Goal: Transaction & Acquisition: Book appointment/travel/reservation

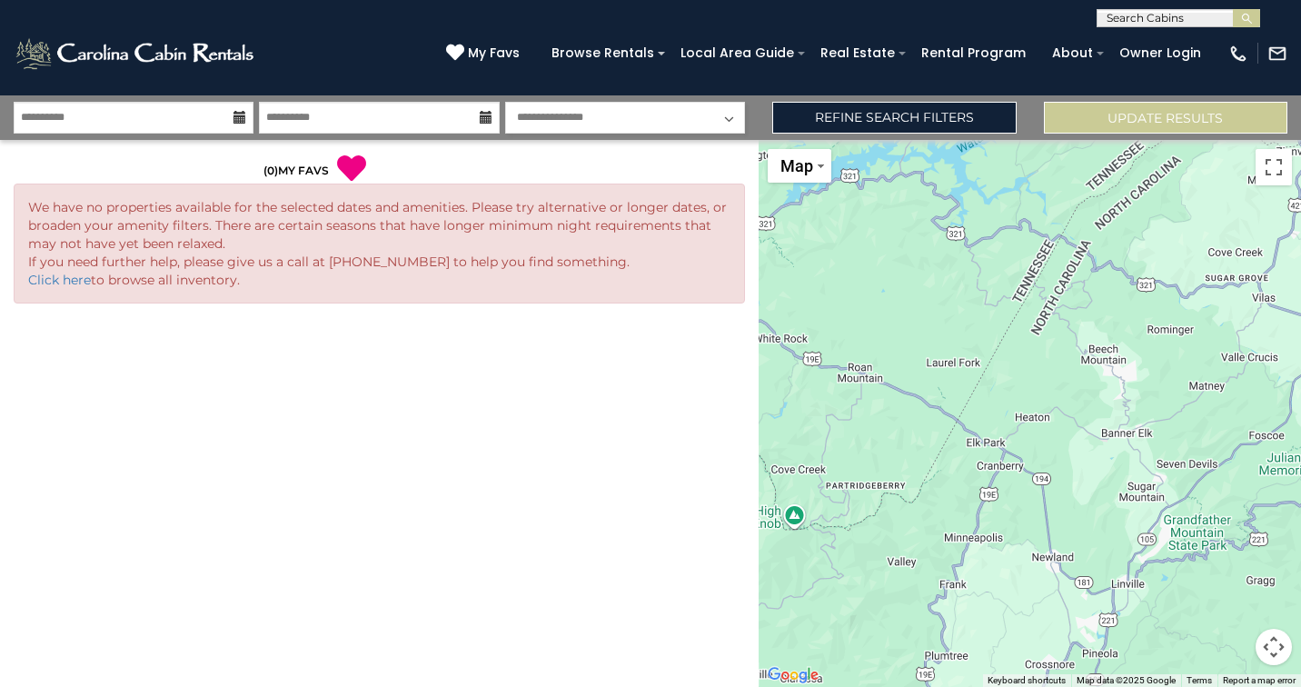
click at [244, 123] on icon at bounding box center [240, 117] width 13 height 13
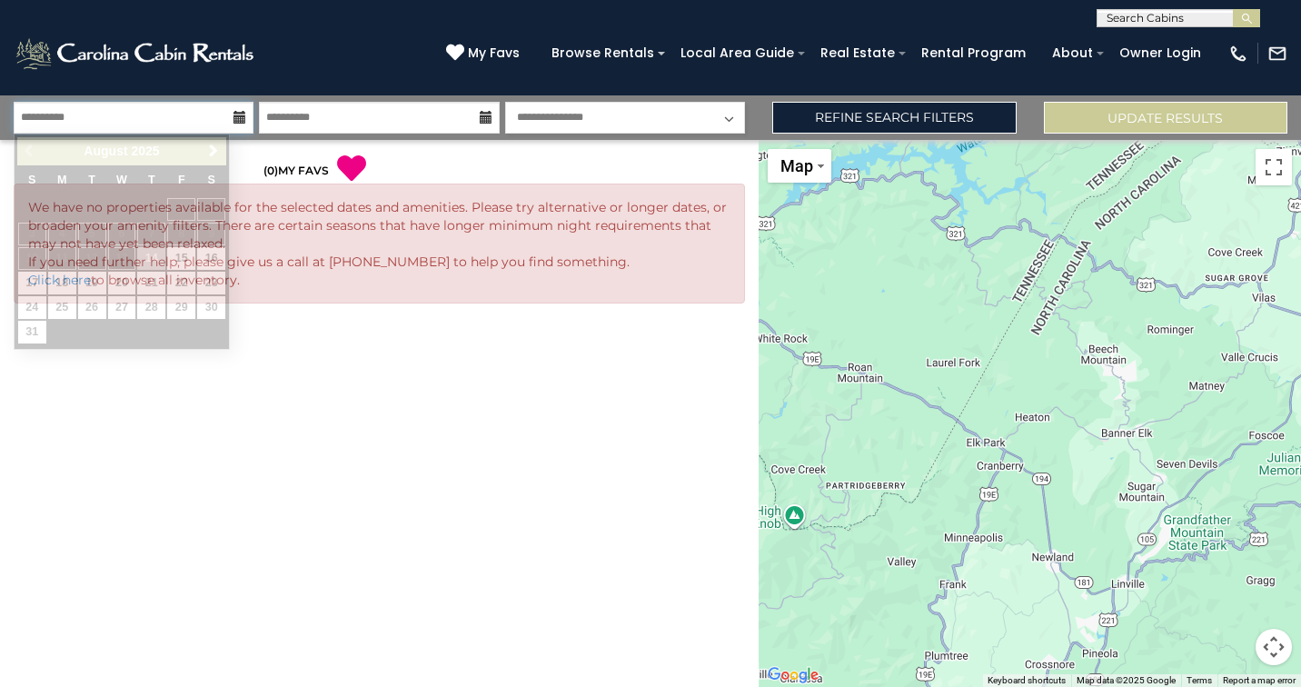
click at [197, 114] on input "**********" at bounding box center [134, 118] width 240 height 32
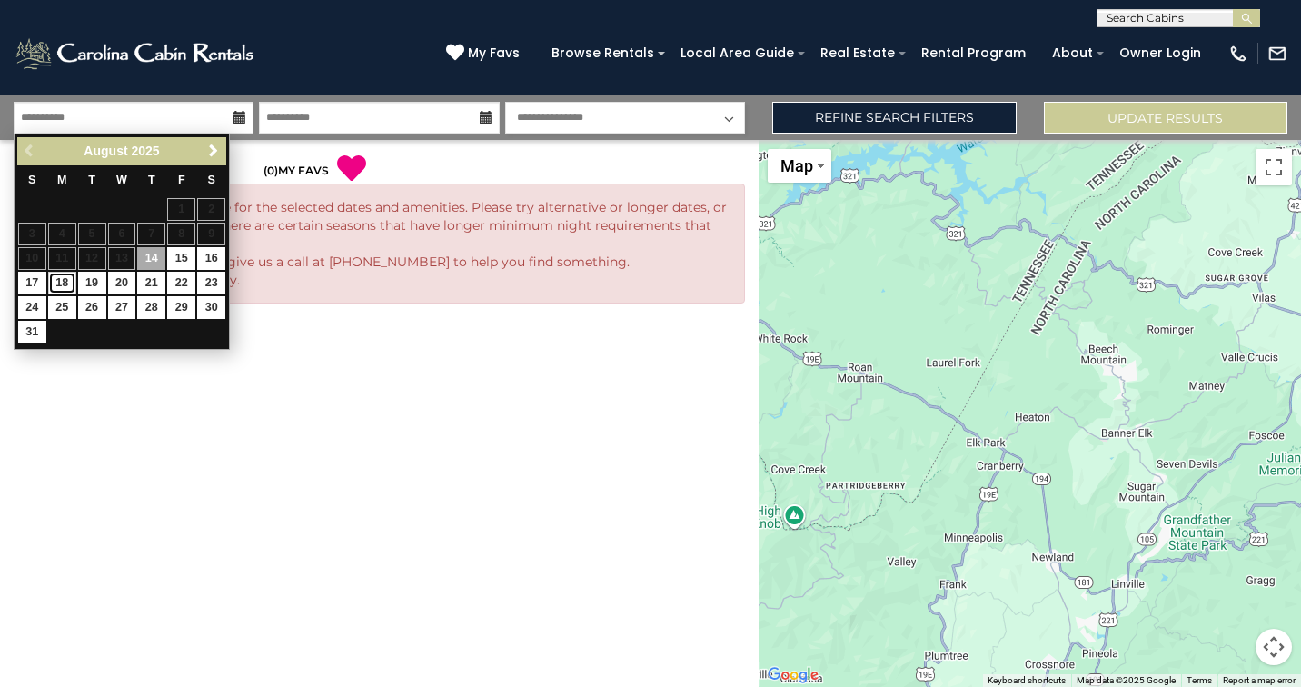
click at [72, 280] on link "18" at bounding box center [62, 283] width 28 height 23
type input "*******"
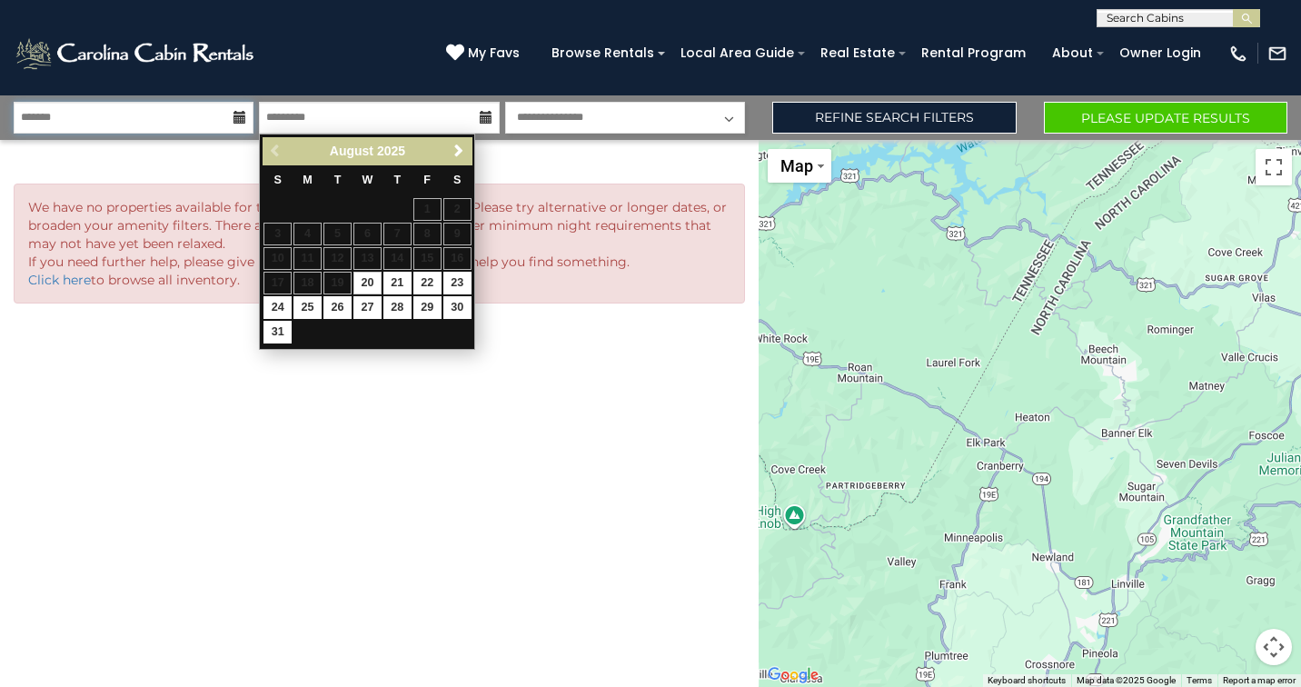
click at [106, 122] on input "*******" at bounding box center [134, 118] width 240 height 32
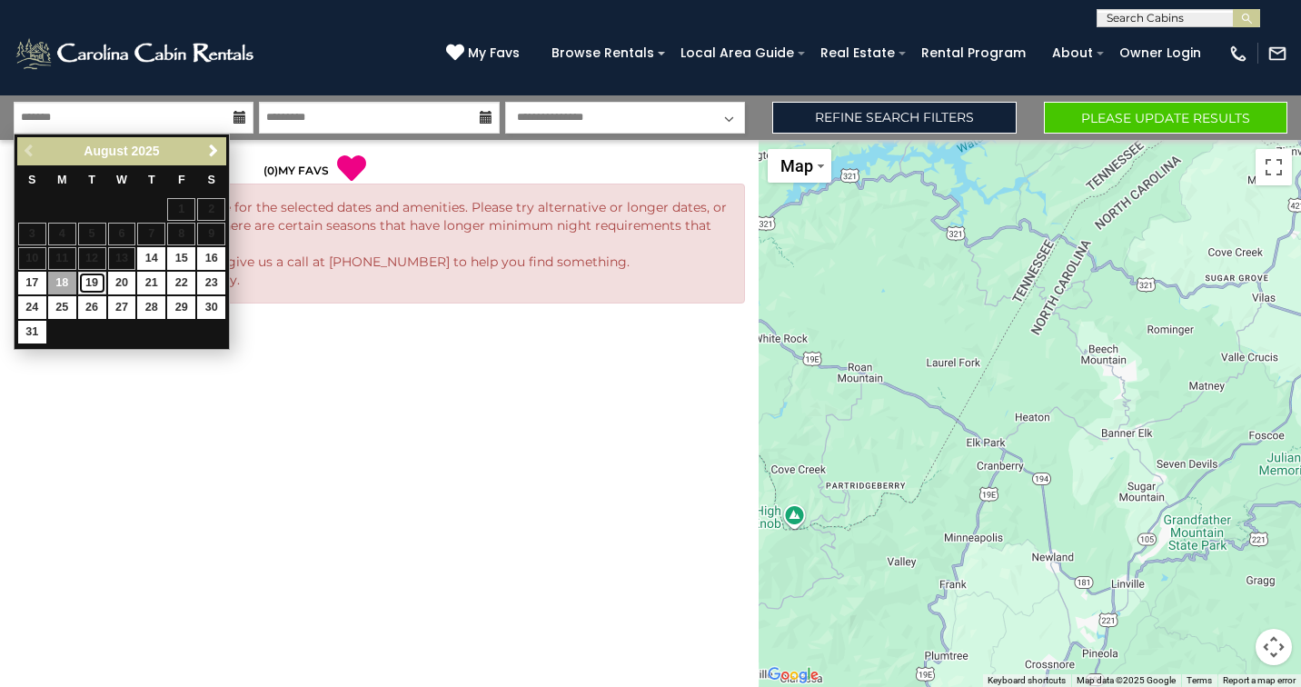
click at [93, 282] on link "19" at bounding box center [92, 283] width 28 height 23
type input "*******"
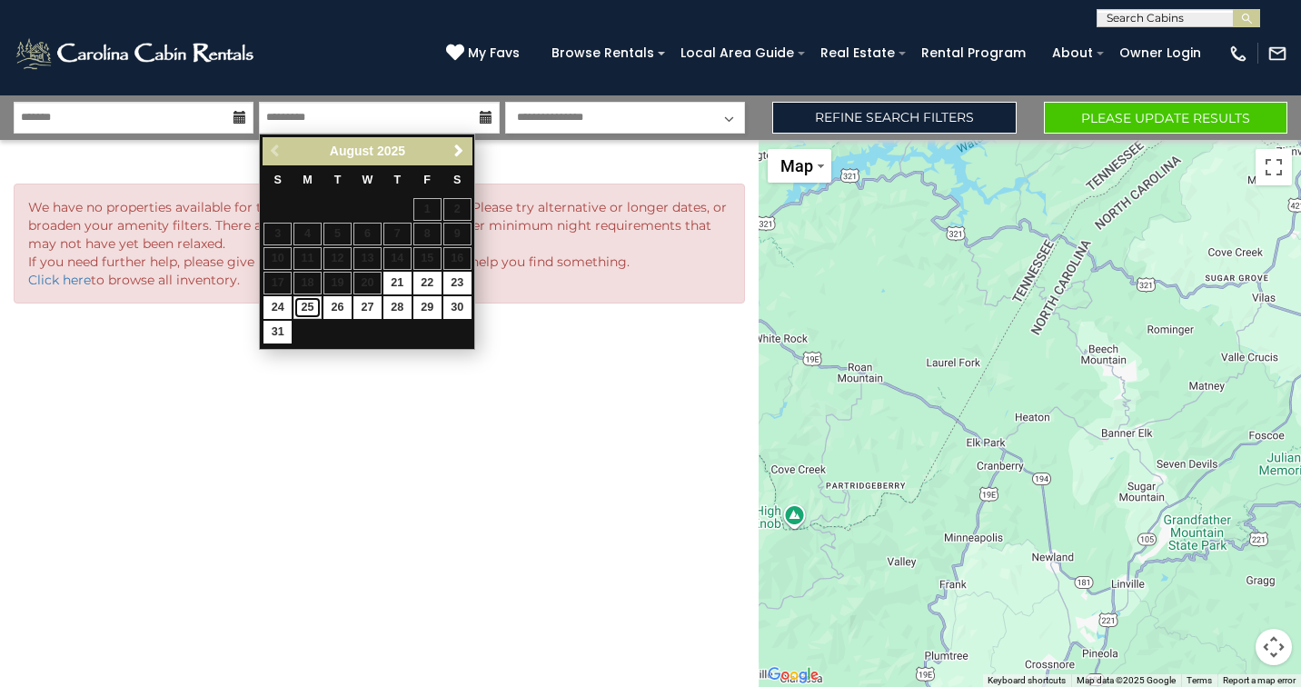
click at [308, 311] on link "25" at bounding box center [308, 307] width 28 height 23
type input "*******"
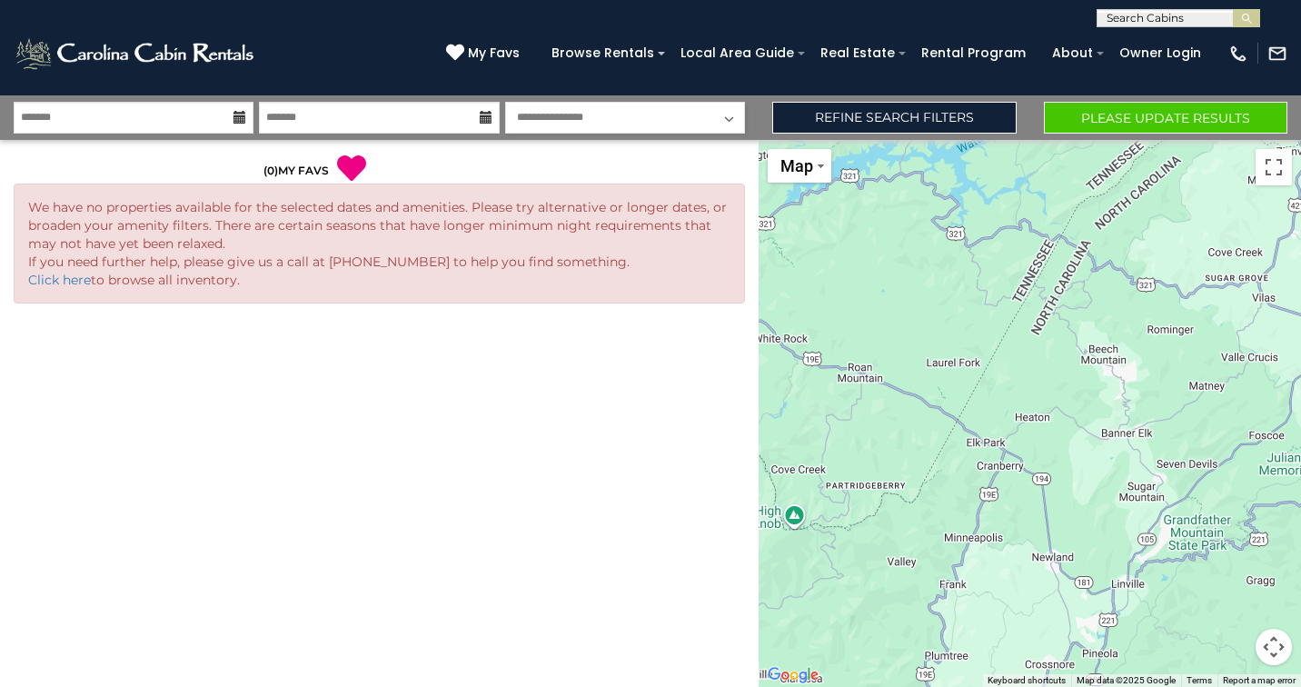
click at [993, 139] on div "**********" at bounding box center [650, 117] width 1301 height 45
click at [969, 124] on link "Refine Search Filters" at bounding box center [895, 118] width 244 height 32
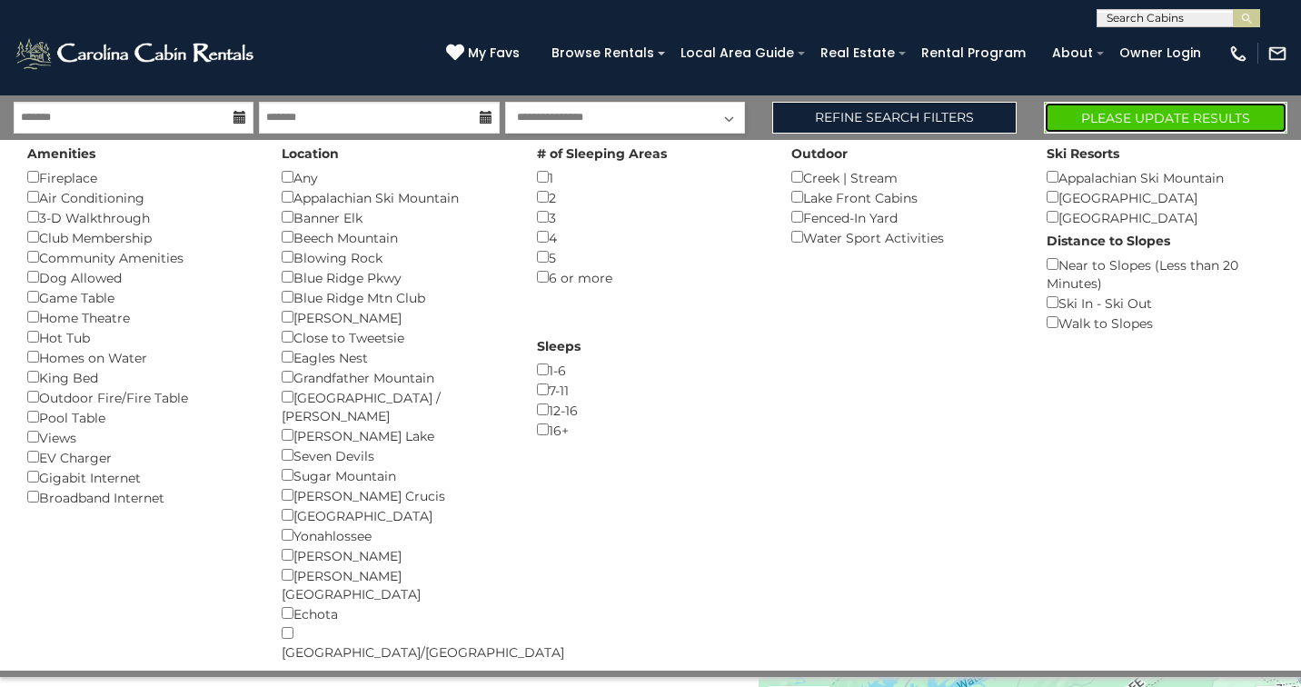
click at [1137, 120] on button "Please Update Results" at bounding box center [1166, 118] width 244 height 32
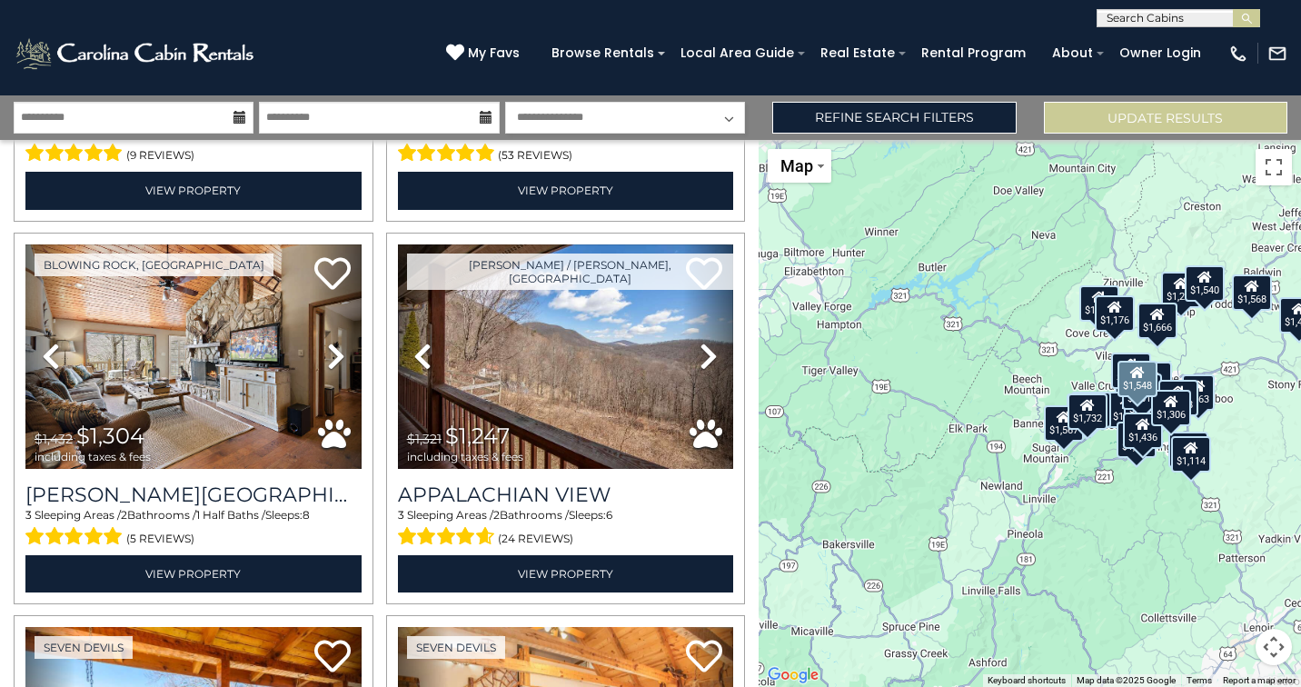
scroll to position [3037, 0]
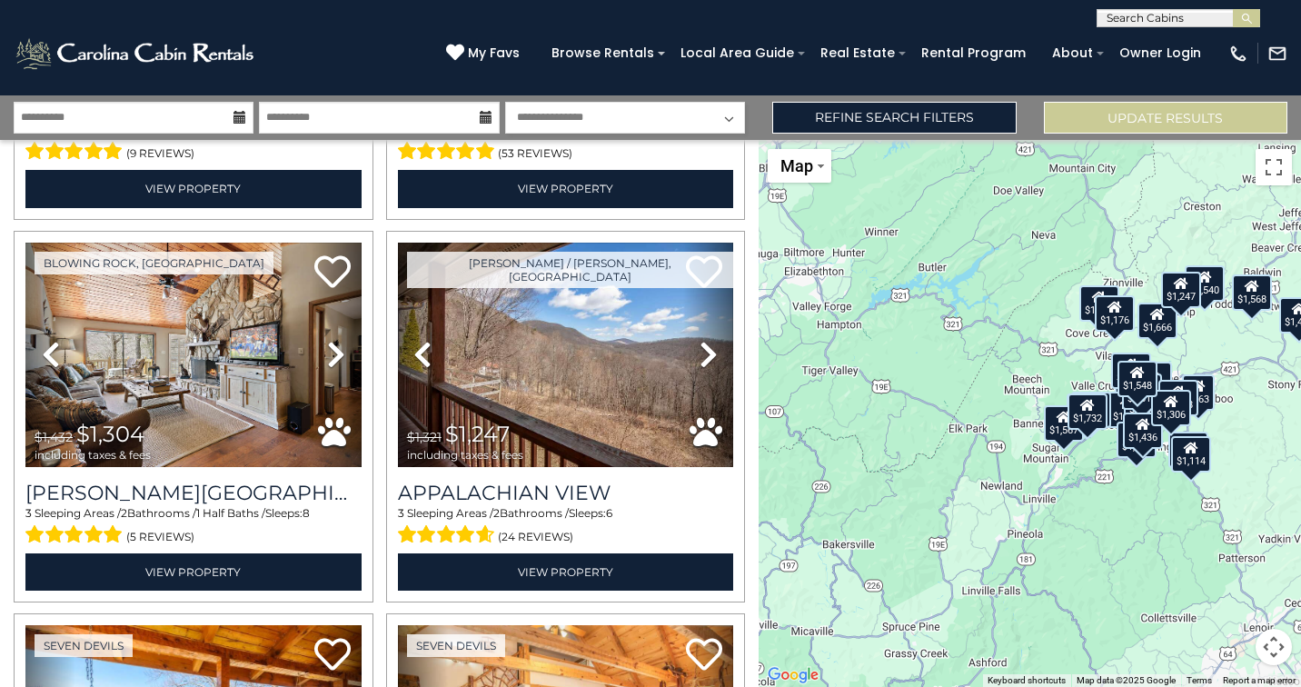
click at [895, 457] on div "$1,469 $1,540 $1,507 $1,666 $1,498 $1,732 $1,291 $1,568 $956 $1,432 $1,689 $1,4…" at bounding box center [1030, 413] width 543 height 547
click at [1281, 662] on button "Map camera controls" at bounding box center [1274, 647] width 36 height 36
click at [1287, 172] on button "Toggle fullscreen view" at bounding box center [1274, 167] width 36 height 36
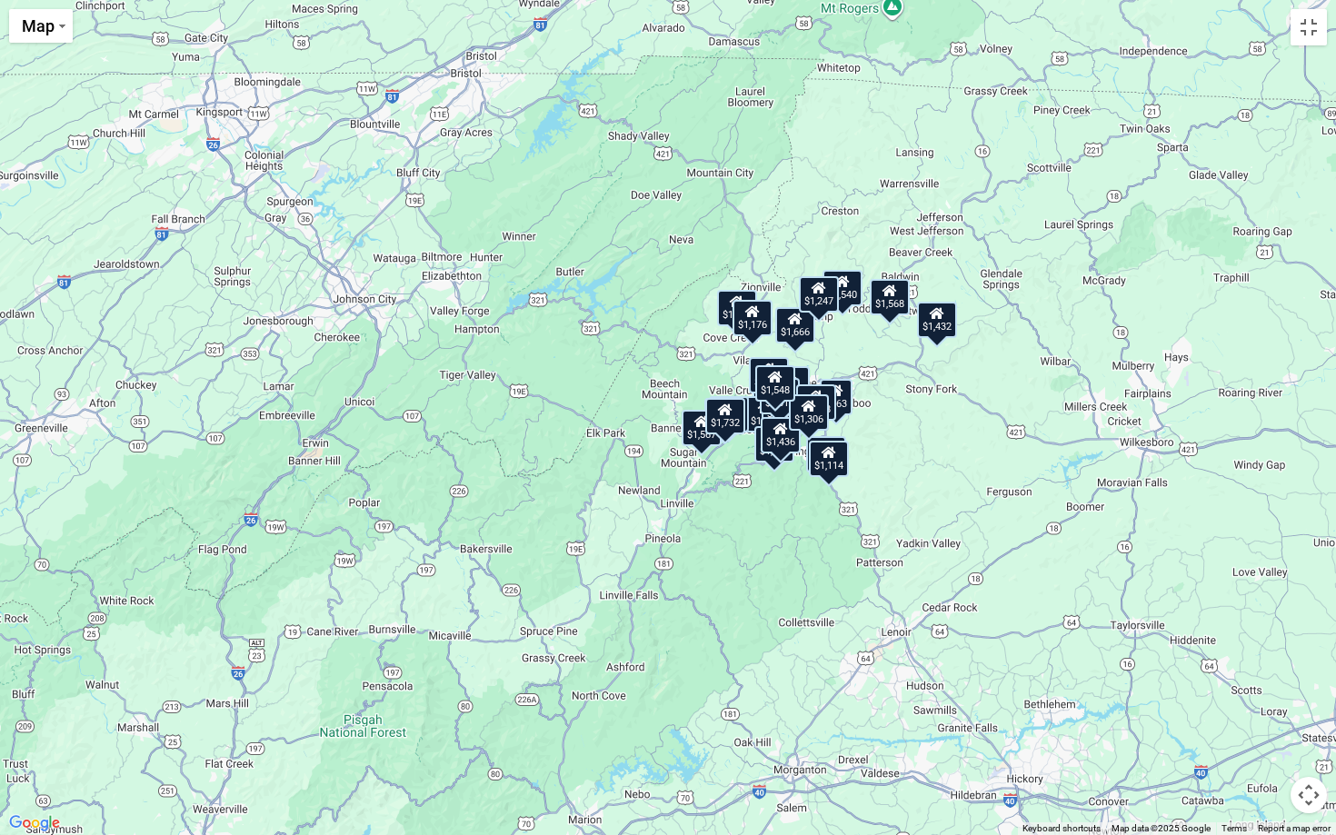
click at [1301, 686] on button "Map camera controls" at bounding box center [1309, 795] width 36 height 36
click at [1269, 686] on button "Zoom in" at bounding box center [1263, 704] width 36 height 36
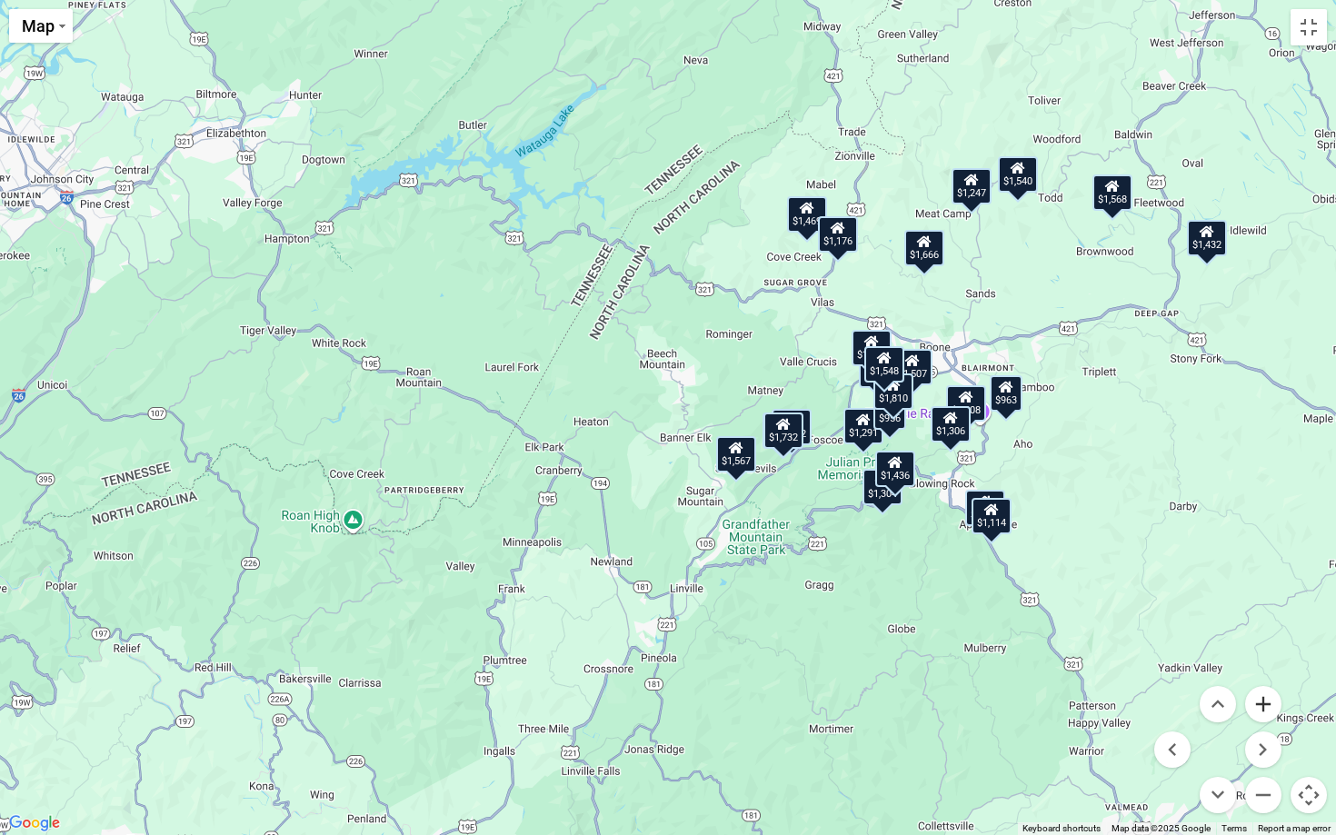
click at [1269, 686] on button "Zoom in" at bounding box center [1263, 704] width 36 height 36
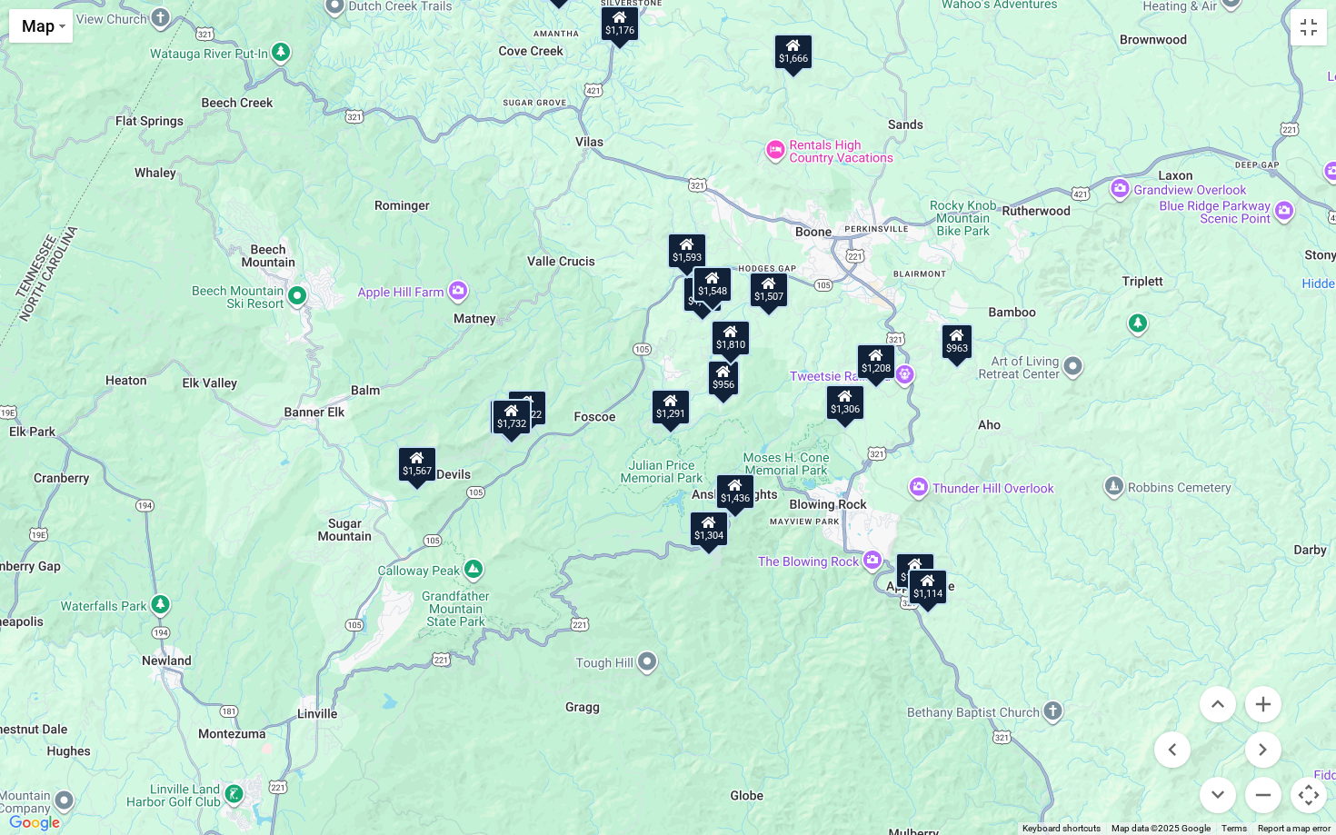
drag, startPoint x: 1067, startPoint y: 514, endPoint x: 673, endPoint y: 471, distance: 396.9
click at [673, 471] on div "$1,469 $1,540 $1,507 $1,666 $1,498 $1,732 $1,291 $1,568 $956 $1,432 $1,689 $1,4…" at bounding box center [668, 417] width 1336 height 835
click at [1269, 686] on button "Zoom in" at bounding box center [1263, 704] width 36 height 36
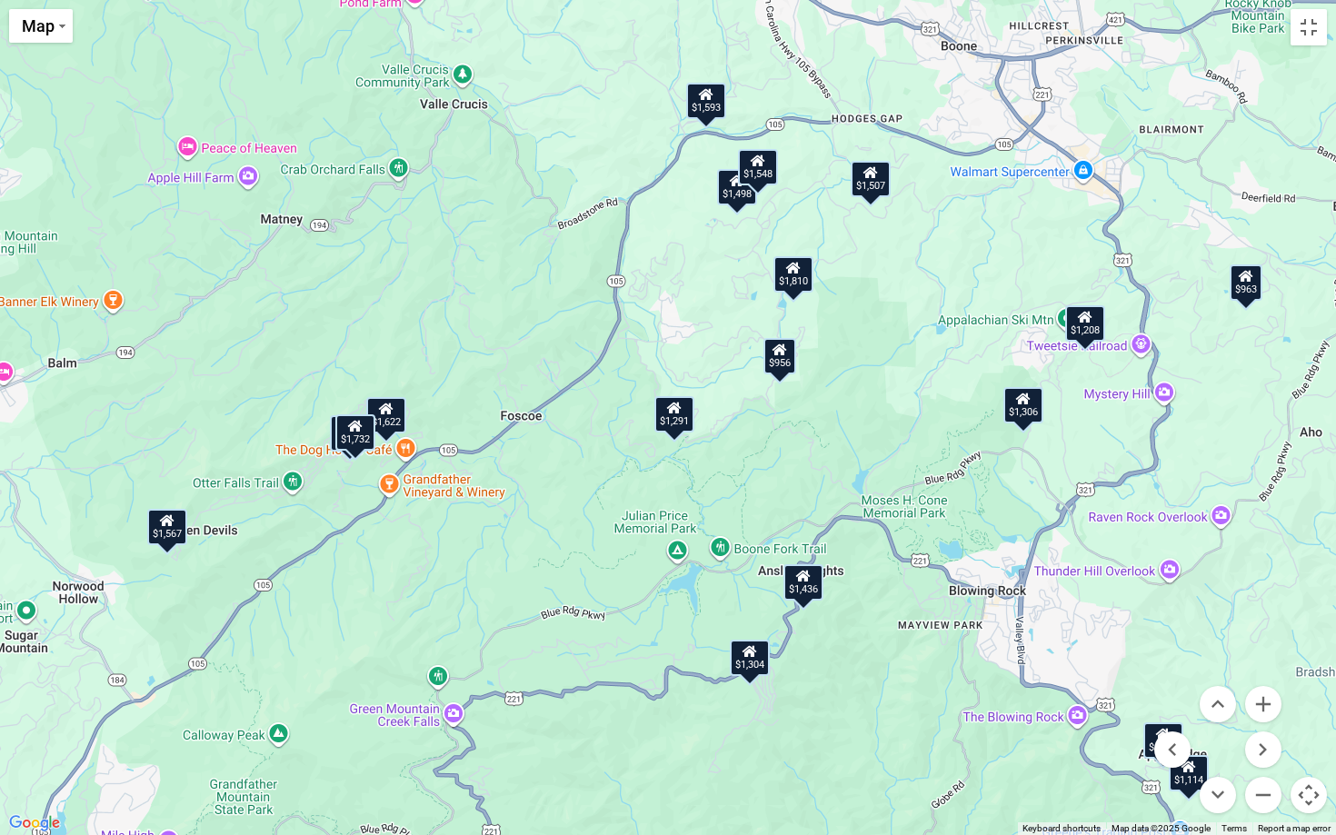
click at [797, 603] on div "$1,469 $1,540 $1,507 $1,666 $1,498 $1,732 $1,291 $1,568 $956 $1,432 $1,689 $1,4…" at bounding box center [668, 417] width 1336 height 835
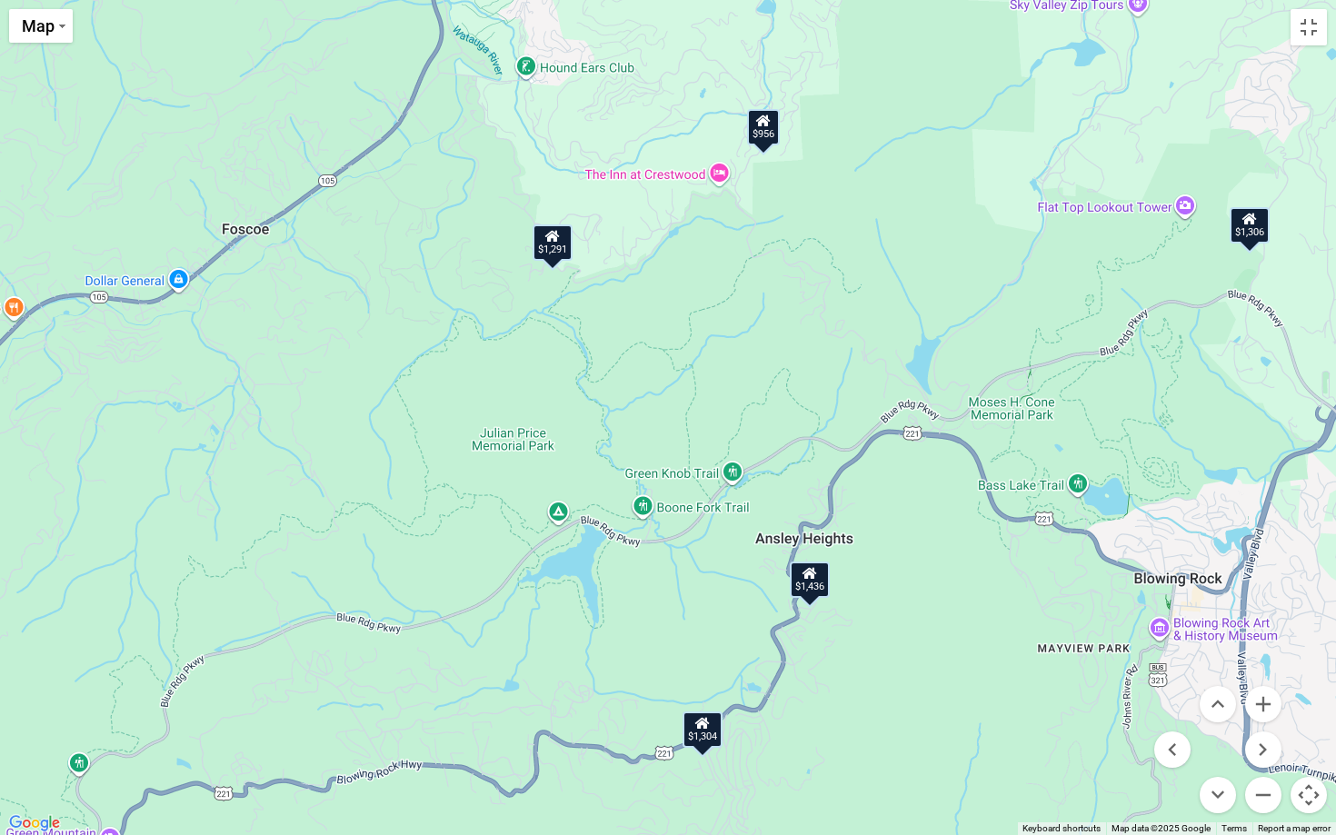
click at [815, 589] on div "$1,436" at bounding box center [810, 580] width 40 height 36
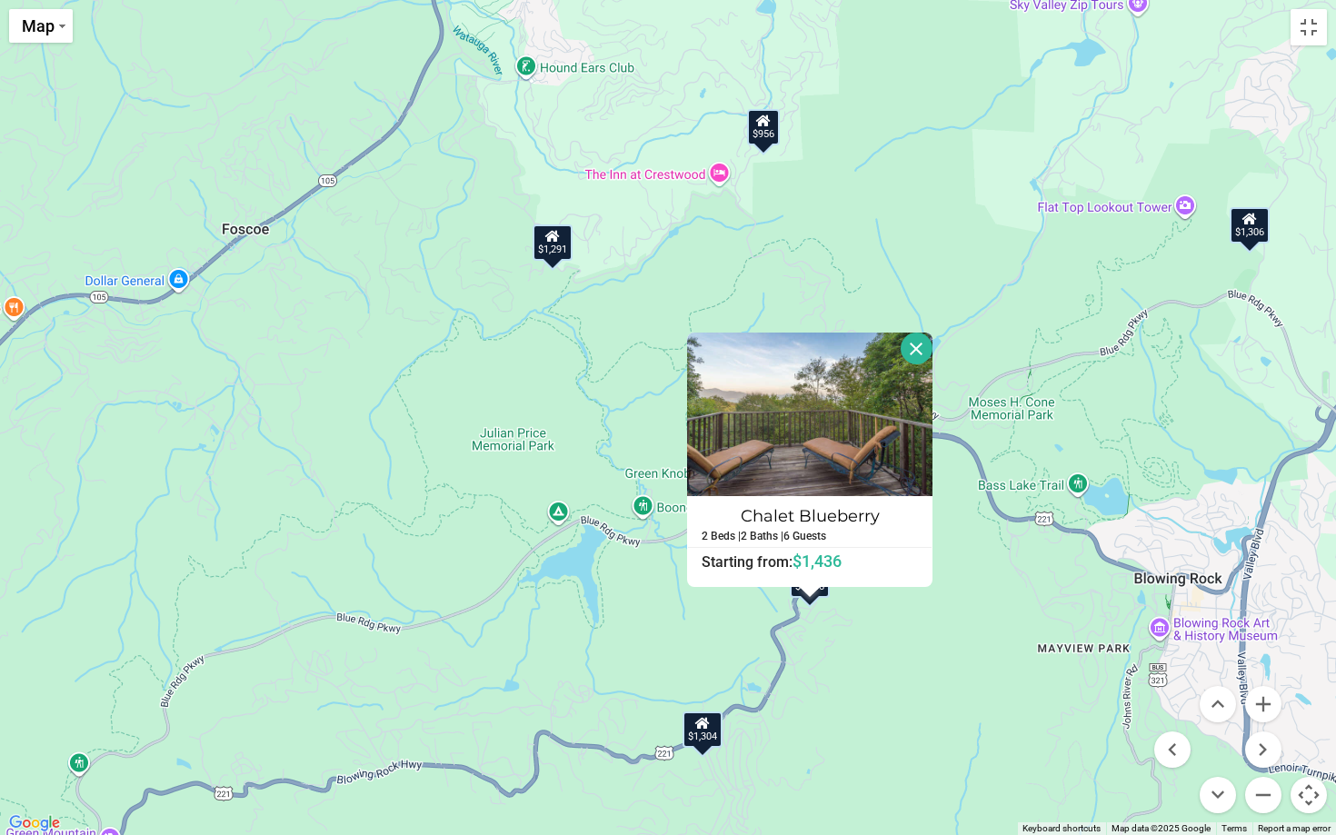
click at [917, 608] on div "$1,469 $1,540 $1,507 $1,666 $1,498 $1,732 $1,291 $1,568 $956 $1,432 $1,689 $1,4…" at bounding box center [668, 417] width 1336 height 835
click at [922, 608] on div "$1,469 $1,540 $1,507 $1,666 $1,498 $1,732 $1,291 $1,568 $956 $1,432 $1,689 $1,4…" at bounding box center [668, 417] width 1336 height 835
click at [918, 343] on button "Close" at bounding box center [917, 349] width 32 height 32
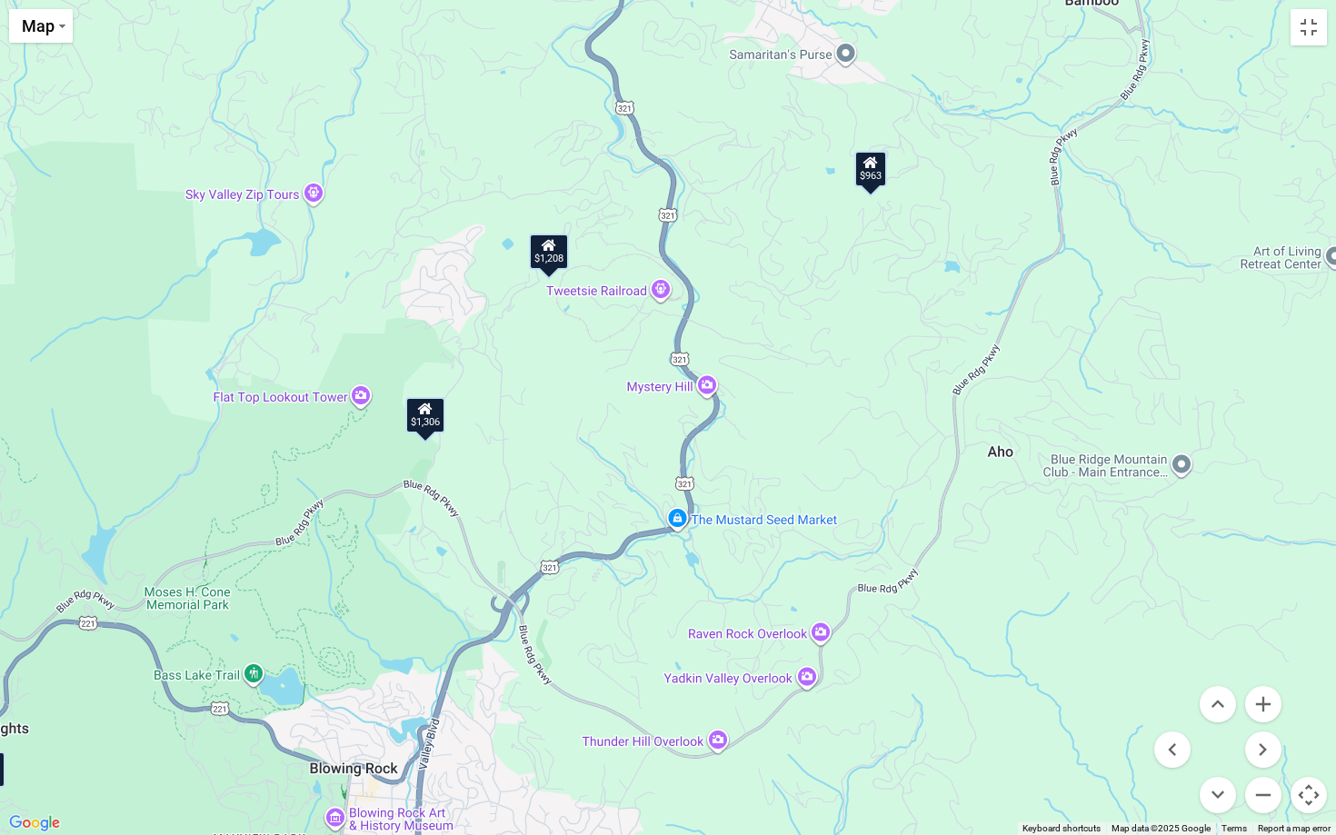
drag, startPoint x: 826, startPoint y: 284, endPoint x: 0, endPoint y: 474, distance: 847.9
click at [0, 474] on div "$1,469 $1,540 $1,507 $1,666 $1,498 $1,732 $1,291 $1,568 $956 $1,432 $1,689 $1,4…" at bounding box center [668, 417] width 1336 height 835
click at [875, 177] on div "$963" at bounding box center [870, 170] width 33 height 36
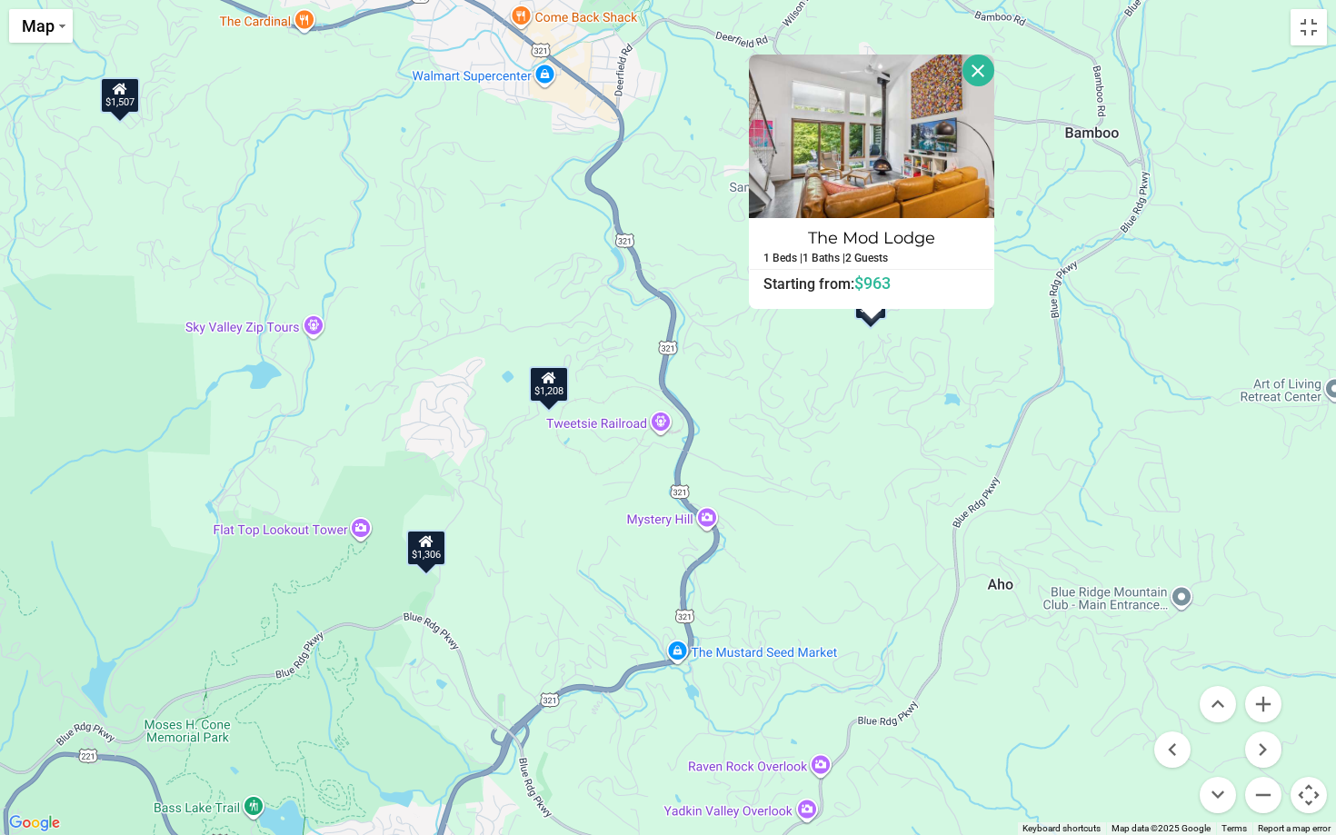
click at [984, 68] on button "Close" at bounding box center [978, 71] width 32 height 32
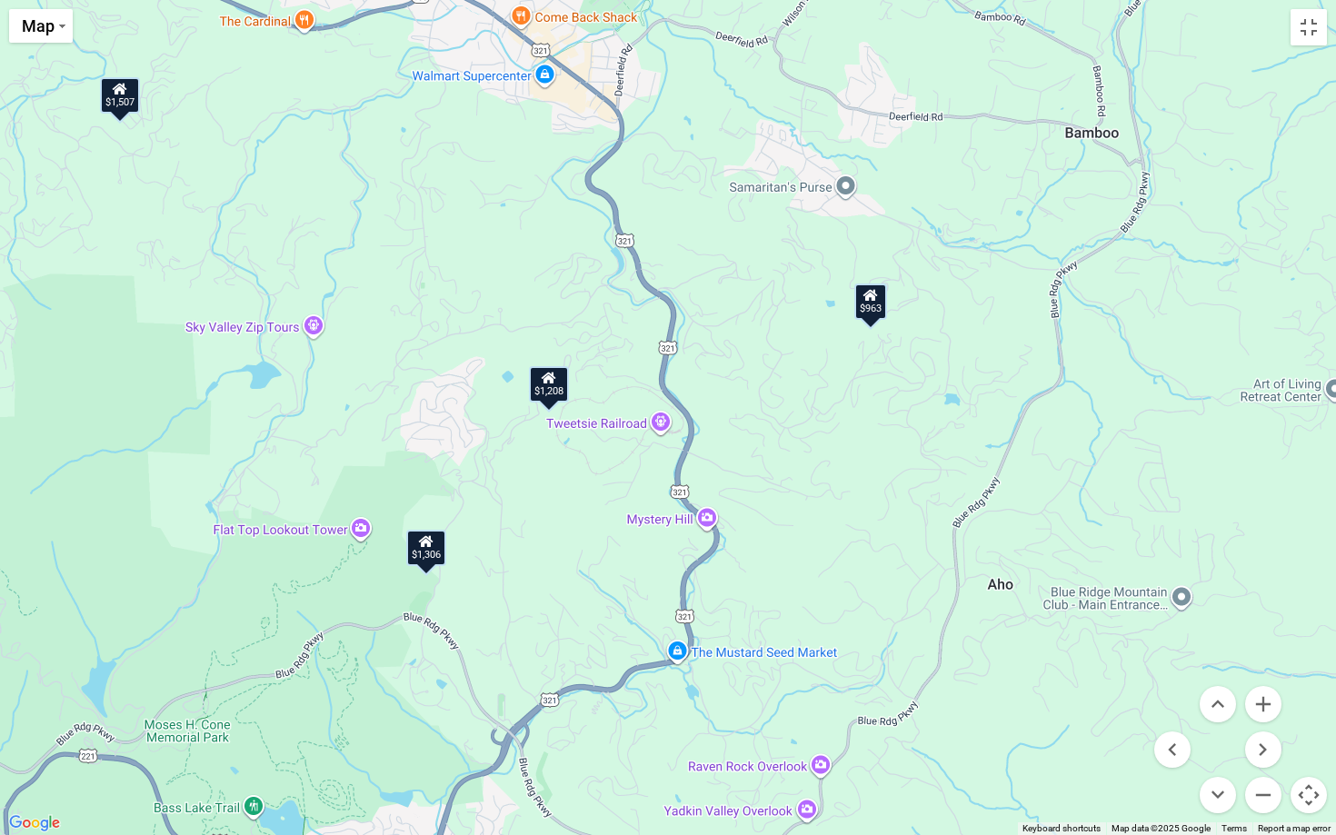
click at [432, 555] on div "$1,306" at bounding box center [426, 547] width 40 height 36
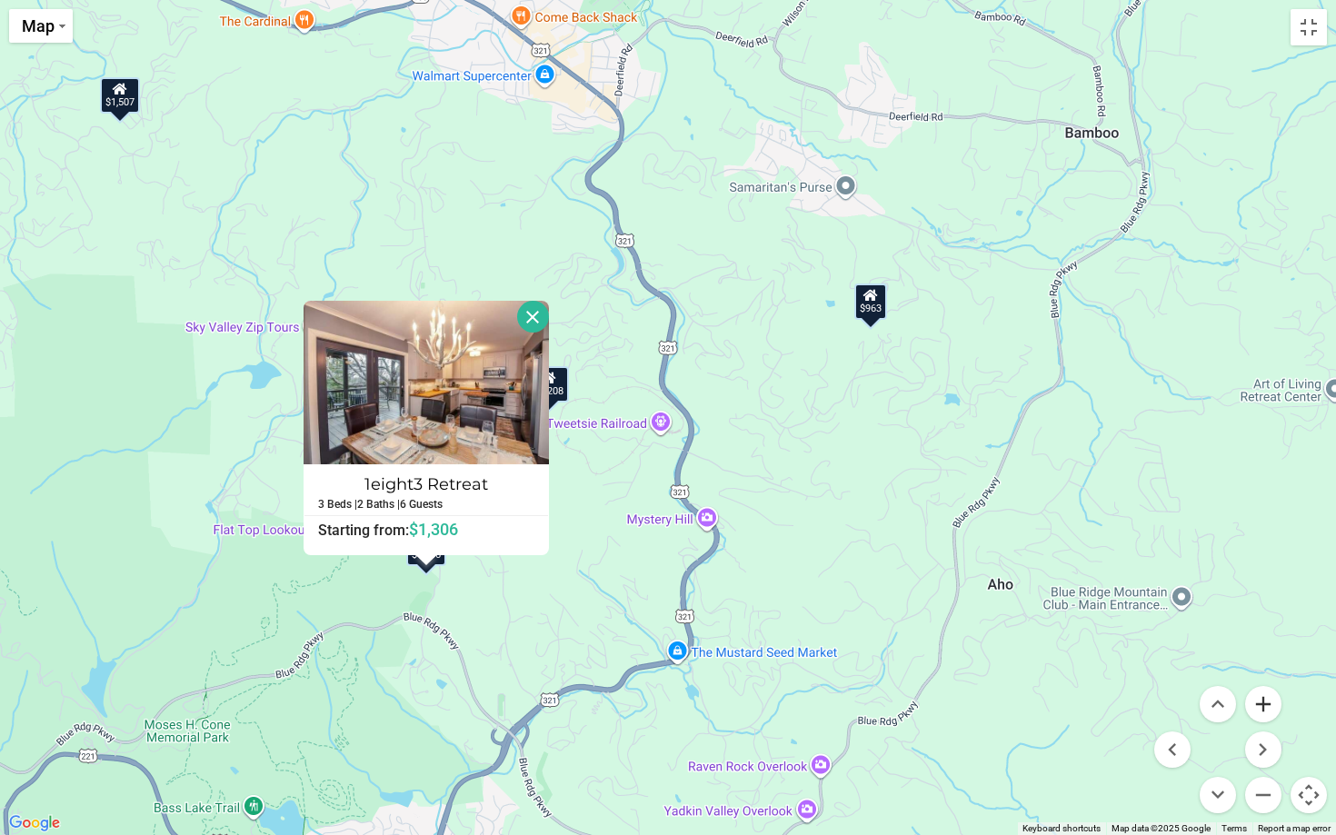
click at [1272, 686] on button "Zoom in" at bounding box center [1263, 704] width 36 height 36
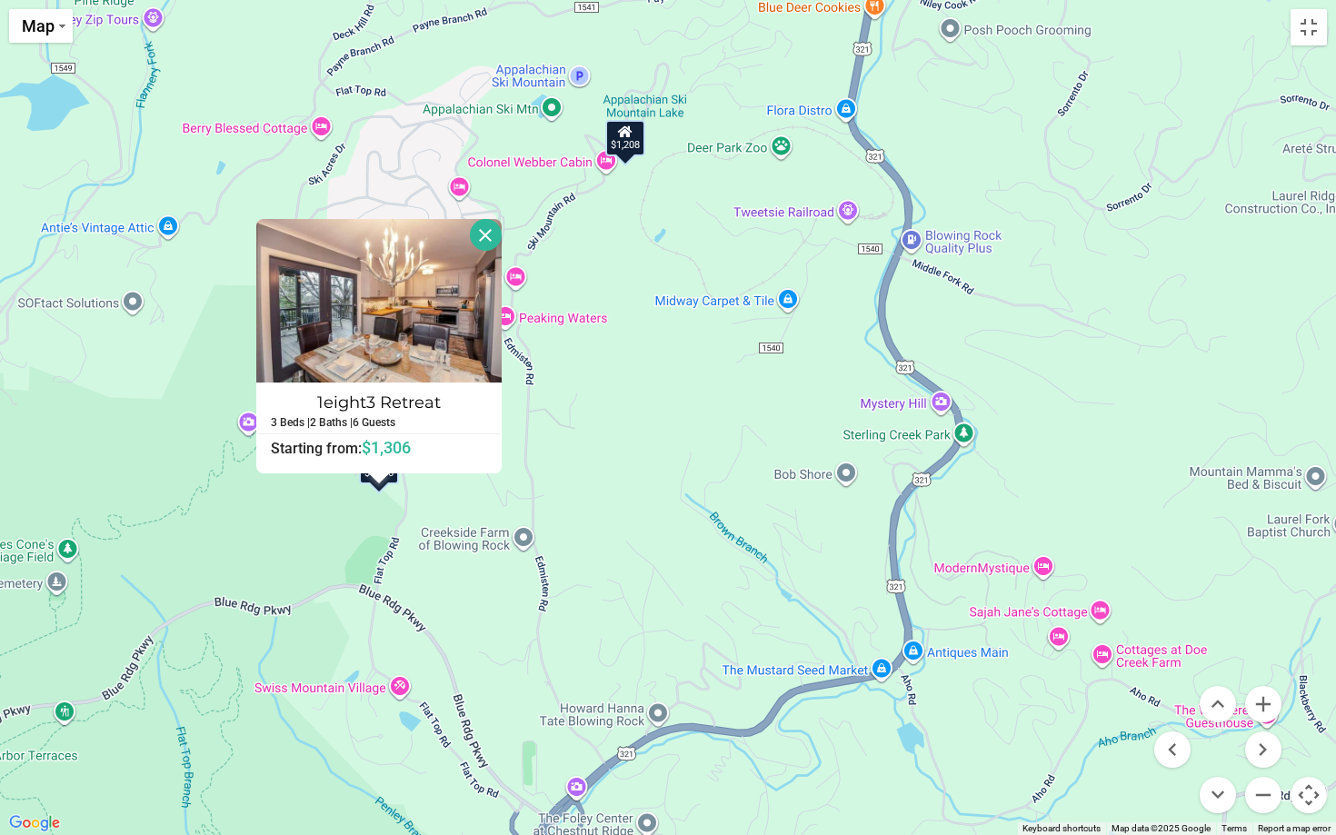
drag, startPoint x: 519, startPoint y: 599, endPoint x: 713, endPoint y: 370, distance: 299.9
click at [715, 367] on div "$1,469 $1,540 $1,507 $1,666 $1,498 $1,732 $1,291 $1,568 $956 $1,432 $1,689 $1,4…" at bounding box center [668, 417] width 1336 height 835
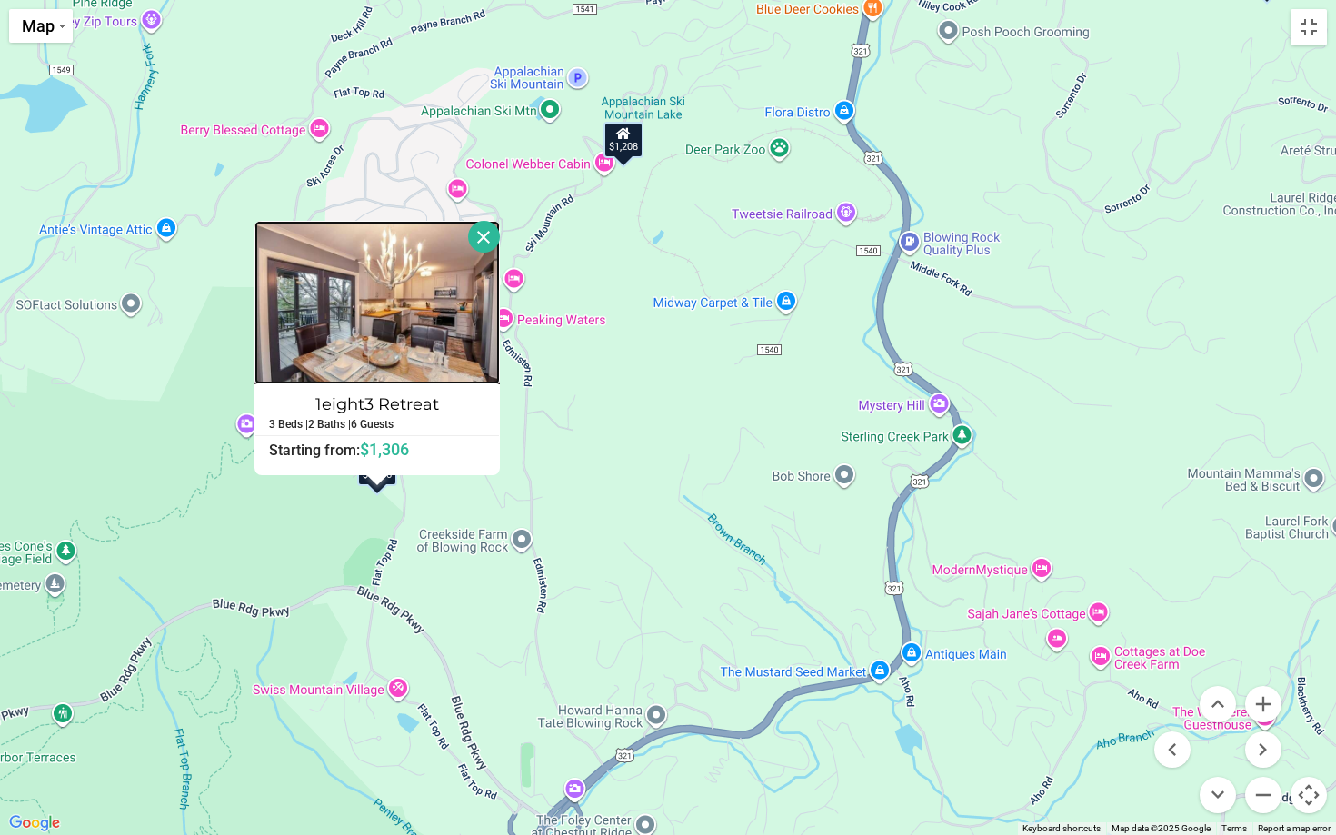
click at [442, 358] on img at bounding box center [376, 303] width 245 height 164
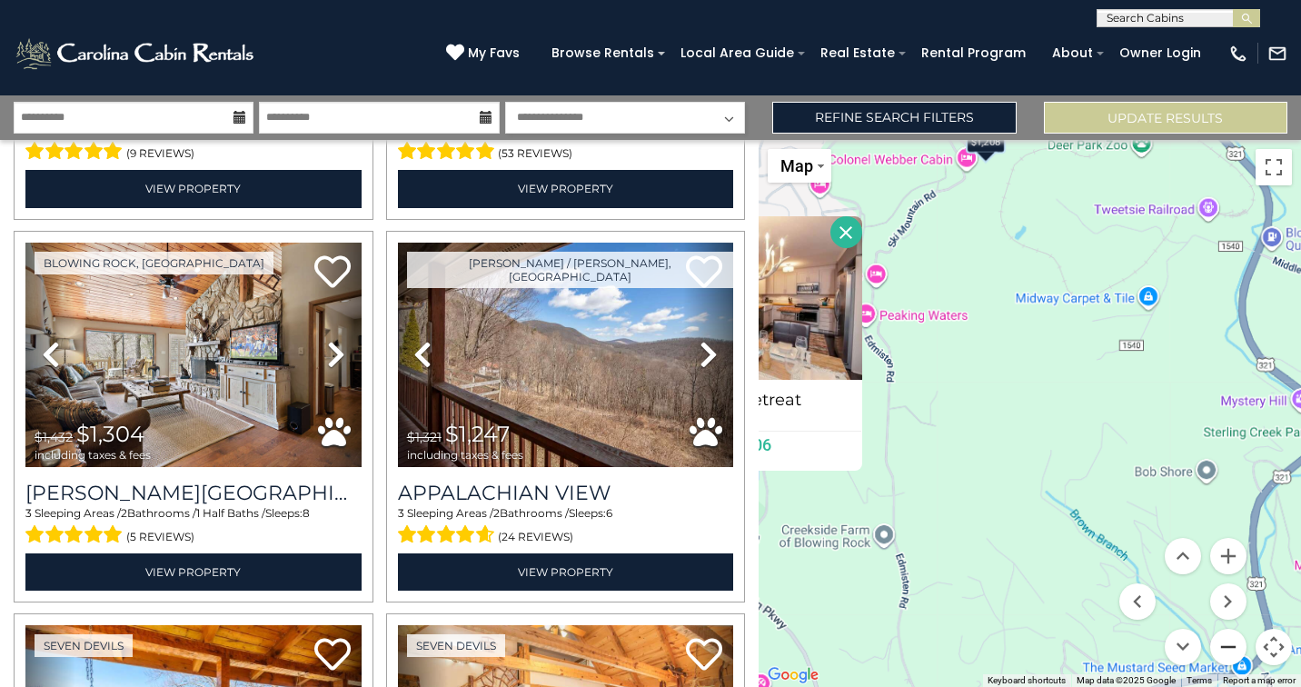
click at [1230, 655] on button "Zoom out" at bounding box center [1229, 647] width 36 height 36
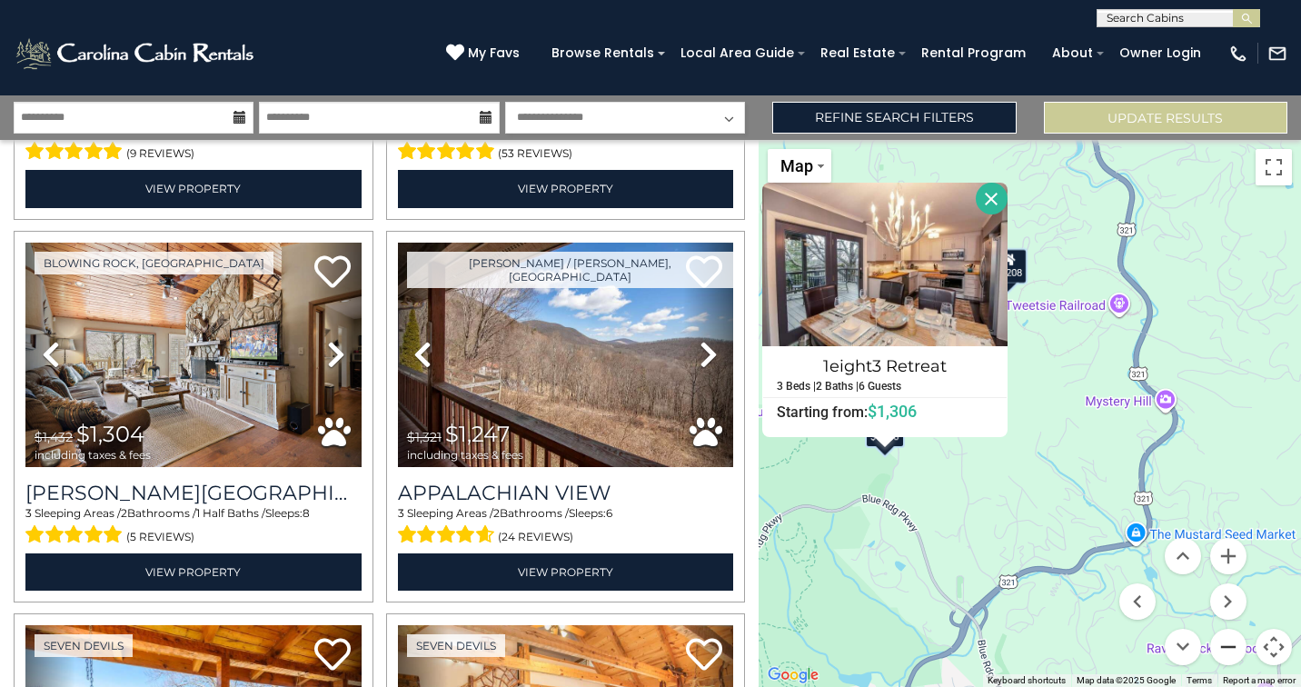
click at [1230, 655] on button "Zoom out" at bounding box center [1229, 647] width 36 height 36
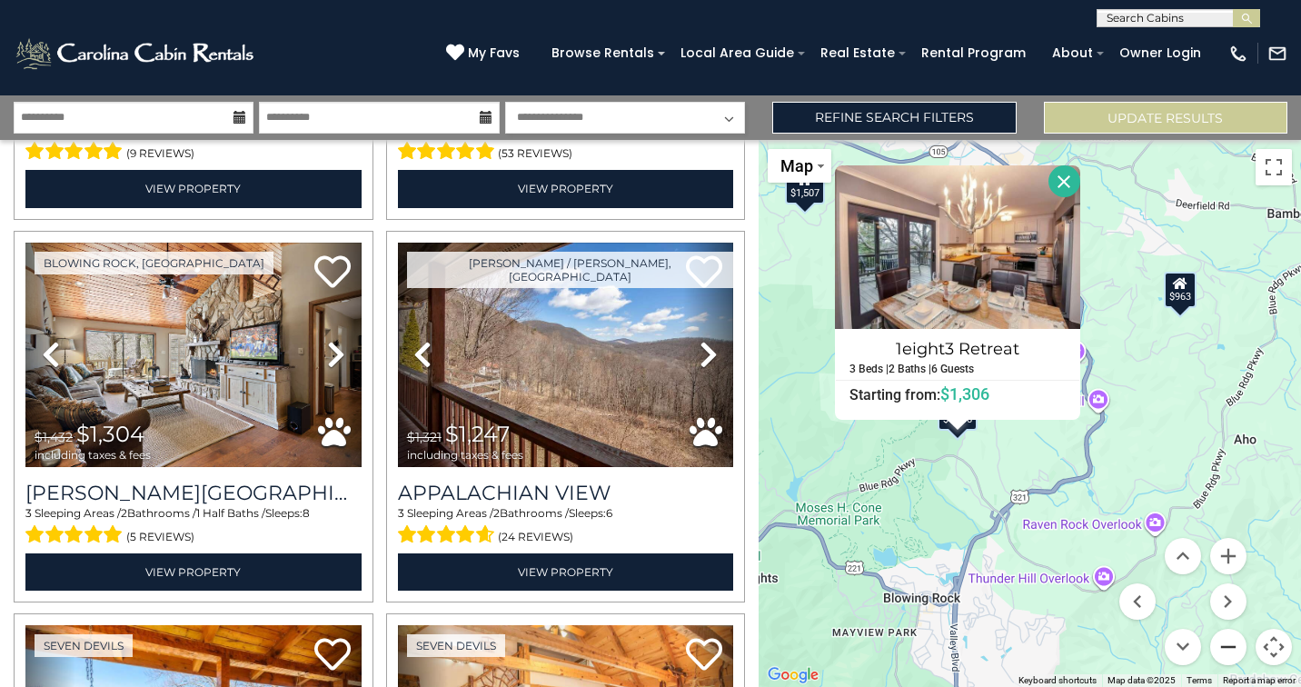
click at [1230, 655] on button "Zoom out" at bounding box center [1229, 647] width 36 height 36
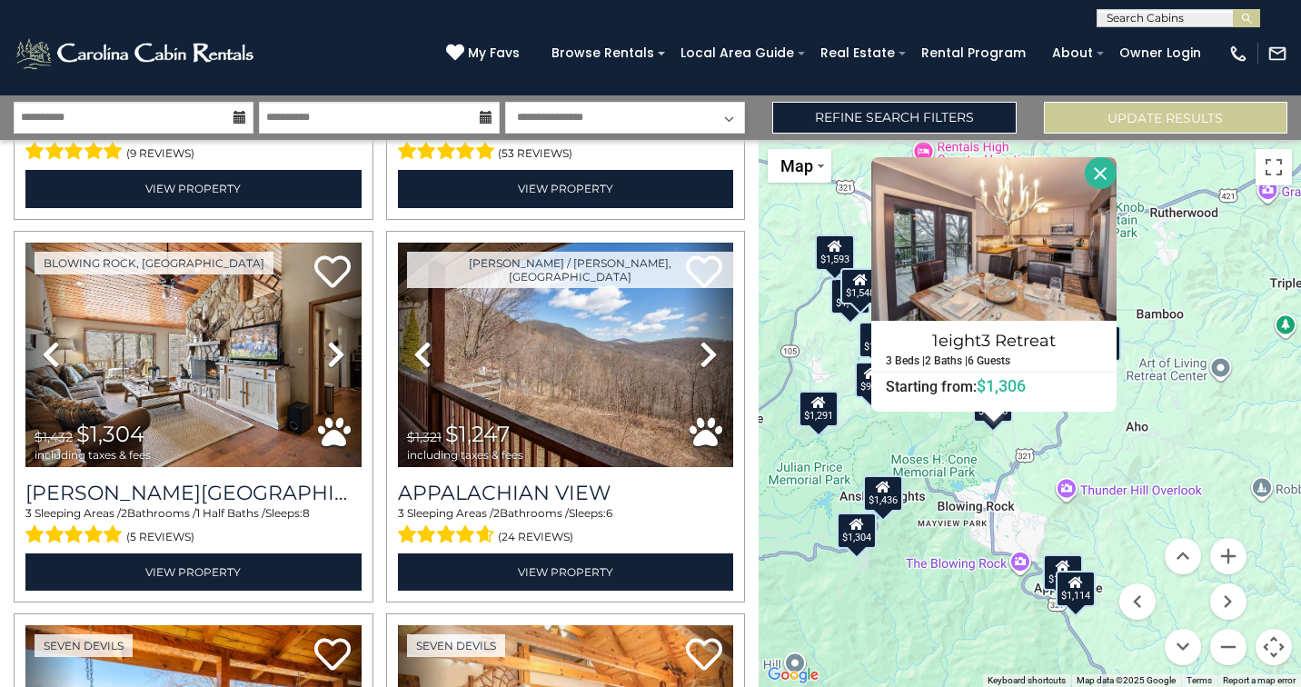
click at [1102, 170] on button "Close" at bounding box center [1101, 173] width 32 height 32
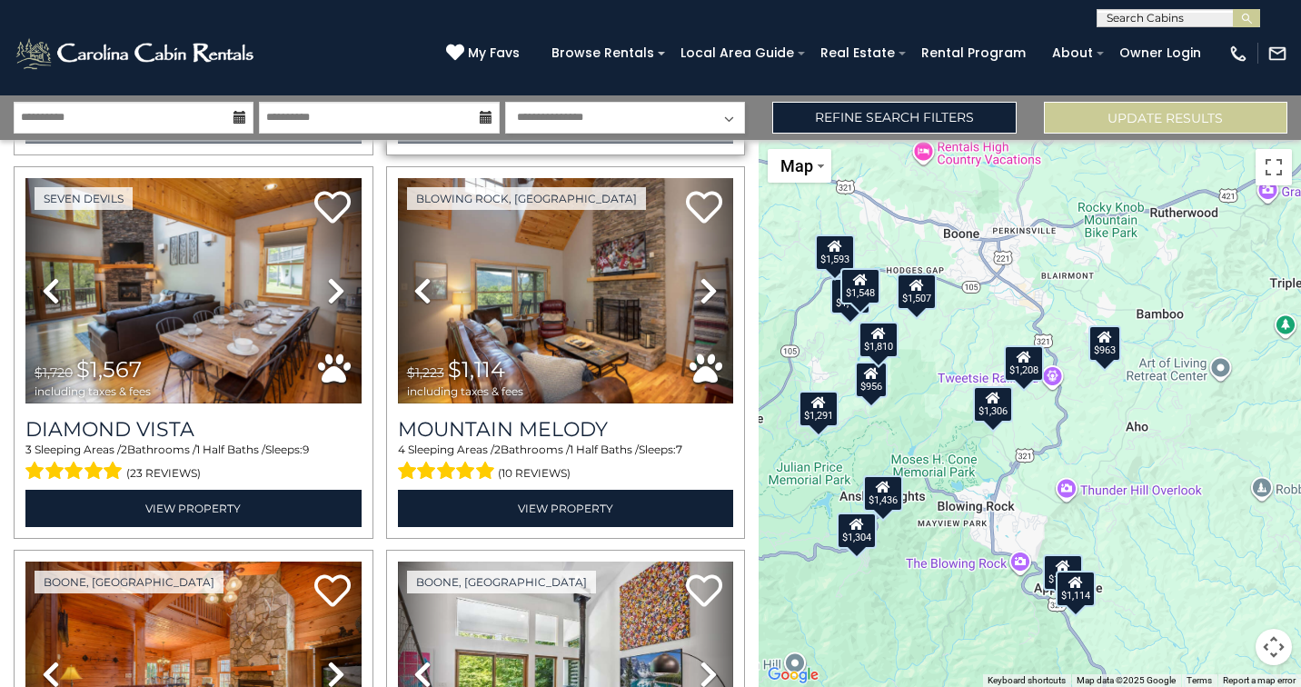
scroll to position [3874, 0]
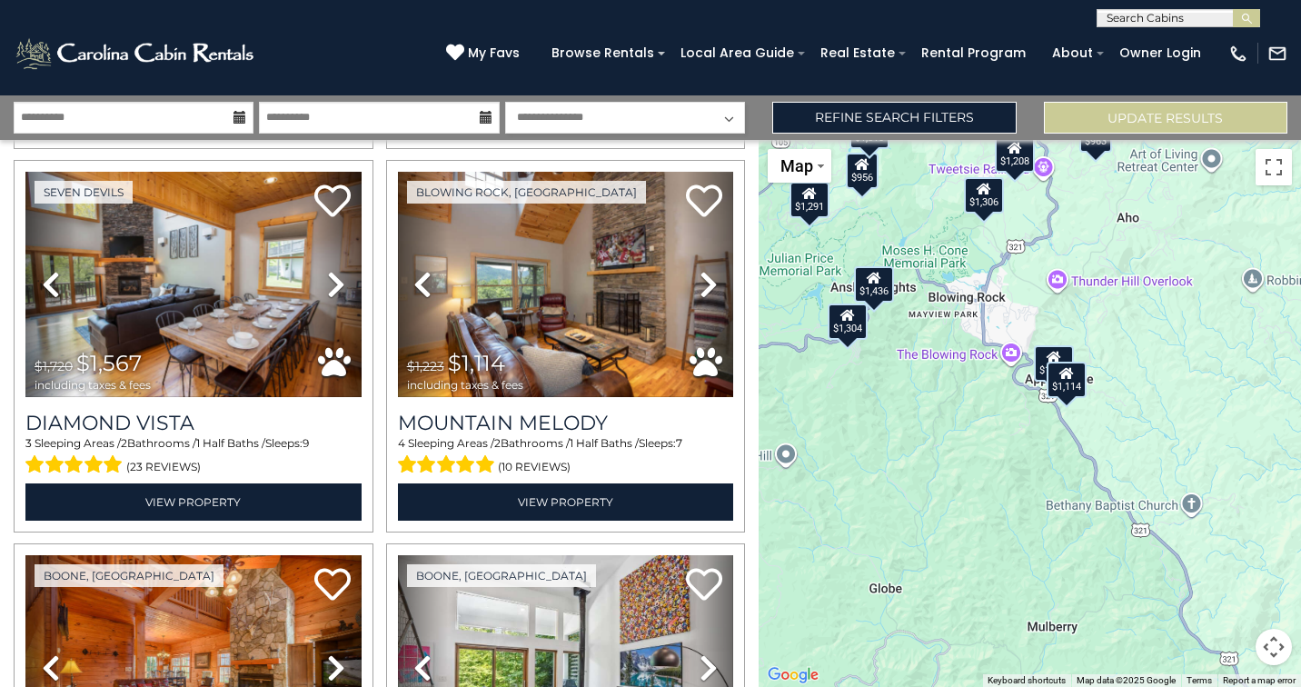
drag, startPoint x: 1200, startPoint y: 597, endPoint x: 1191, endPoint y: 385, distance: 212.0
click at [1191, 385] on div "$1,469 $1,540 $1,507 $1,666 $1,498 $1,732 $1,291 $1,568 $956 $1,432 $1,689 $1,4…" at bounding box center [1030, 413] width 543 height 547
click at [1281, 649] on button "Map camera controls" at bounding box center [1274, 647] width 36 height 36
click at [1230, 560] on button "Zoom in" at bounding box center [1229, 556] width 36 height 36
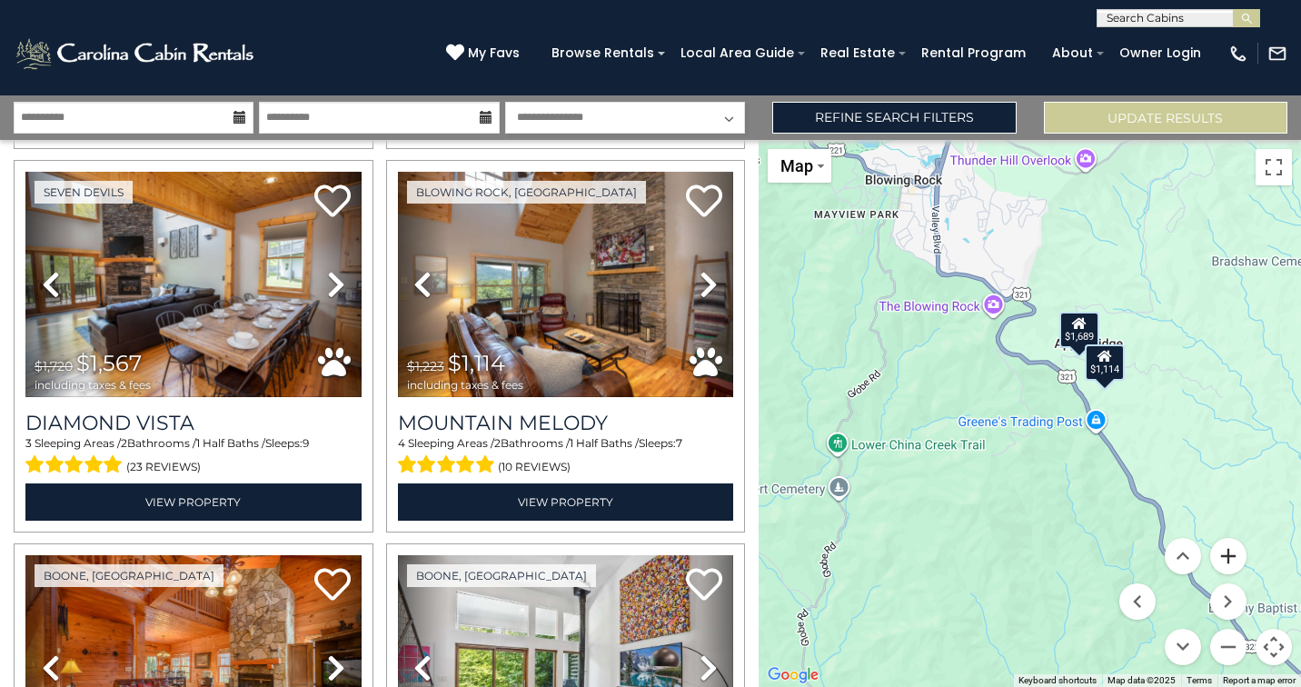
click at [1230, 560] on button "Zoom in" at bounding box center [1229, 556] width 36 height 36
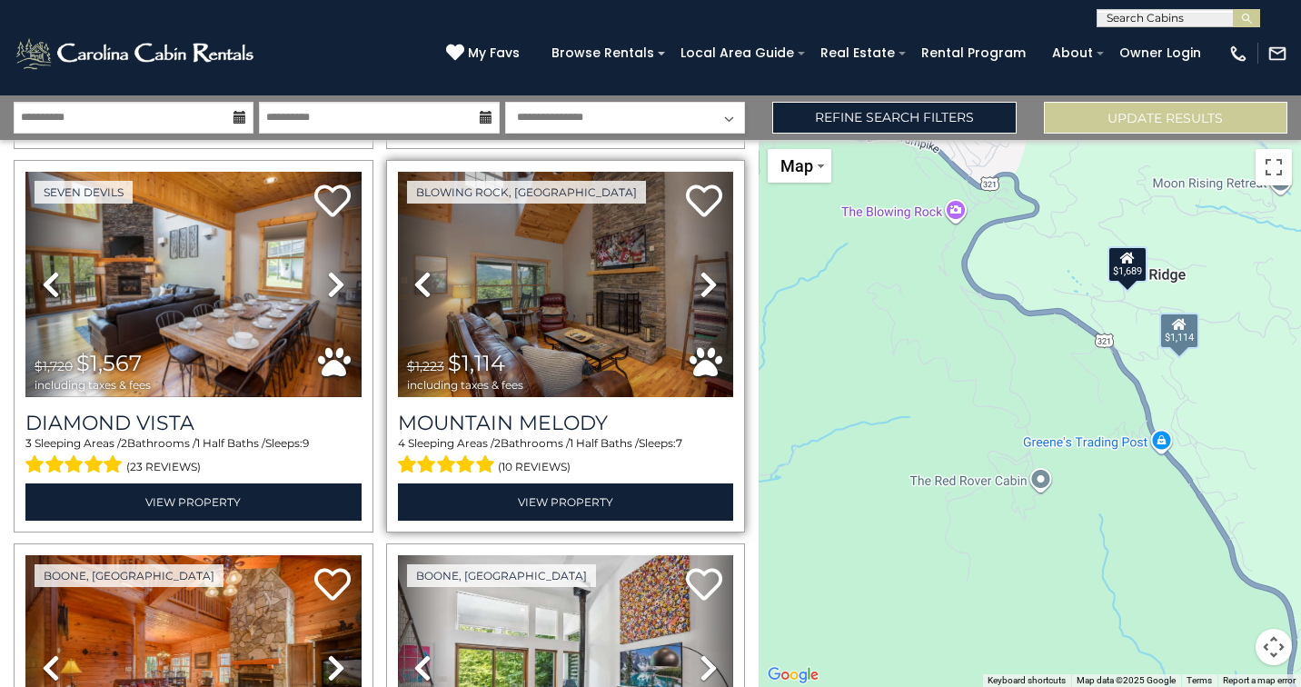
click at [709, 292] on icon at bounding box center [709, 284] width 18 height 29
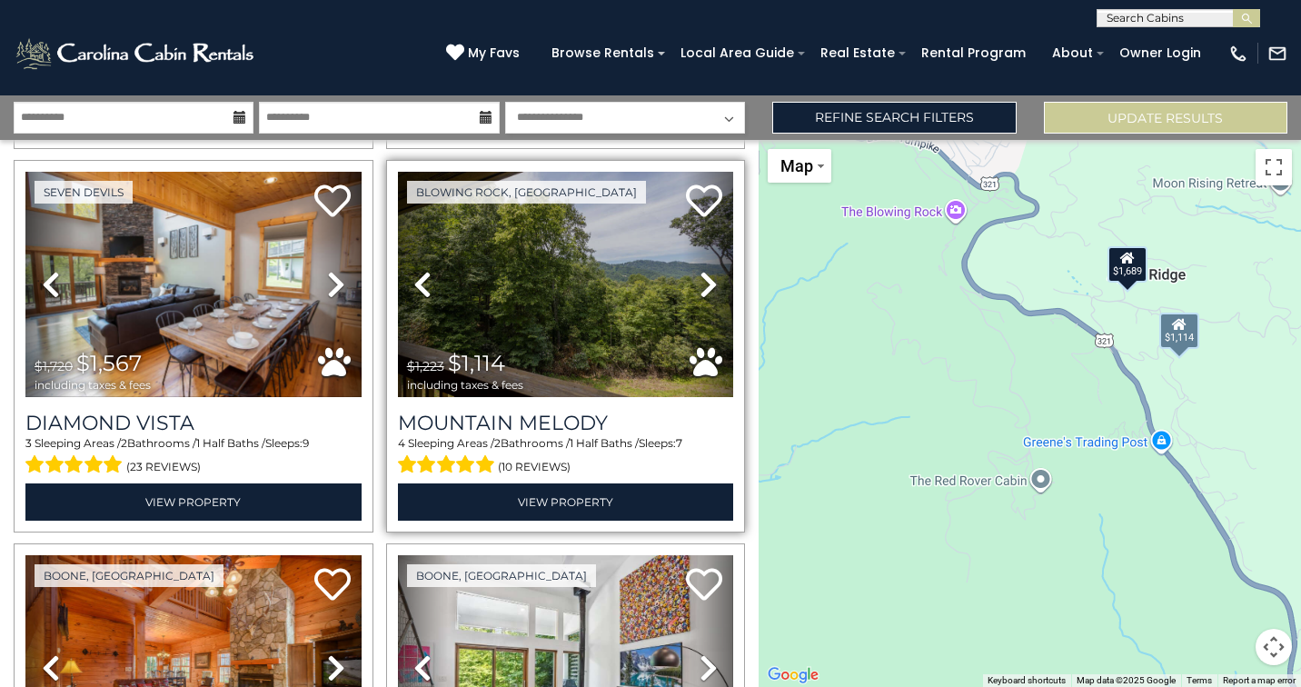
click at [709, 292] on icon at bounding box center [709, 284] width 18 height 29
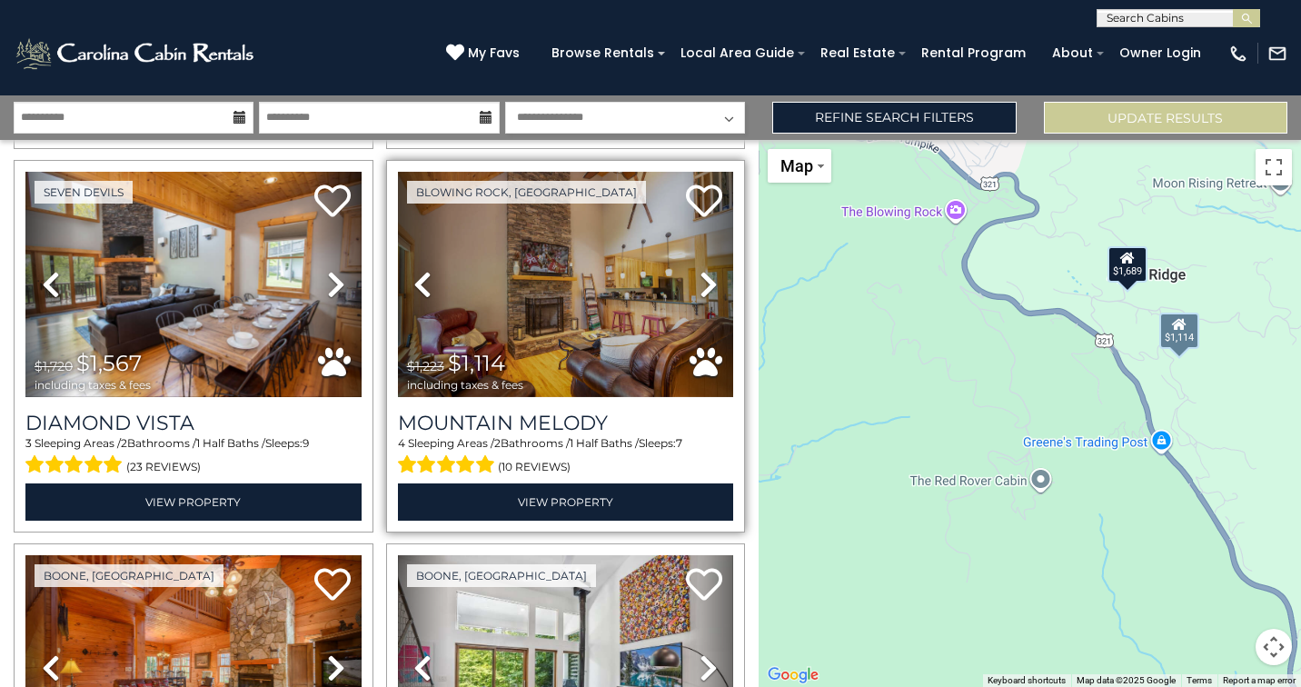
click at [709, 292] on icon at bounding box center [709, 284] width 18 height 29
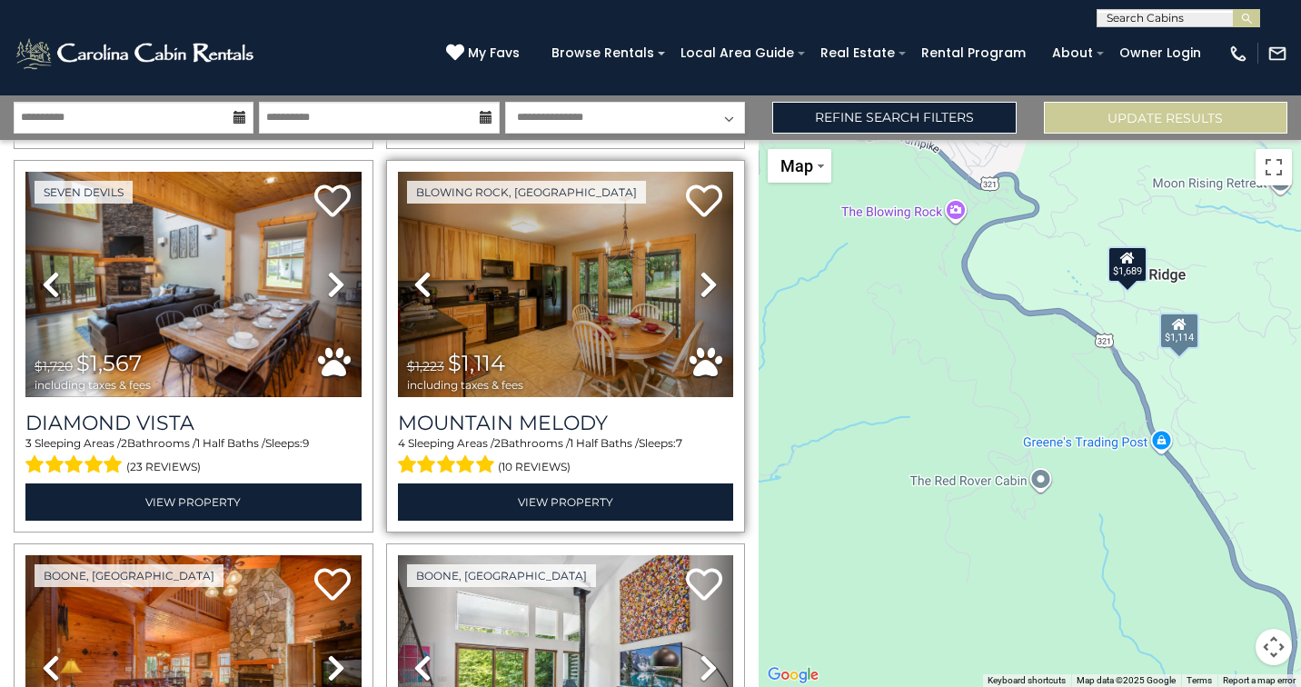
click at [709, 292] on icon at bounding box center [709, 284] width 18 height 29
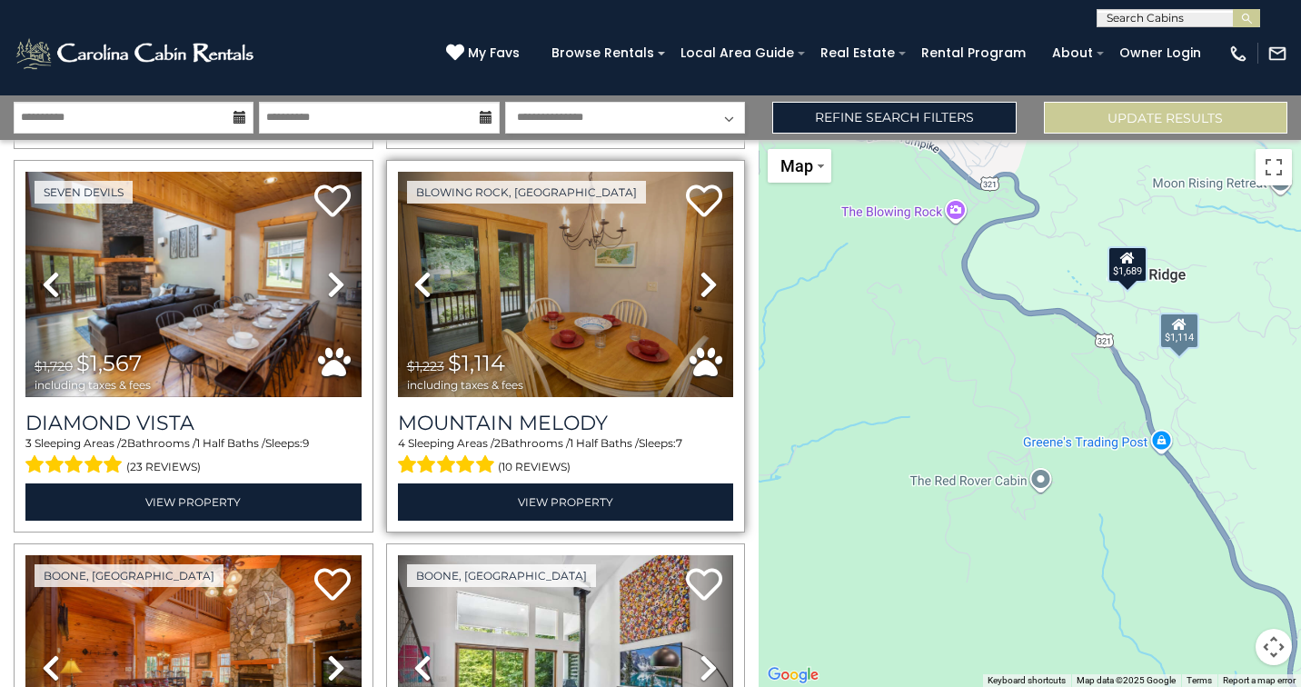
click at [709, 292] on icon at bounding box center [709, 284] width 18 height 29
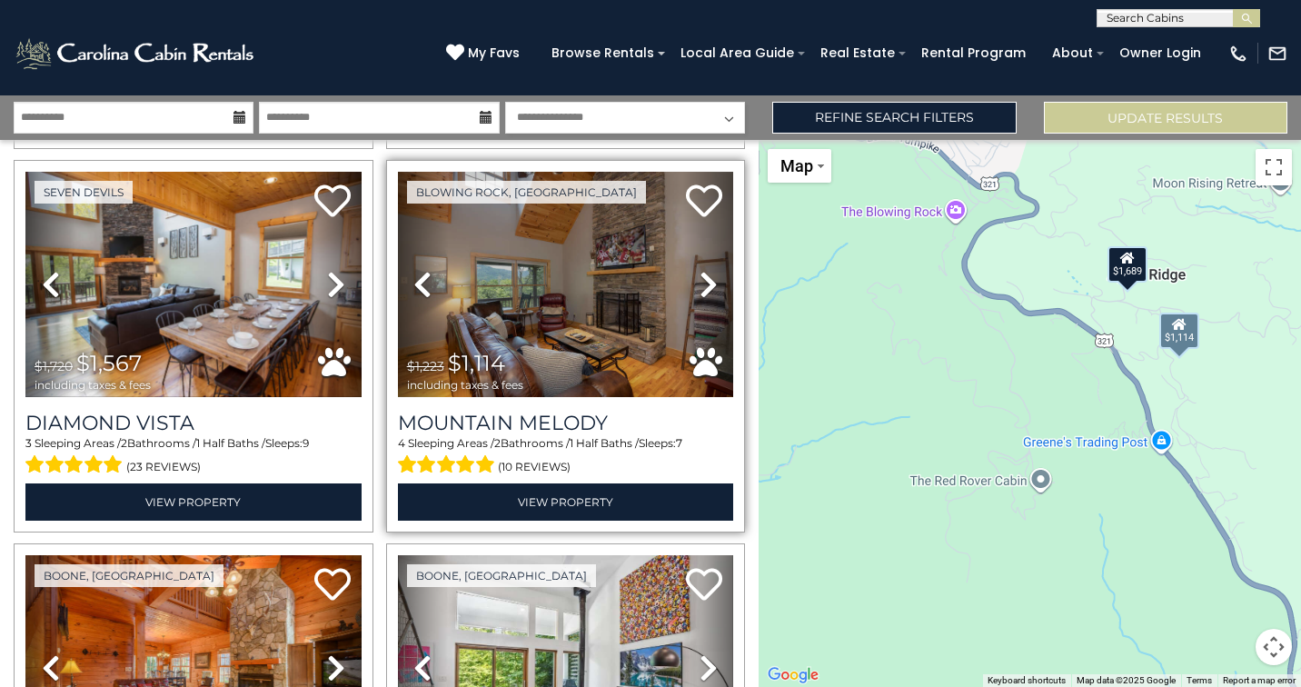
click at [709, 292] on icon at bounding box center [709, 284] width 18 height 29
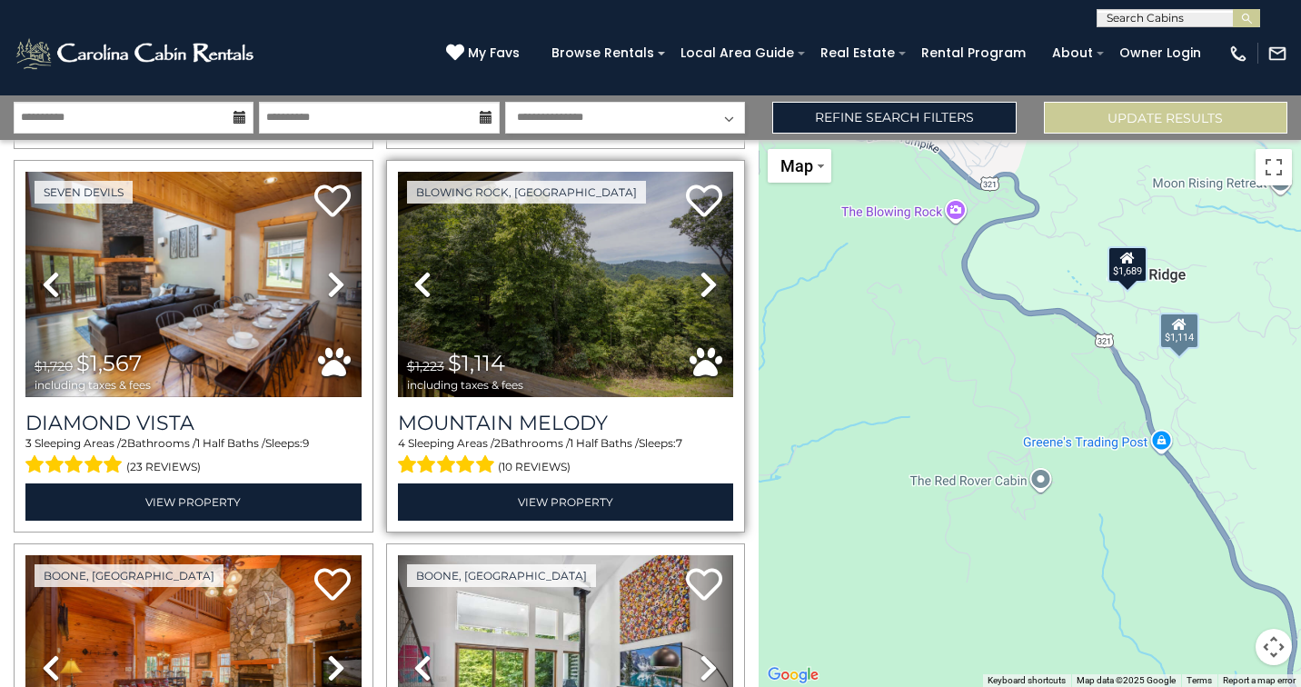
click at [709, 289] on icon at bounding box center [709, 284] width 18 height 29
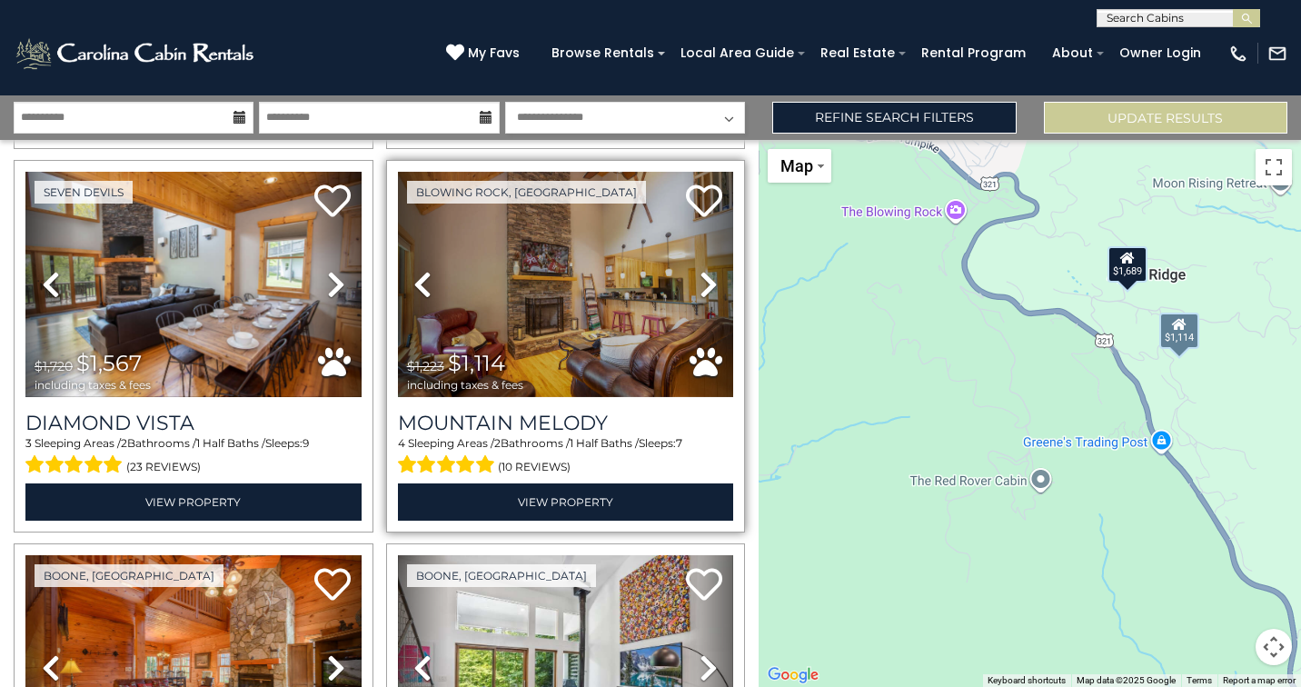
click at [709, 289] on icon at bounding box center [709, 284] width 18 height 29
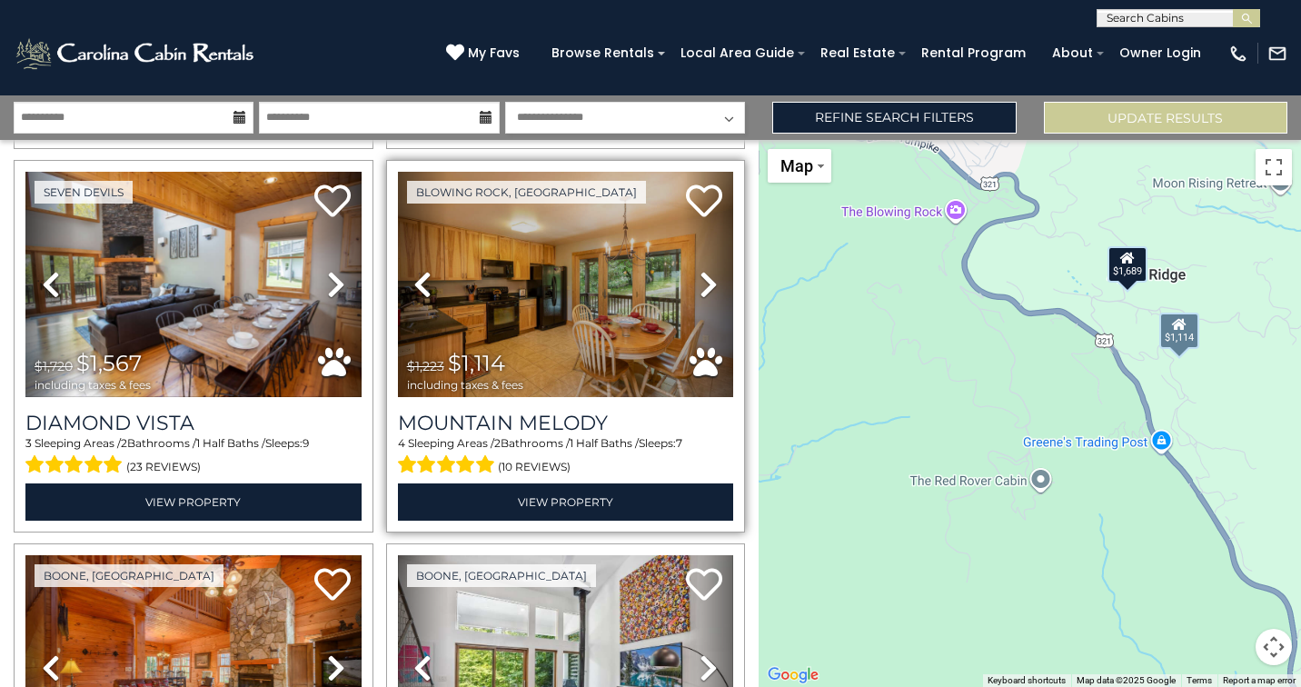
click at [709, 289] on icon at bounding box center [709, 284] width 18 height 29
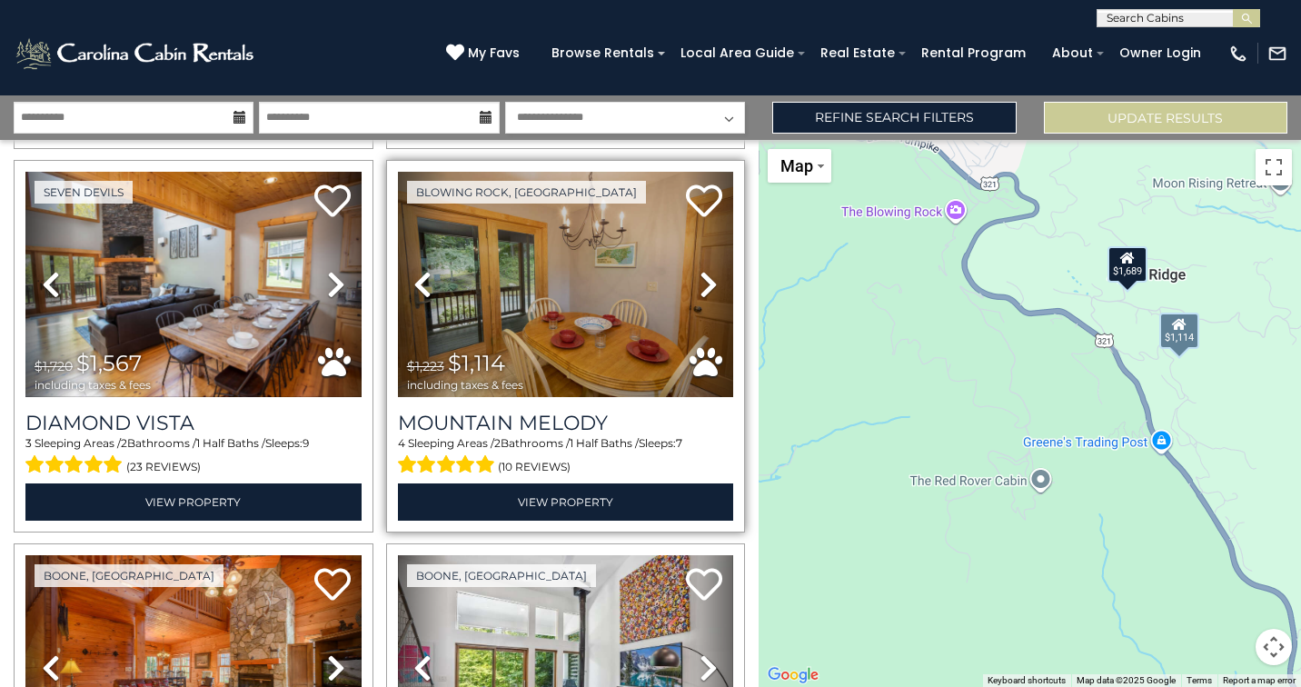
click at [709, 289] on icon at bounding box center [709, 284] width 18 height 29
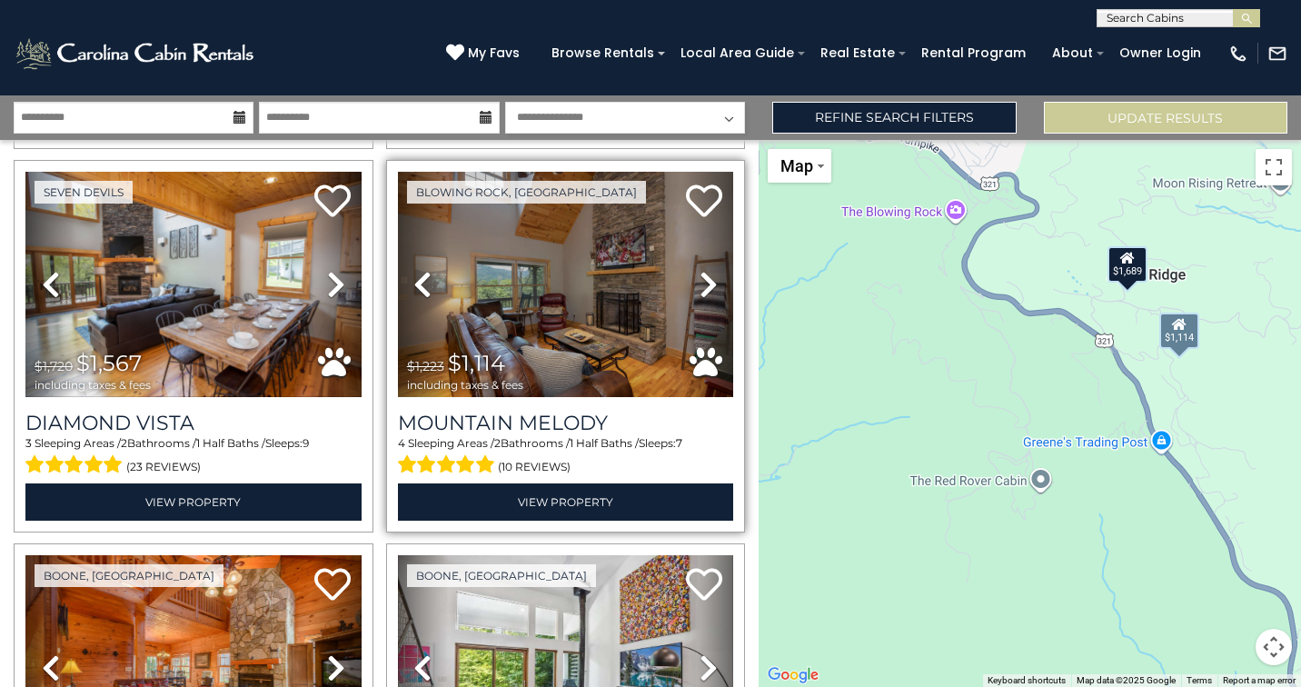
click at [709, 287] on icon at bounding box center [709, 284] width 18 height 29
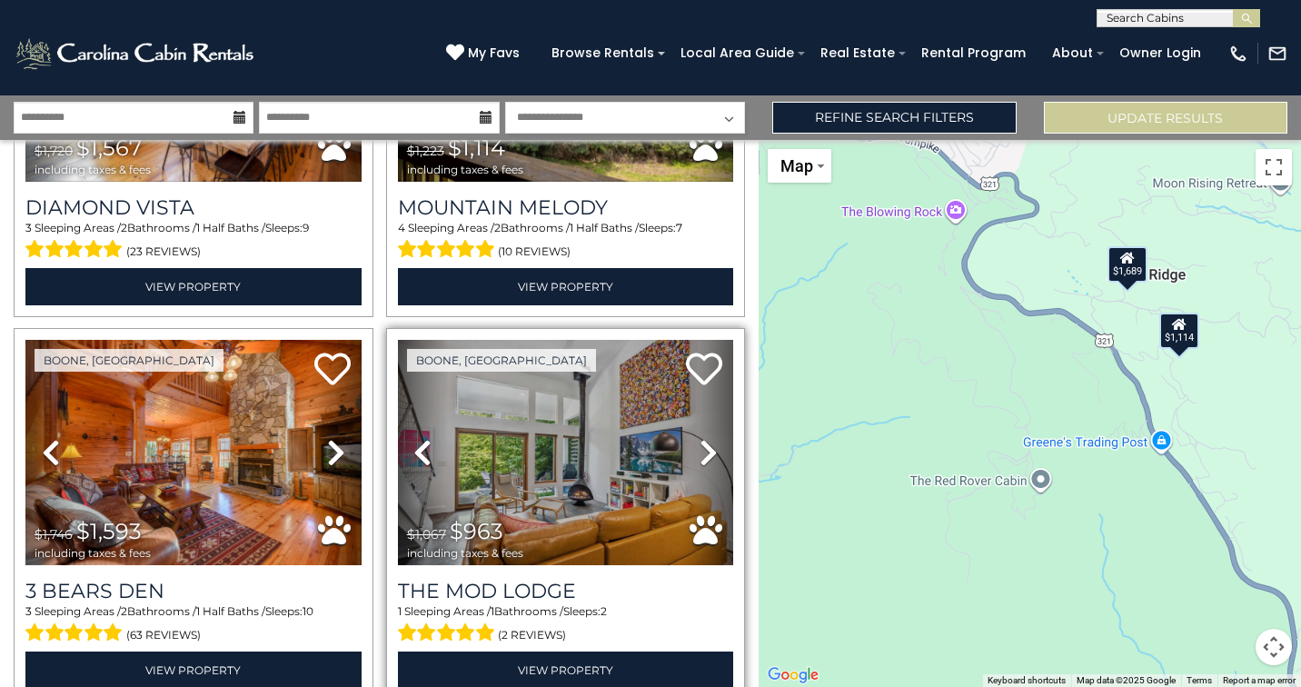
scroll to position [4092, 0]
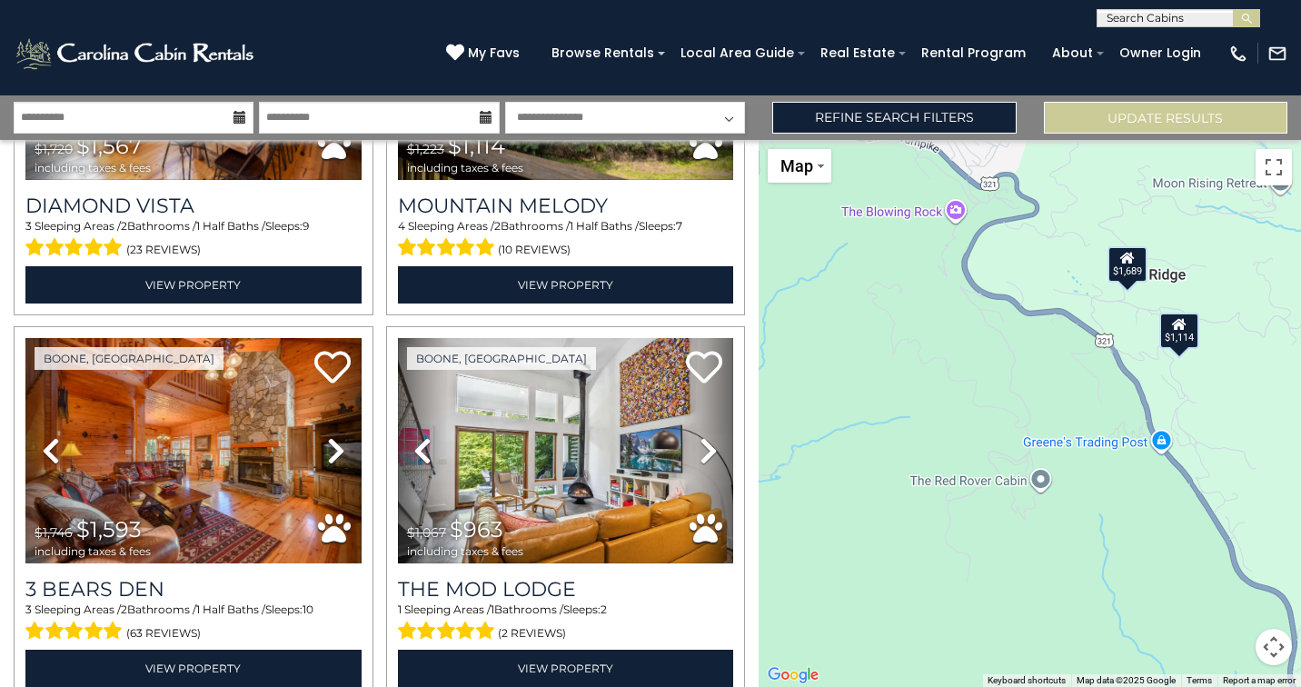
click at [1273, 649] on button "Map camera controls" at bounding box center [1274, 647] width 36 height 36
click at [1230, 649] on button "Zoom out" at bounding box center [1229, 647] width 36 height 36
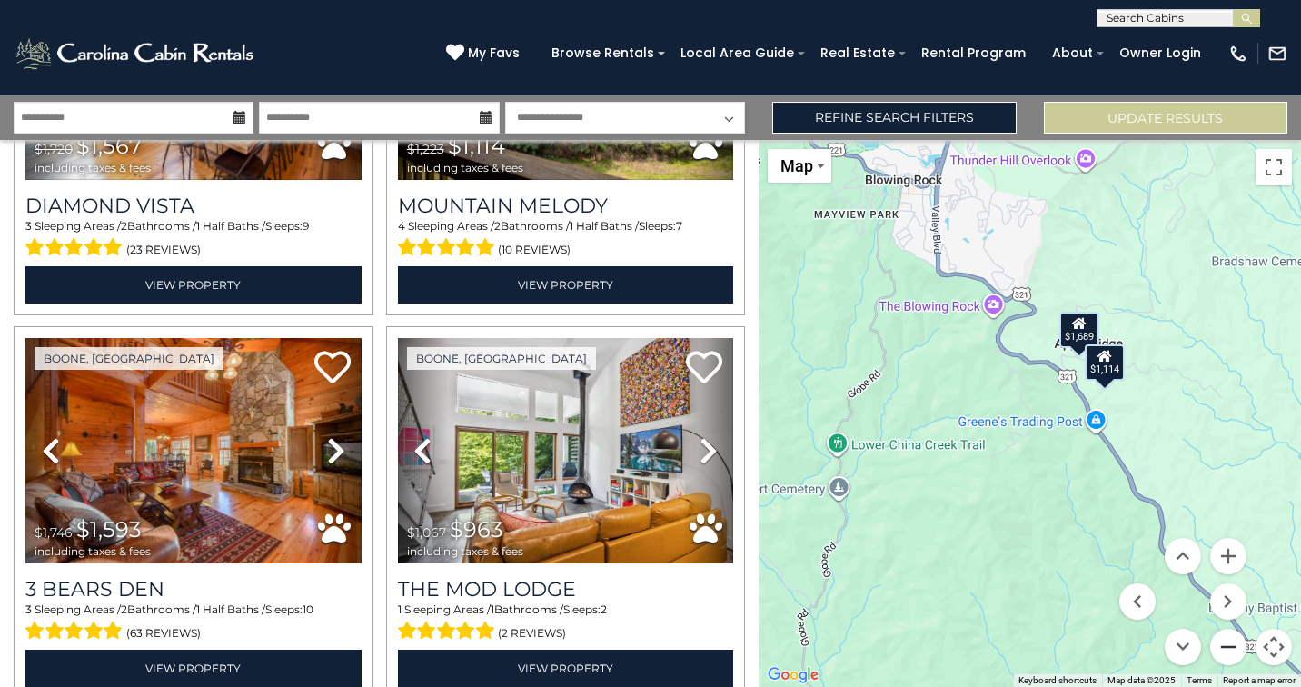
click at [1230, 649] on button "Zoom out" at bounding box center [1229, 647] width 36 height 36
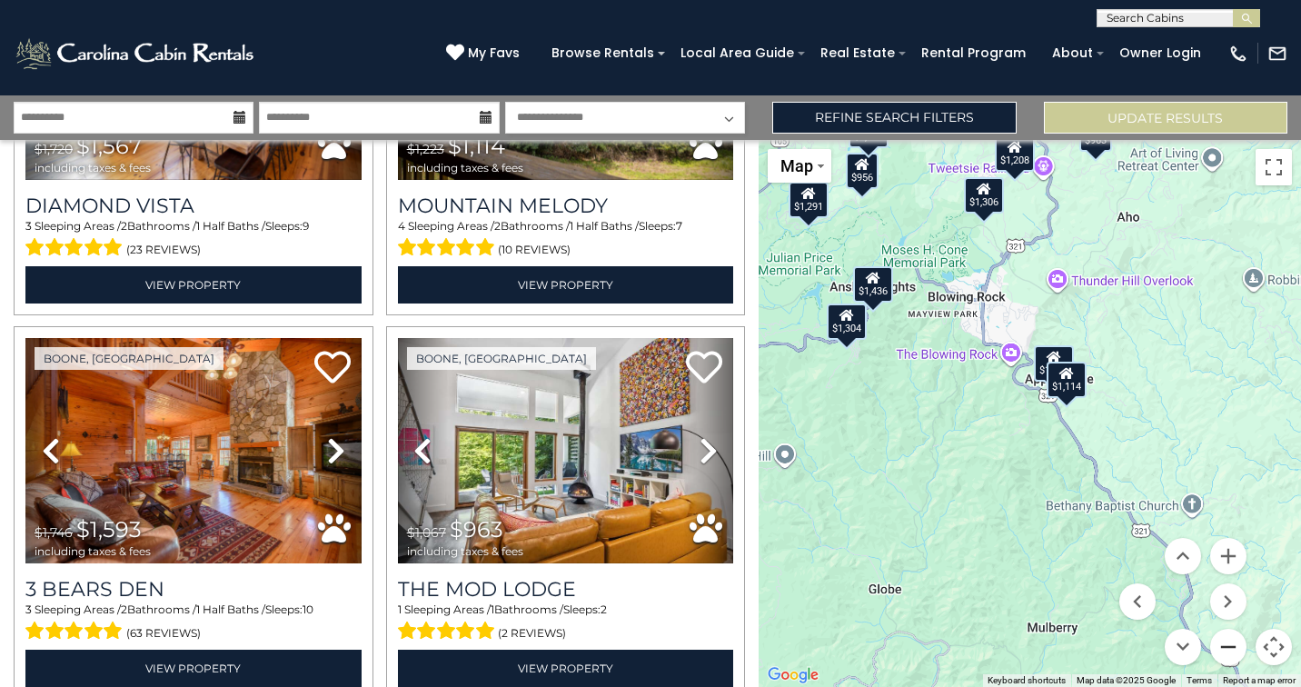
click at [1230, 649] on button "Zoom out" at bounding box center [1229, 647] width 36 height 36
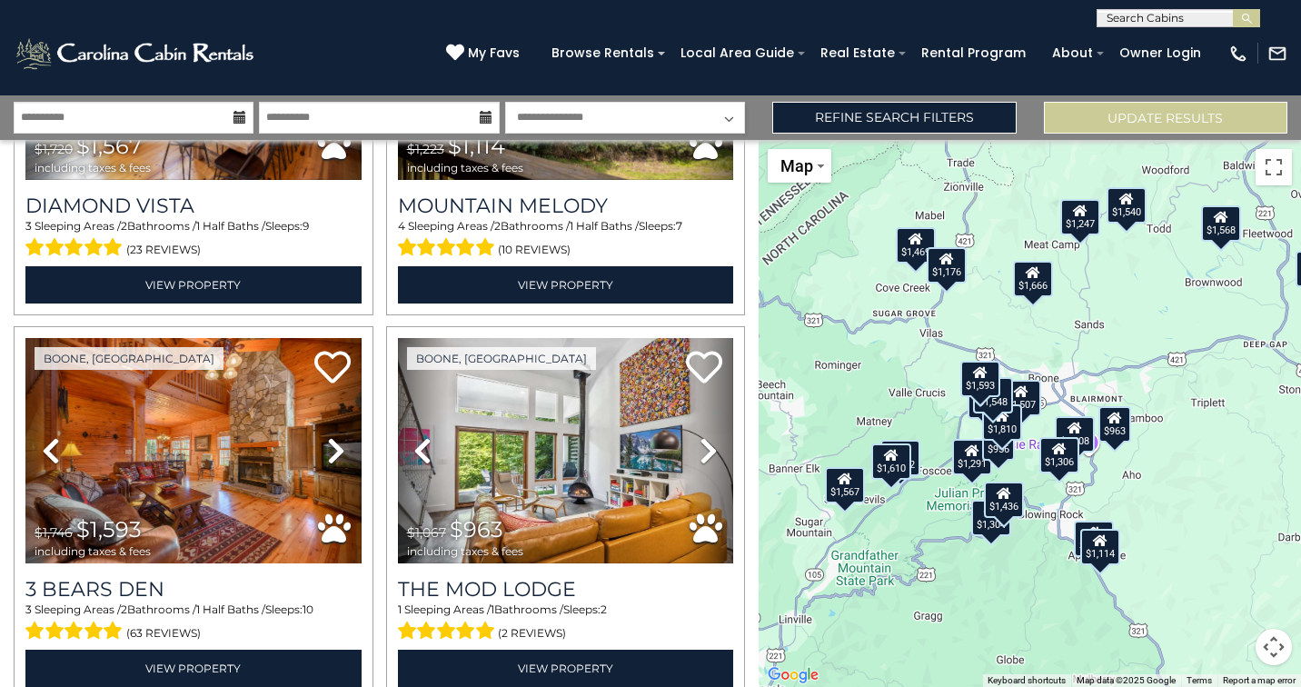
drag, startPoint x: 908, startPoint y: 387, endPoint x: 959, endPoint y: 549, distance: 169.6
click at [959, 549] on div "$1,469 $1,540 $1,507 $1,666 $1,498 $1,732 $1,291 $1,568 $956 $1,432 $1,689 $1,4…" at bounding box center [1030, 413] width 543 height 547
click at [1281, 653] on button "Map camera controls" at bounding box center [1274, 647] width 36 height 36
click at [1234, 552] on button "Zoom in" at bounding box center [1229, 556] width 36 height 36
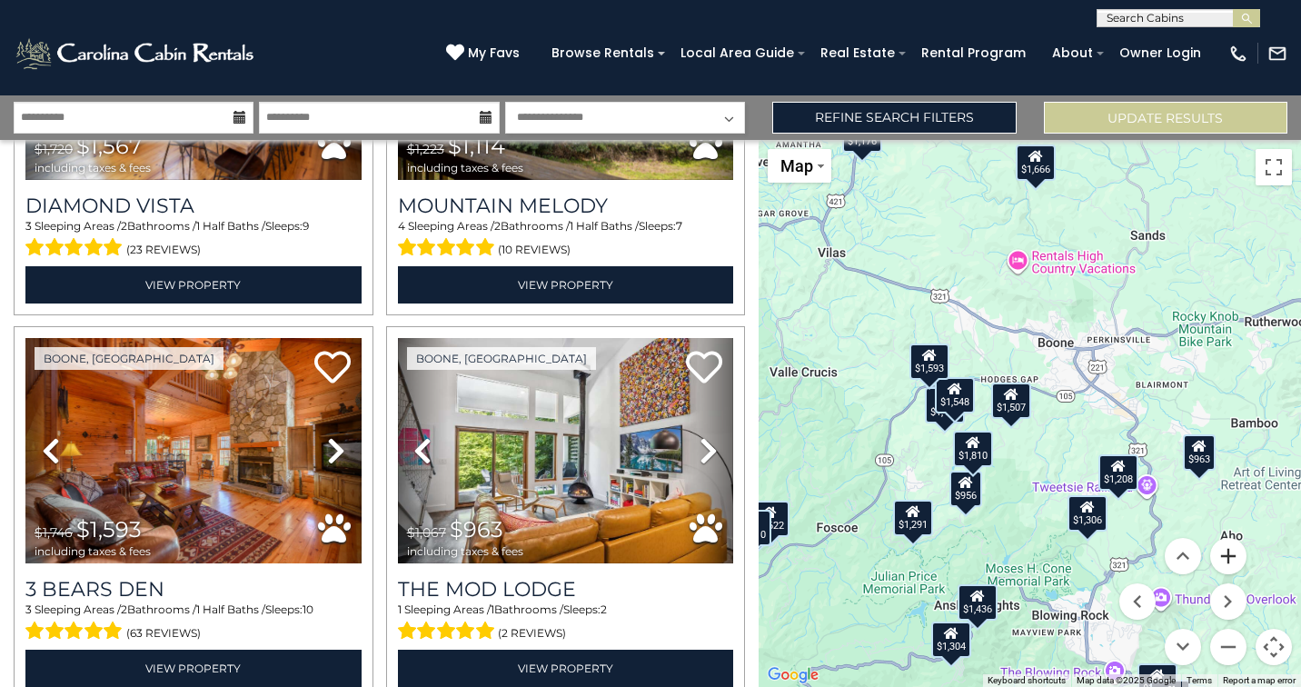
click at [1234, 552] on button "Zoom in" at bounding box center [1229, 556] width 36 height 36
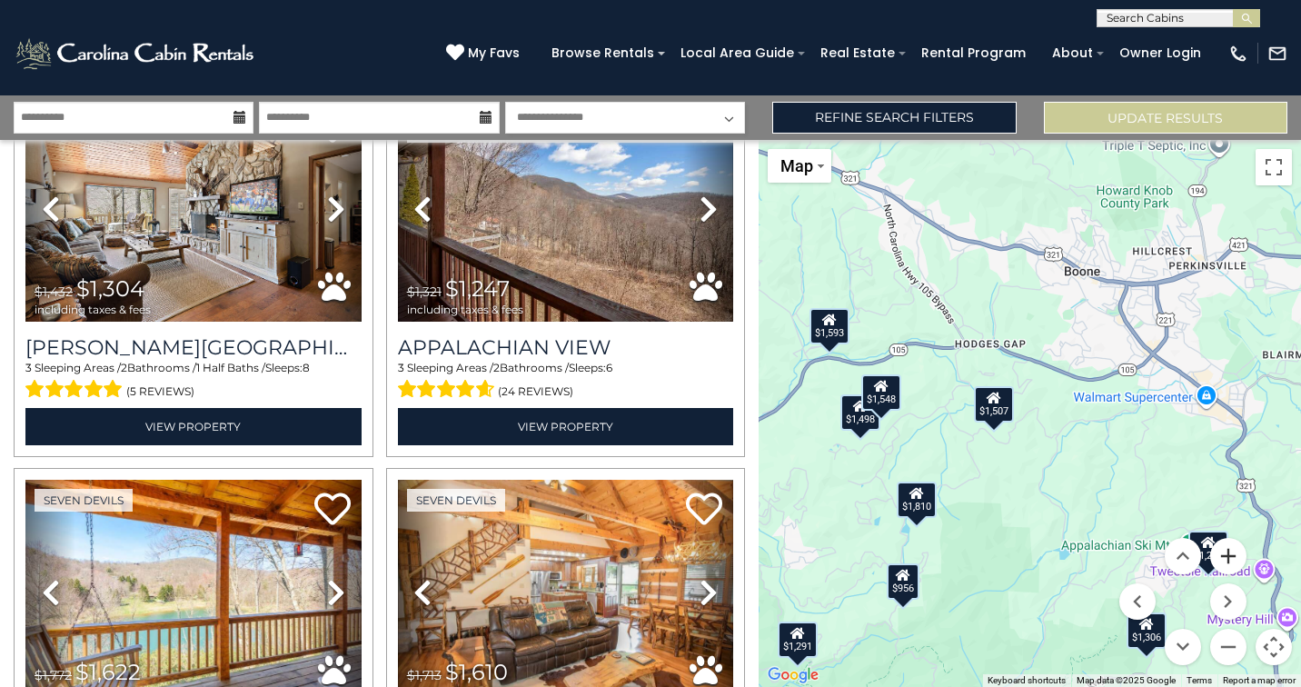
scroll to position [3181, 0]
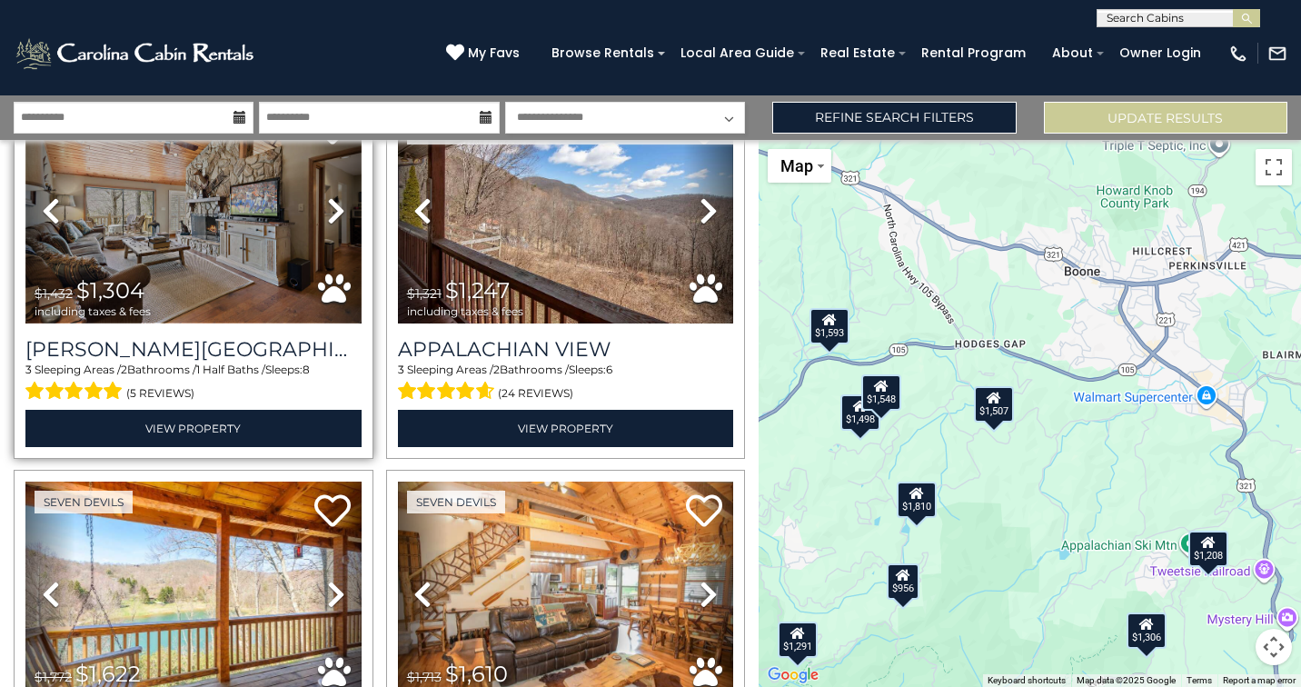
click at [218, 256] on img at bounding box center [193, 211] width 336 height 225
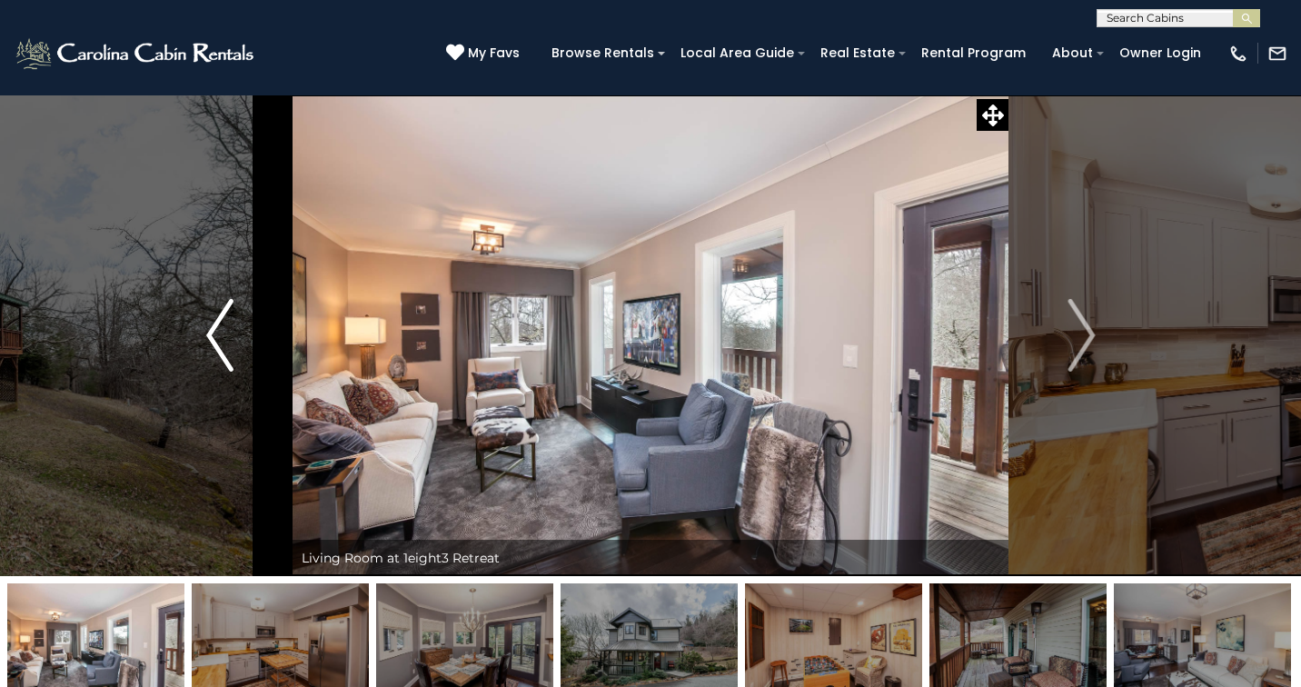
click at [209, 326] on img "Previous" at bounding box center [219, 335] width 27 height 73
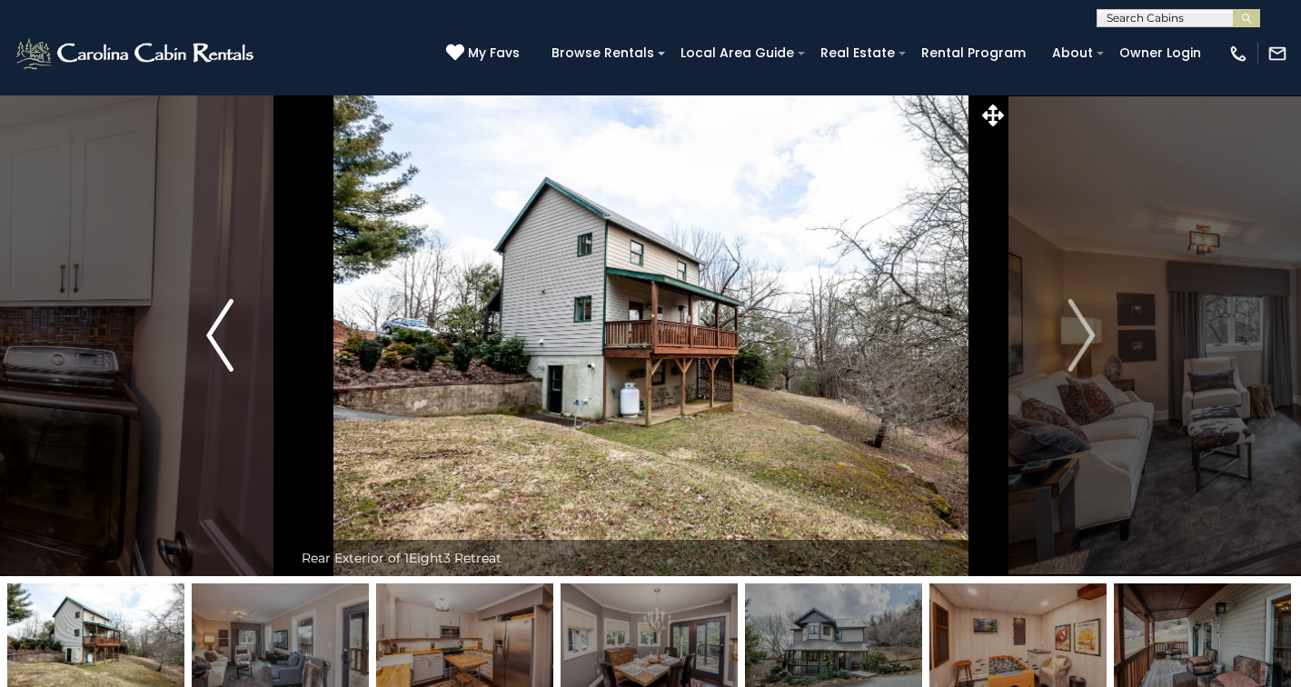
click at [215, 324] on img "Previous" at bounding box center [219, 335] width 27 height 73
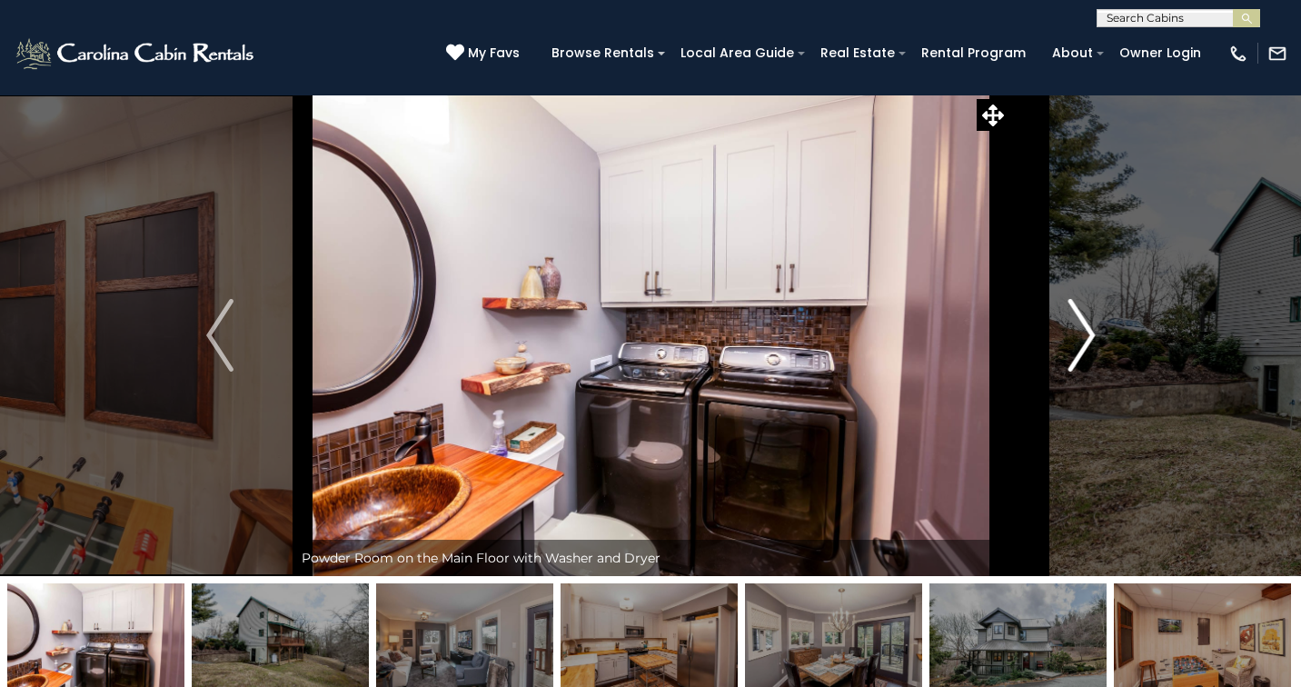
click at [1071, 344] on img "Next" at bounding box center [1081, 335] width 27 height 73
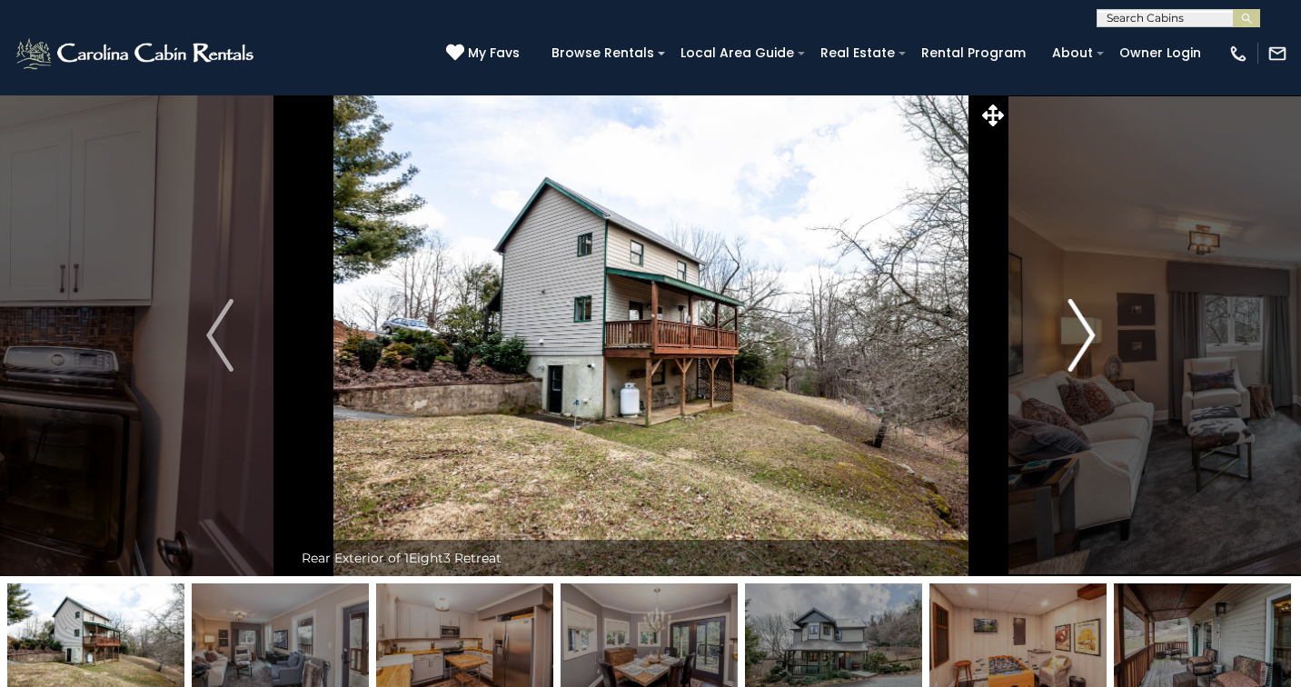
click at [1071, 344] on img "Next" at bounding box center [1081, 335] width 27 height 73
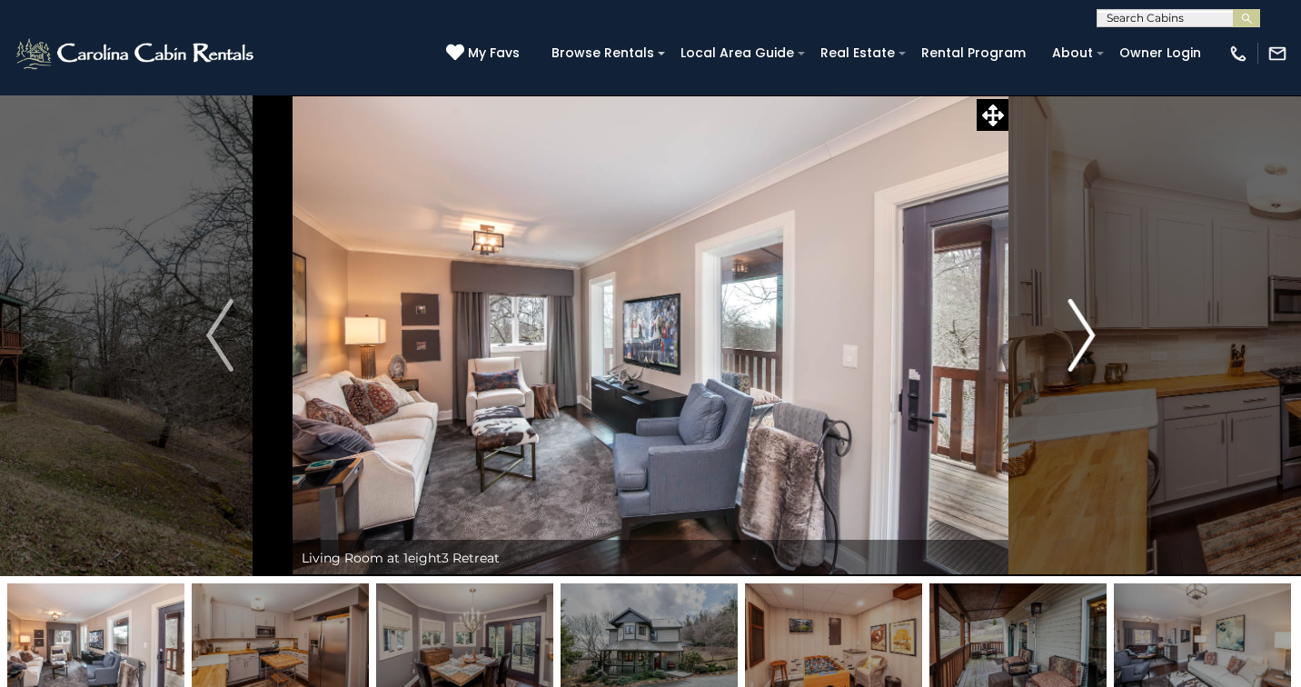
click at [1071, 344] on img "Next" at bounding box center [1081, 335] width 27 height 73
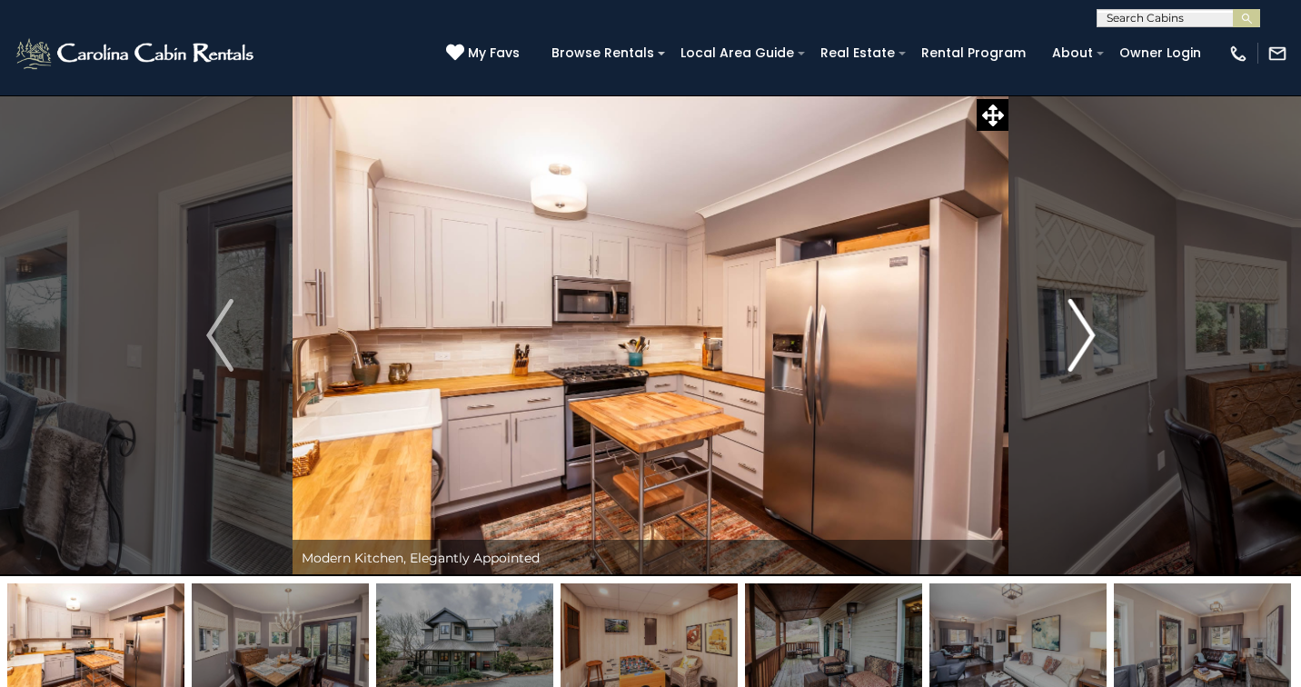
click at [1071, 344] on img "Next" at bounding box center [1081, 335] width 27 height 73
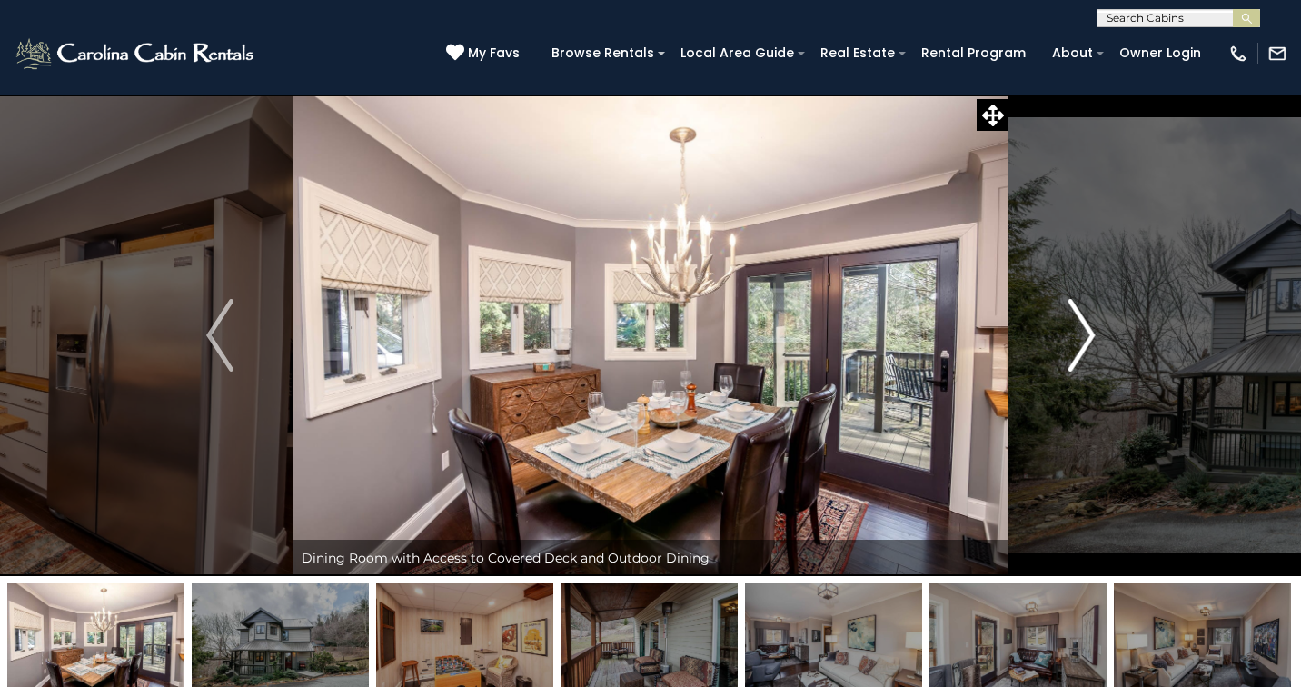
click at [1071, 344] on img "Next" at bounding box center [1081, 335] width 27 height 73
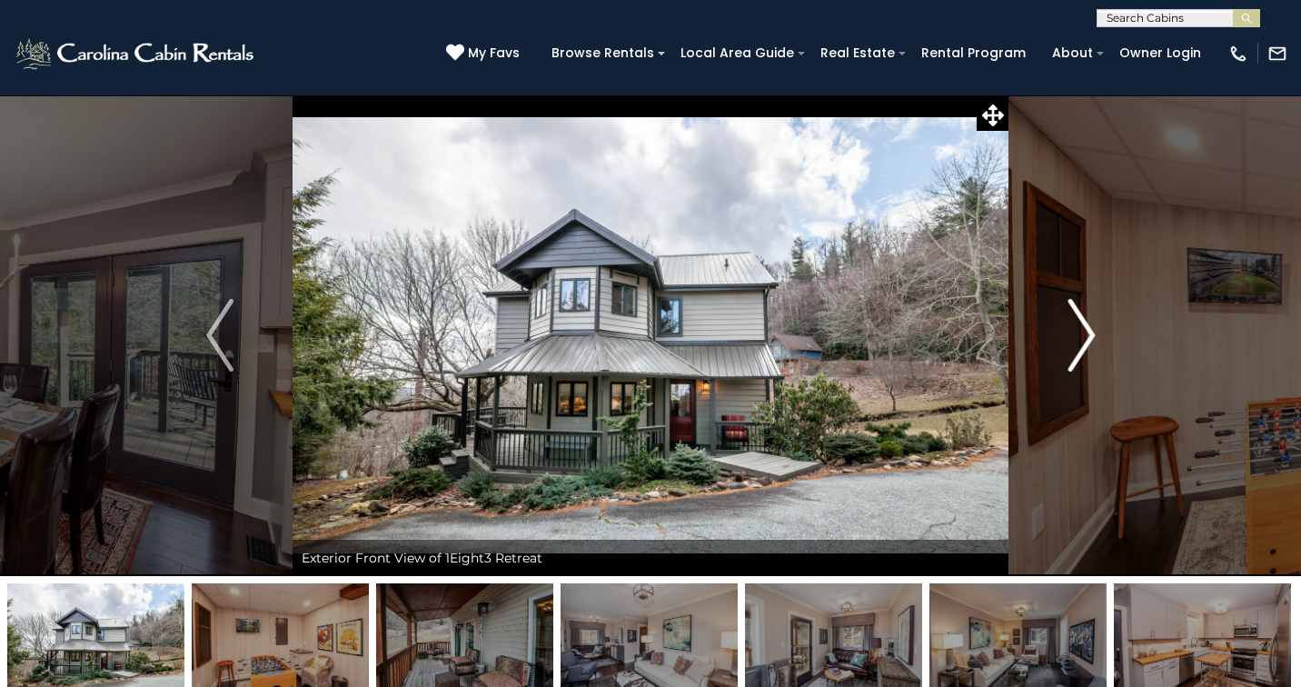
click at [1071, 344] on img "Next" at bounding box center [1081, 335] width 27 height 73
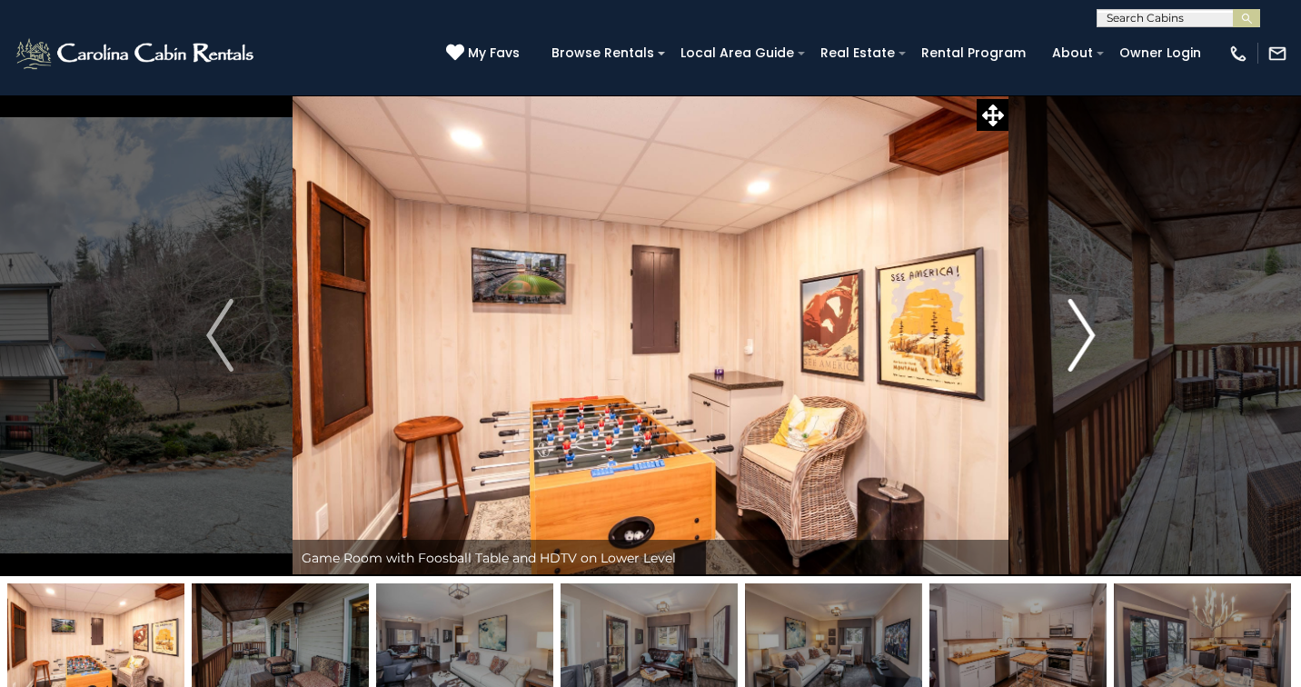
click at [1071, 344] on img "Next" at bounding box center [1081, 335] width 27 height 73
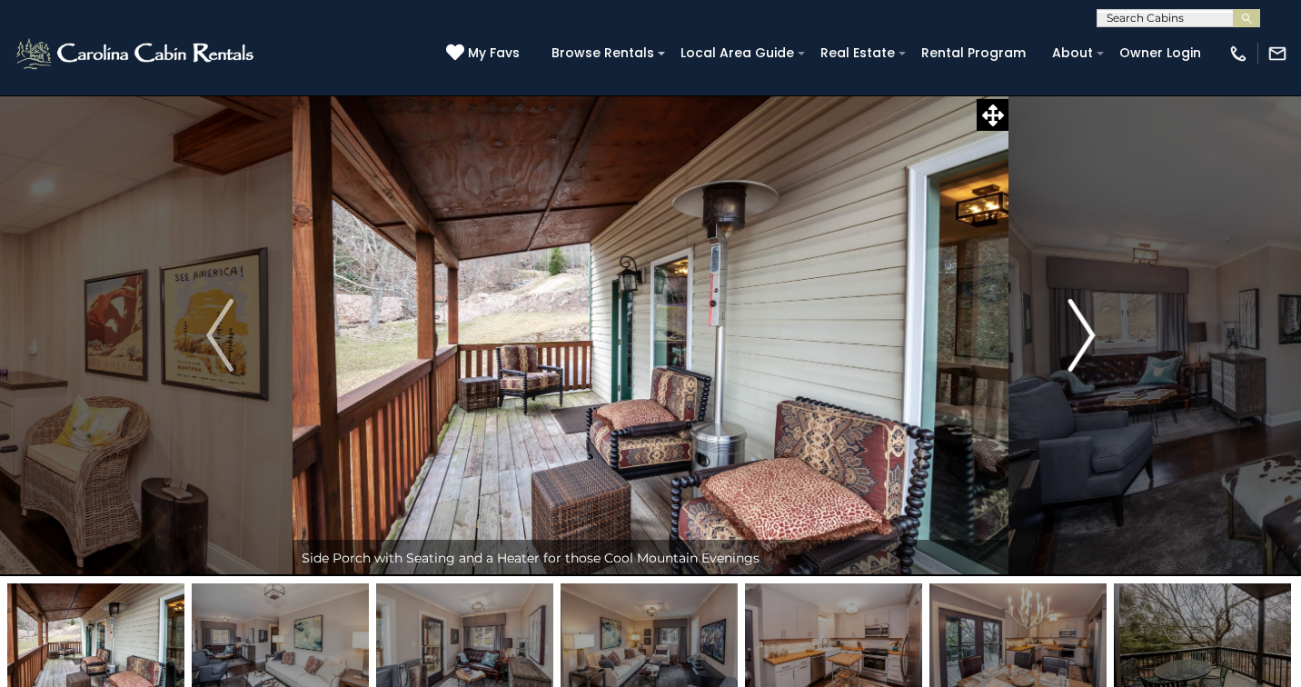
click at [1071, 344] on img "Next" at bounding box center [1081, 335] width 27 height 73
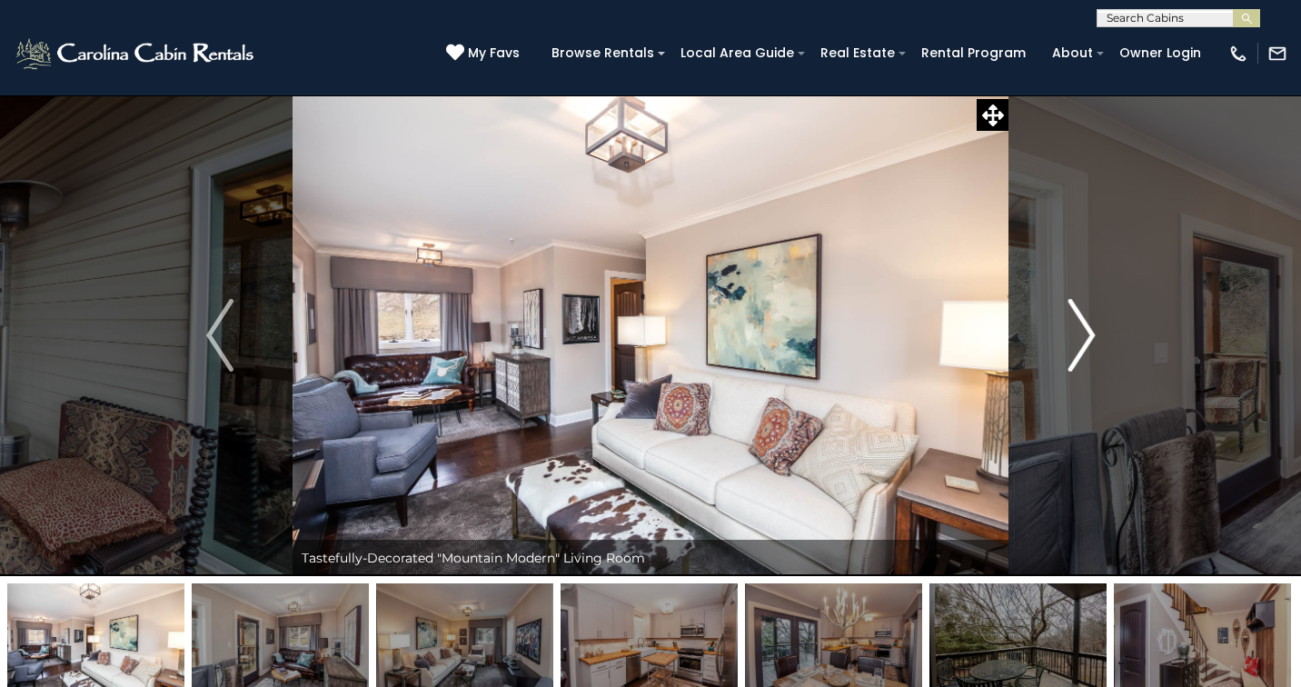
click at [1071, 344] on img "Next" at bounding box center [1081, 335] width 27 height 73
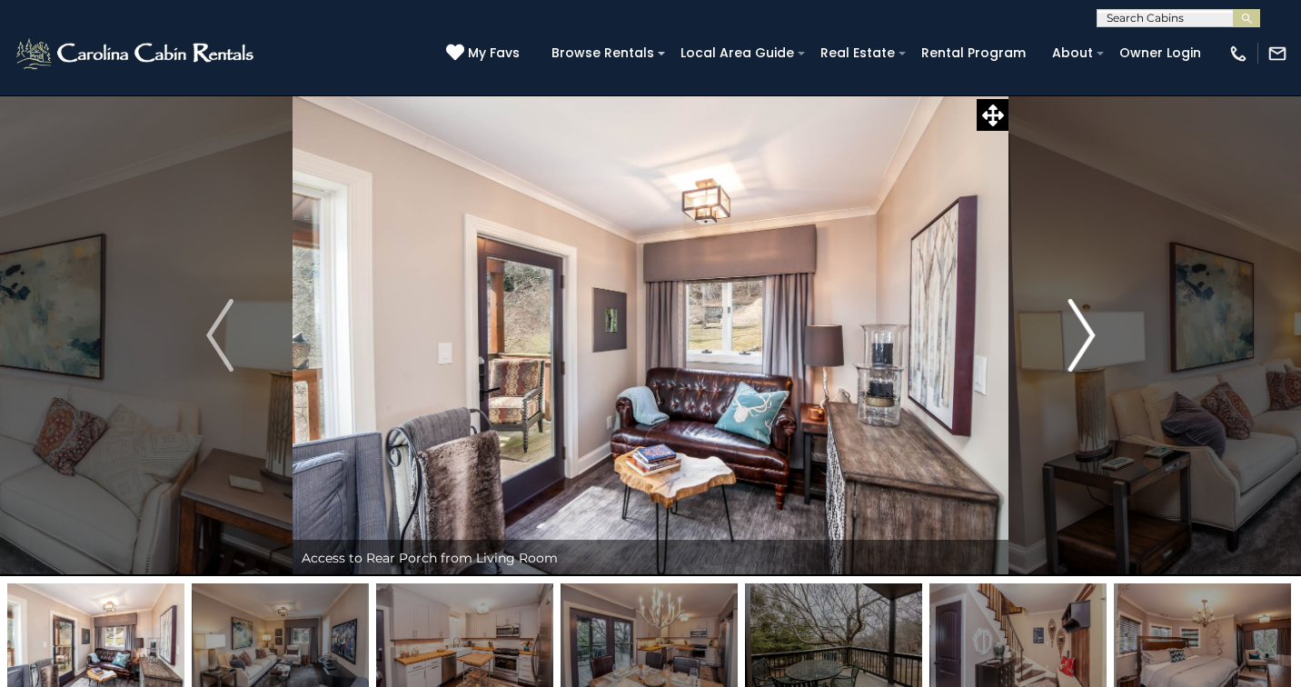
click at [1071, 344] on img "Next" at bounding box center [1081, 335] width 27 height 73
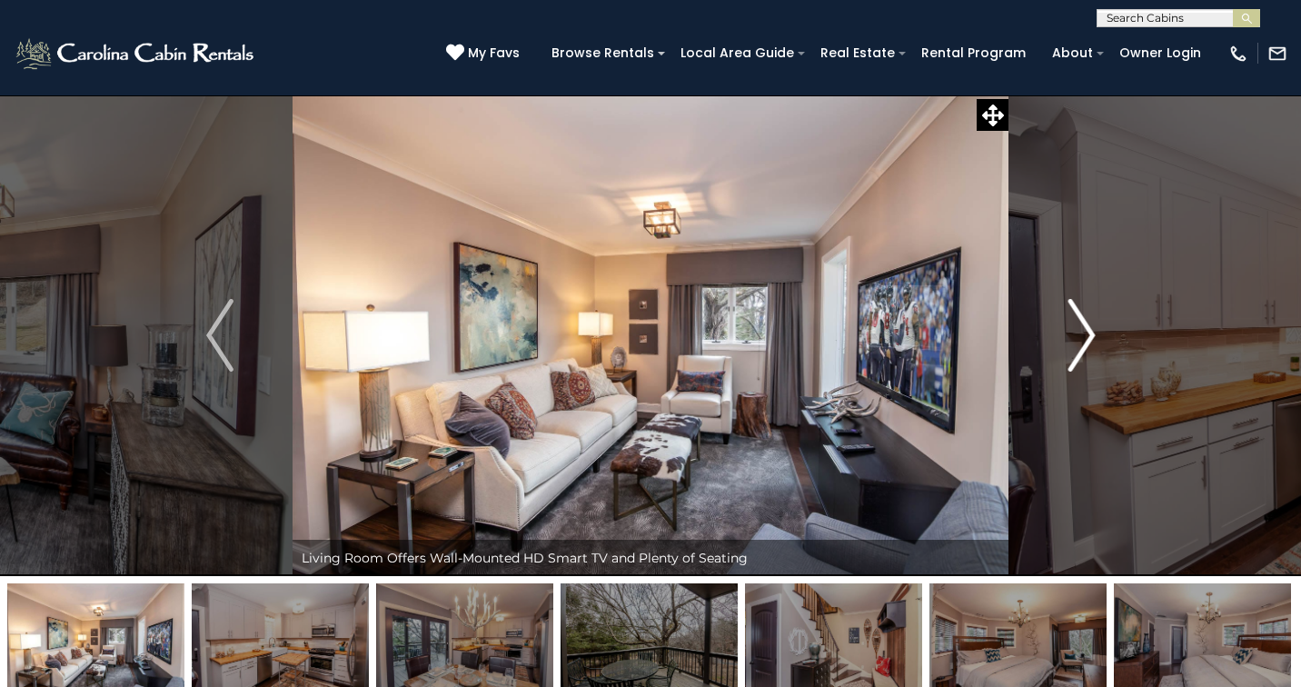
click at [1071, 344] on img "Next" at bounding box center [1081, 335] width 27 height 73
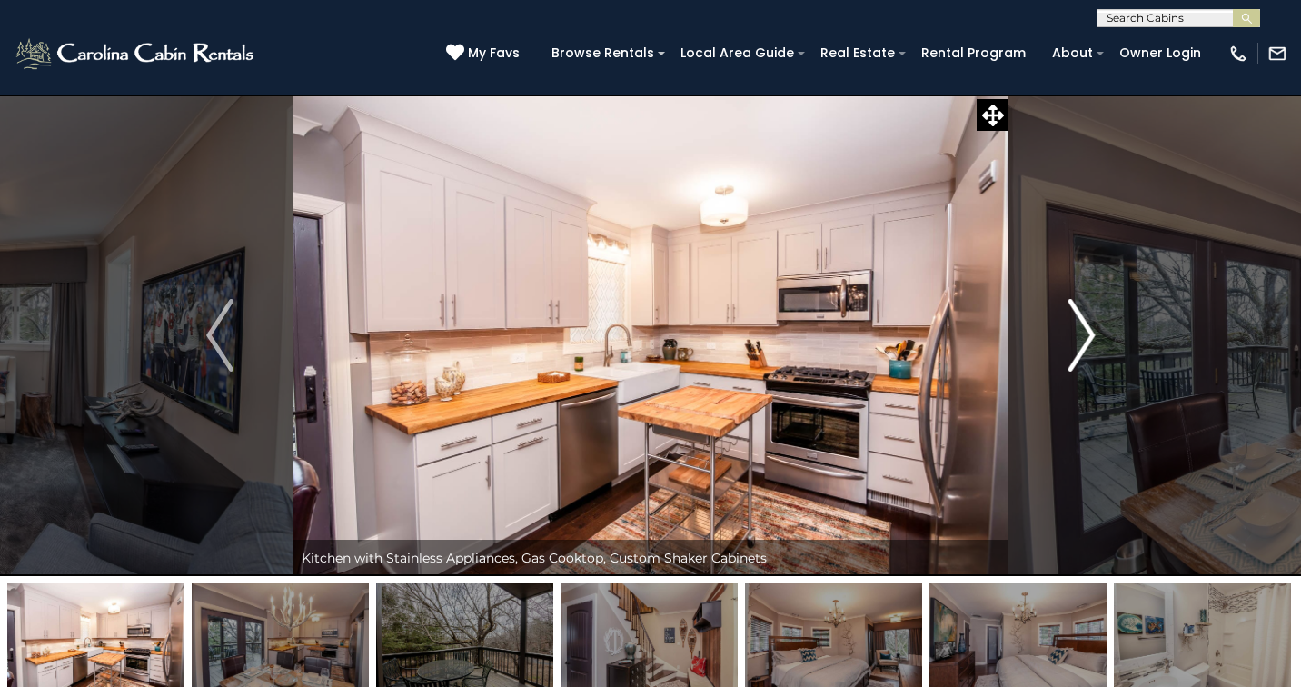
click at [1071, 344] on img "Next" at bounding box center [1081, 335] width 27 height 73
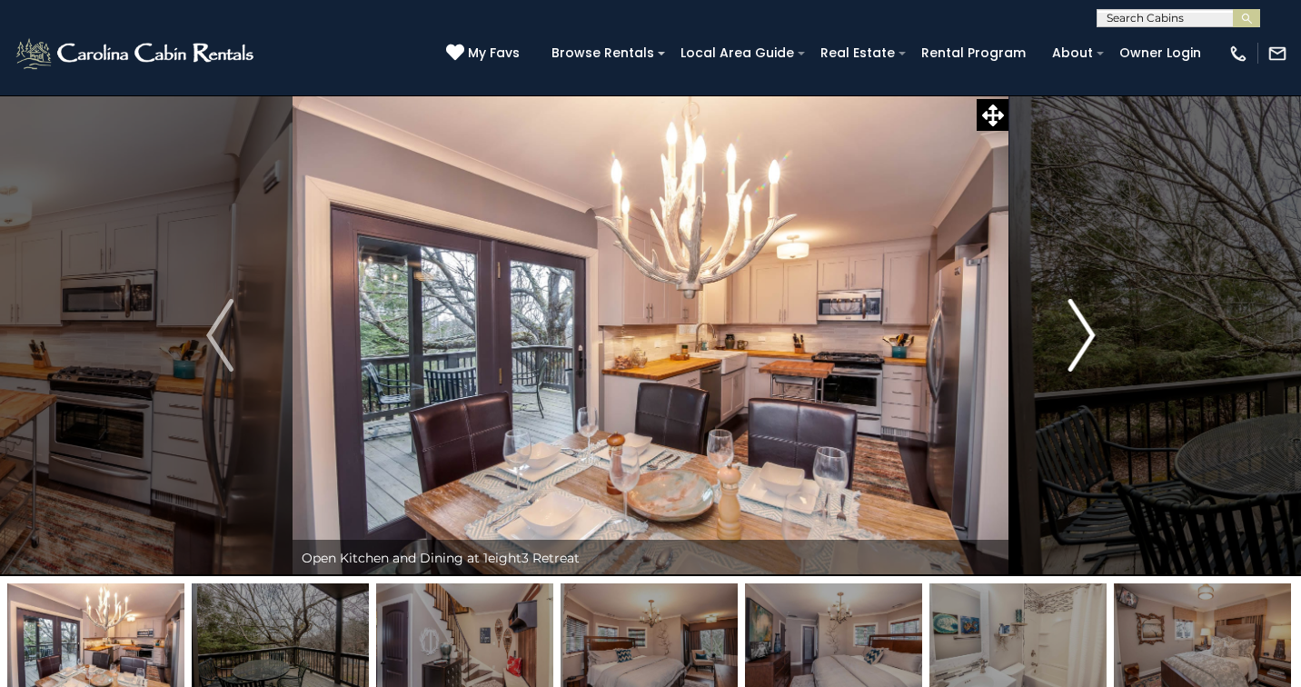
click at [1086, 335] on img "Next" at bounding box center [1081, 335] width 27 height 73
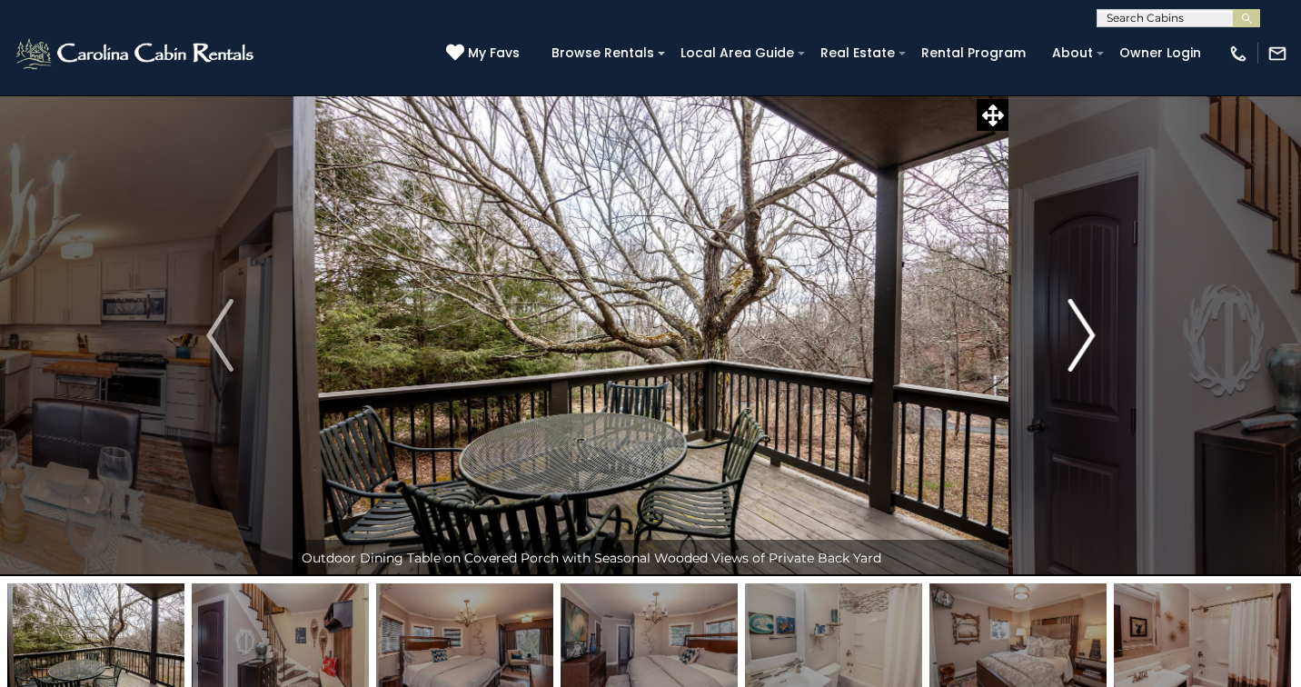
click at [1086, 335] on img "Next" at bounding box center [1081, 335] width 27 height 73
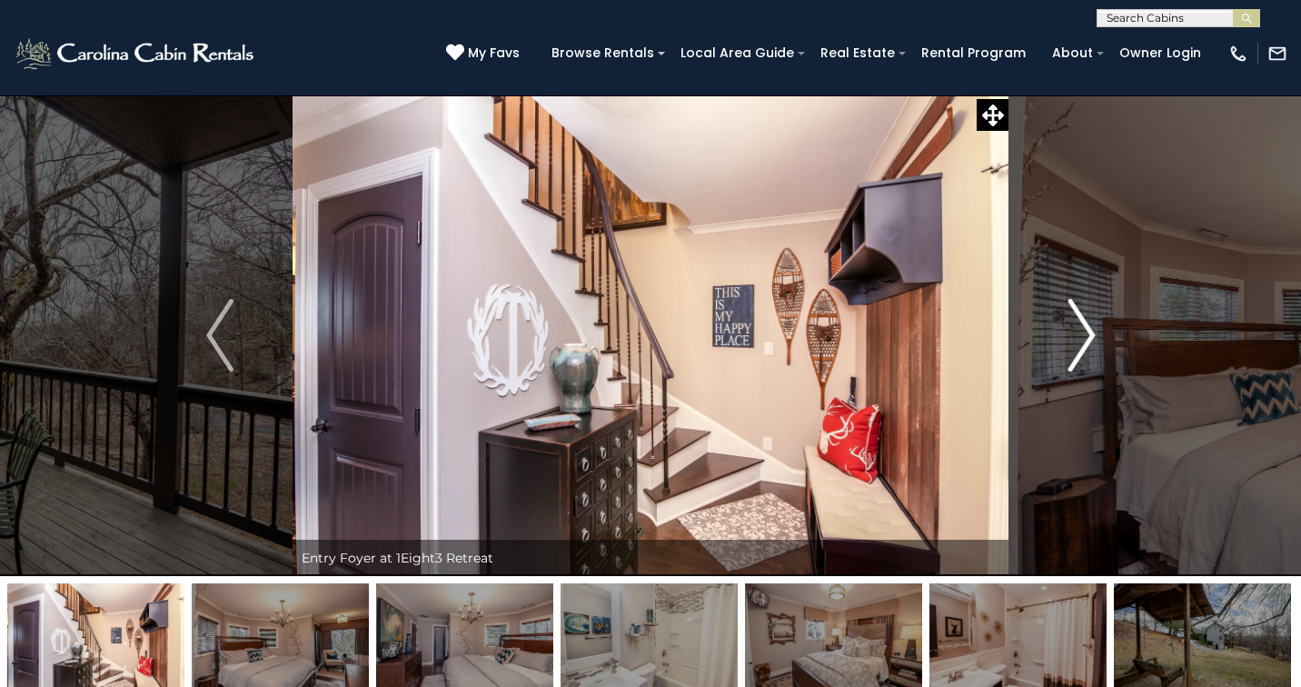
click at [1086, 335] on img "Next" at bounding box center [1081, 335] width 27 height 73
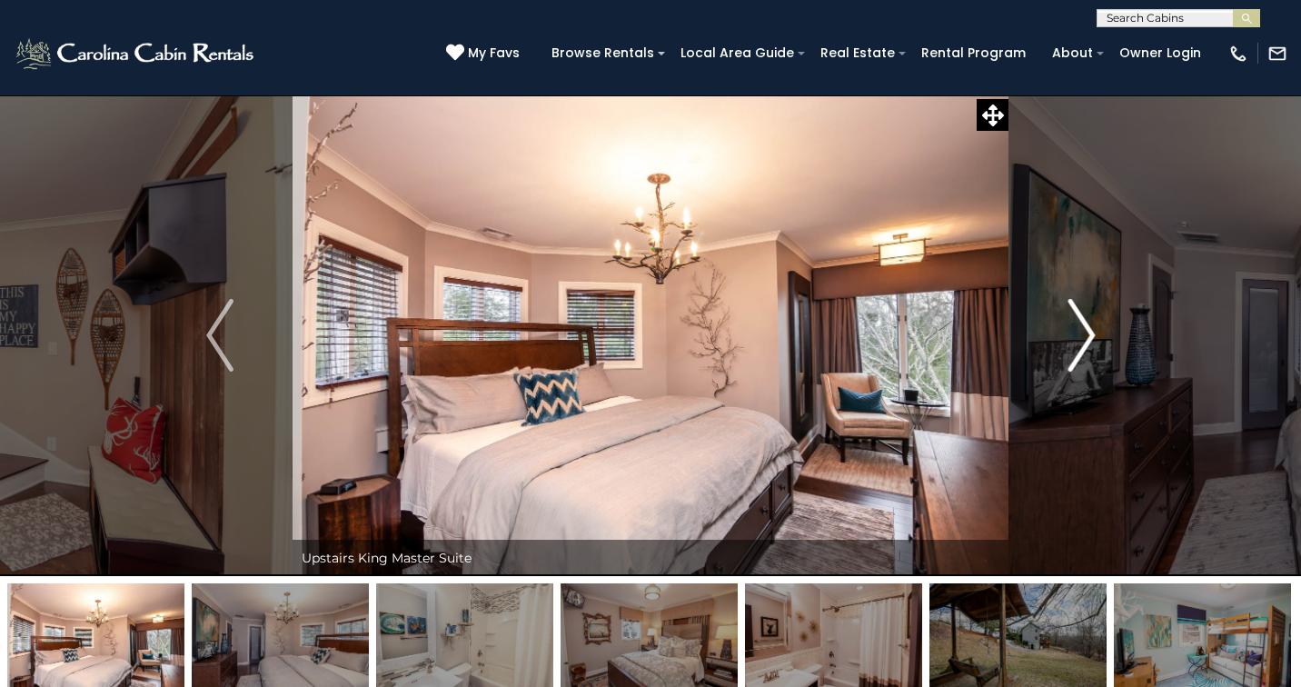
click at [1086, 335] on img "Next" at bounding box center [1081, 335] width 27 height 73
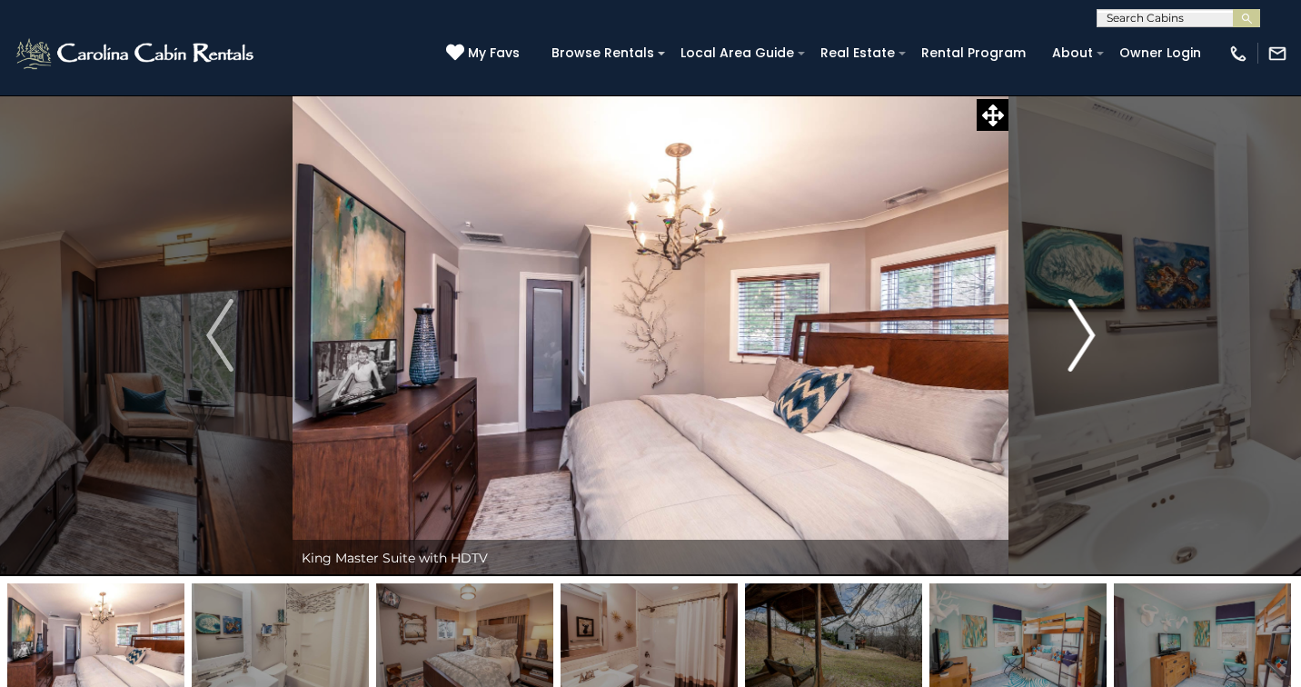
click at [1086, 335] on img "Next" at bounding box center [1081, 335] width 27 height 73
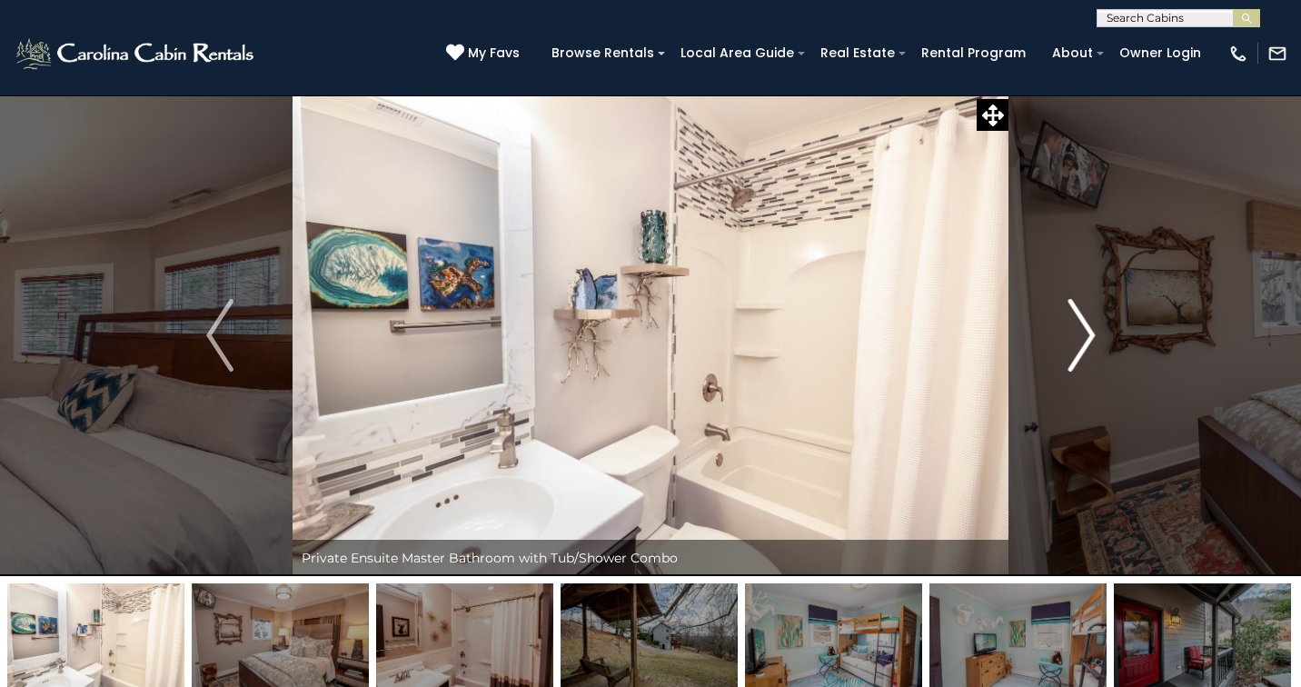
click at [1086, 335] on img "Next" at bounding box center [1081, 335] width 27 height 73
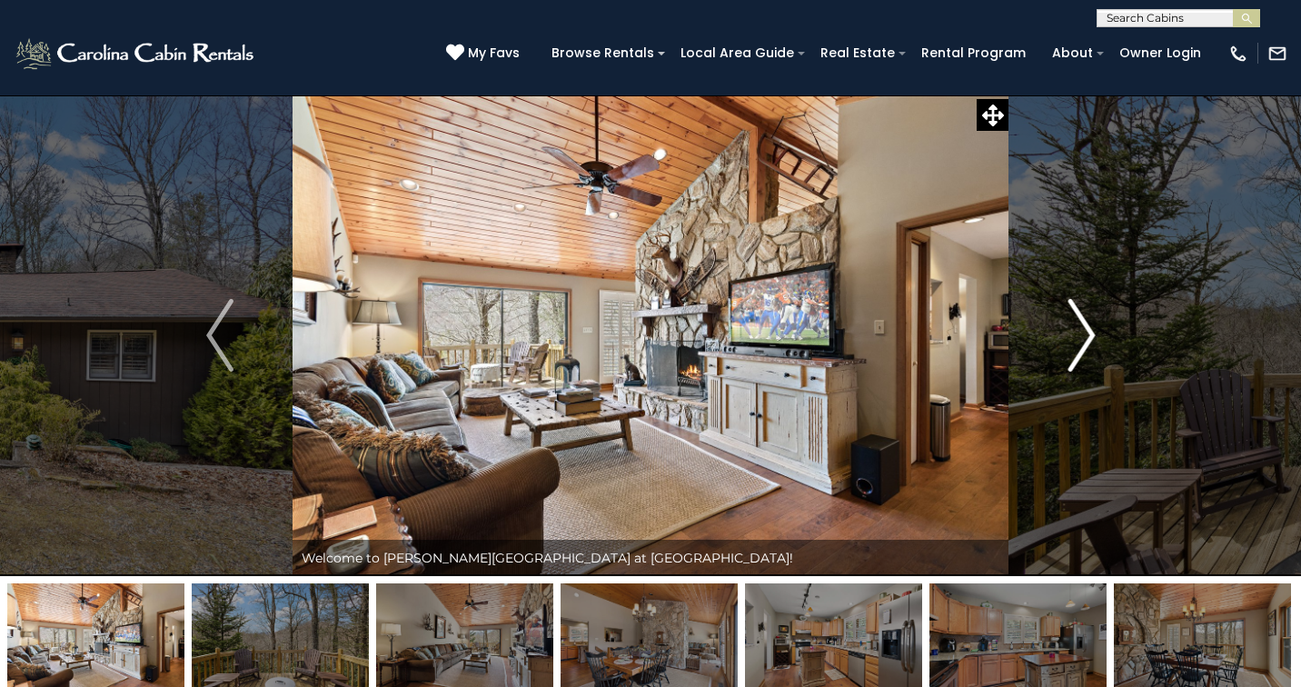
click at [1078, 332] on img "Next" at bounding box center [1081, 335] width 27 height 73
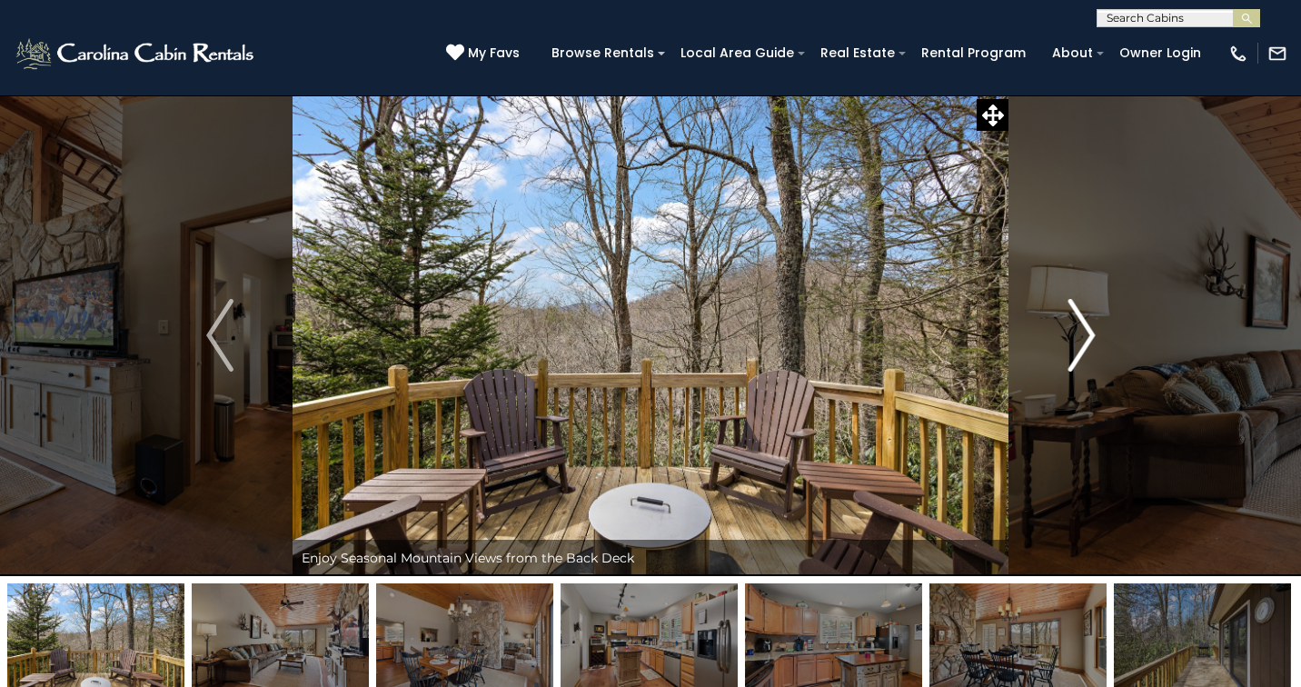
click at [1078, 332] on img "Next" at bounding box center [1081, 335] width 27 height 73
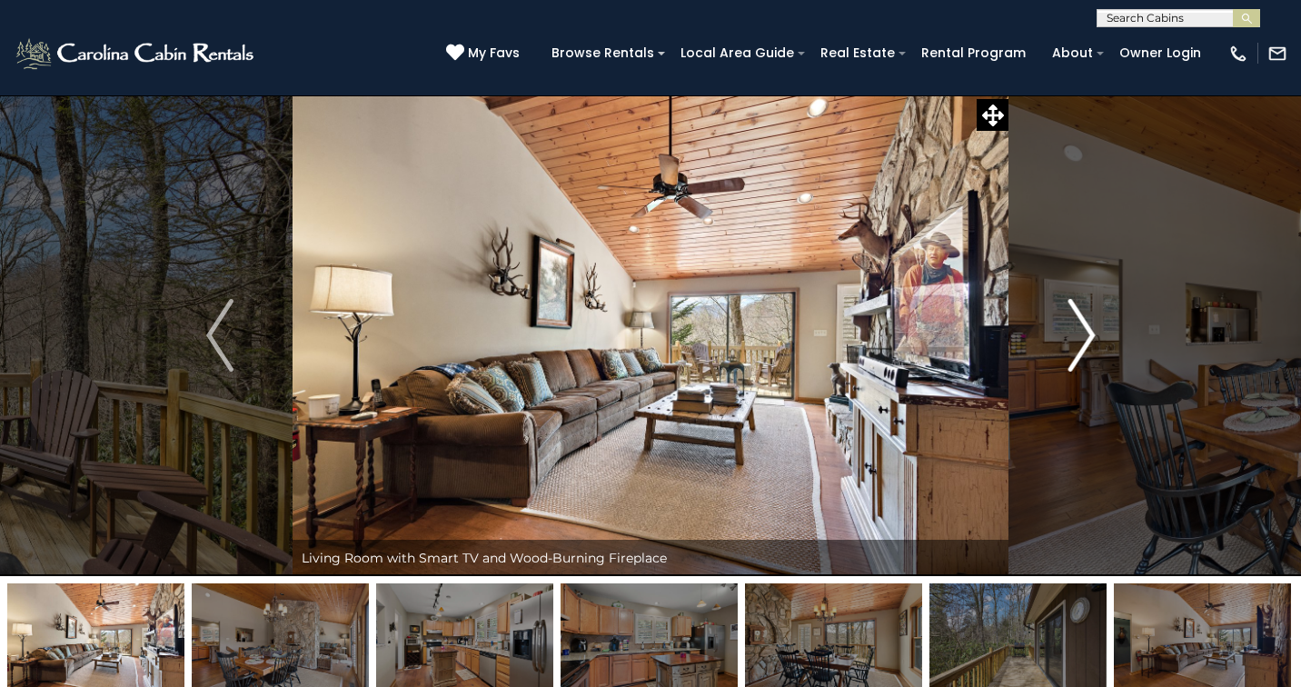
click at [1078, 332] on img "Next" at bounding box center [1081, 335] width 27 height 73
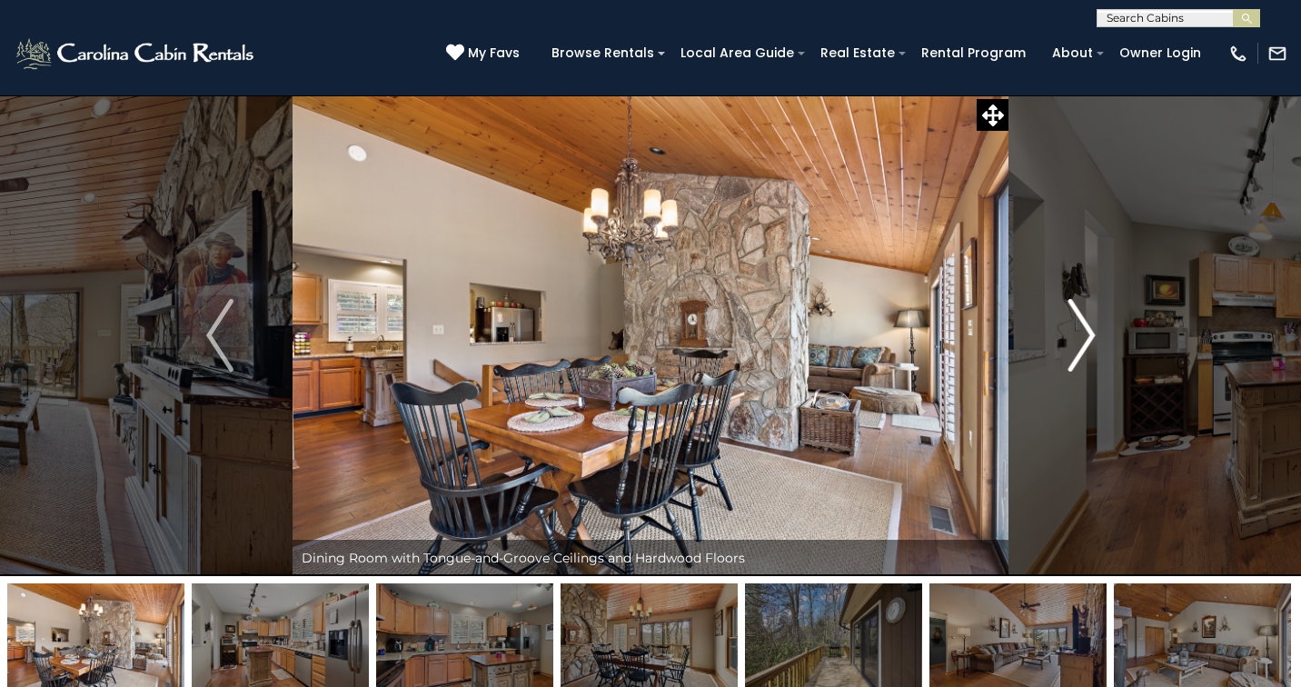
click at [1078, 332] on img "Next" at bounding box center [1081, 335] width 27 height 73
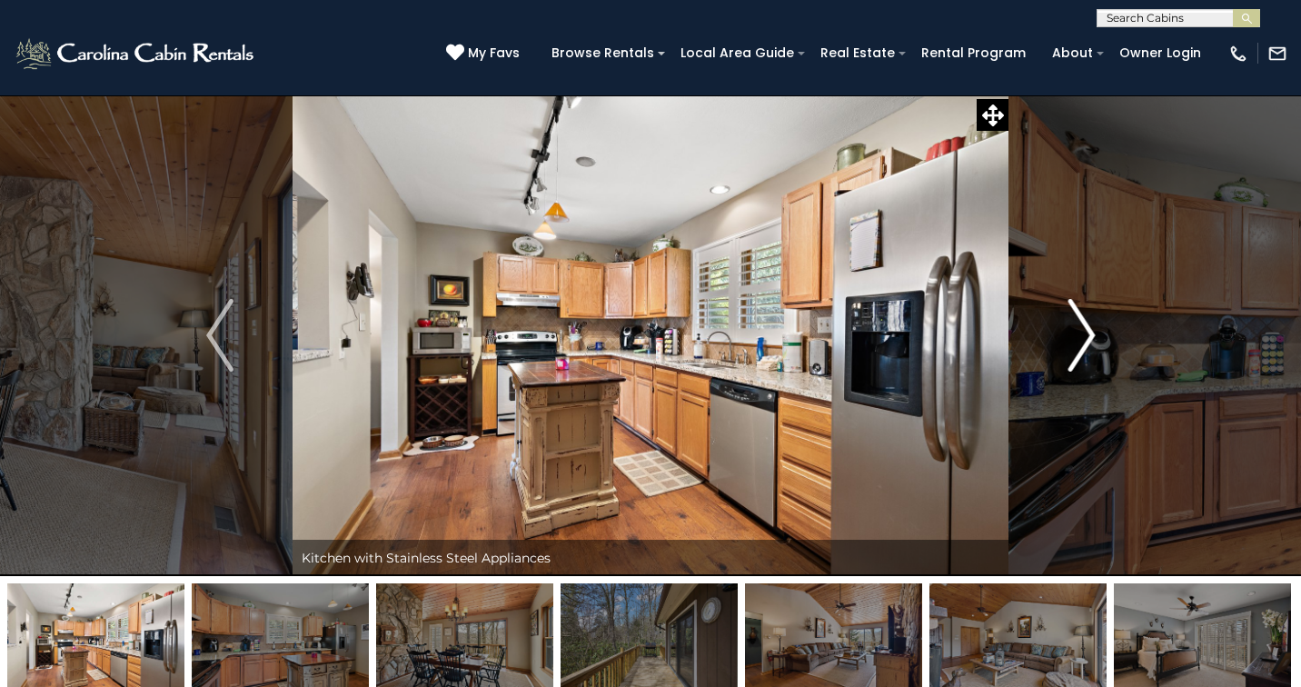
click at [1078, 332] on img "Next" at bounding box center [1081, 335] width 27 height 73
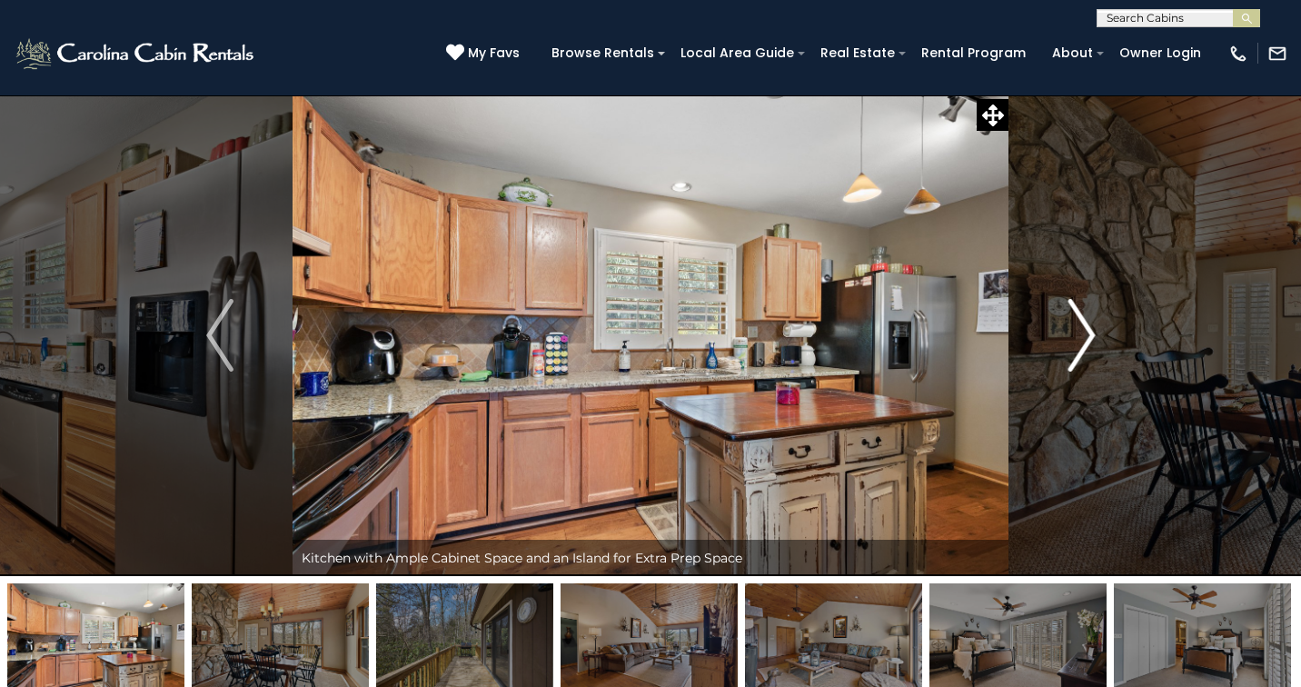
click at [1078, 332] on img "Next" at bounding box center [1081, 335] width 27 height 73
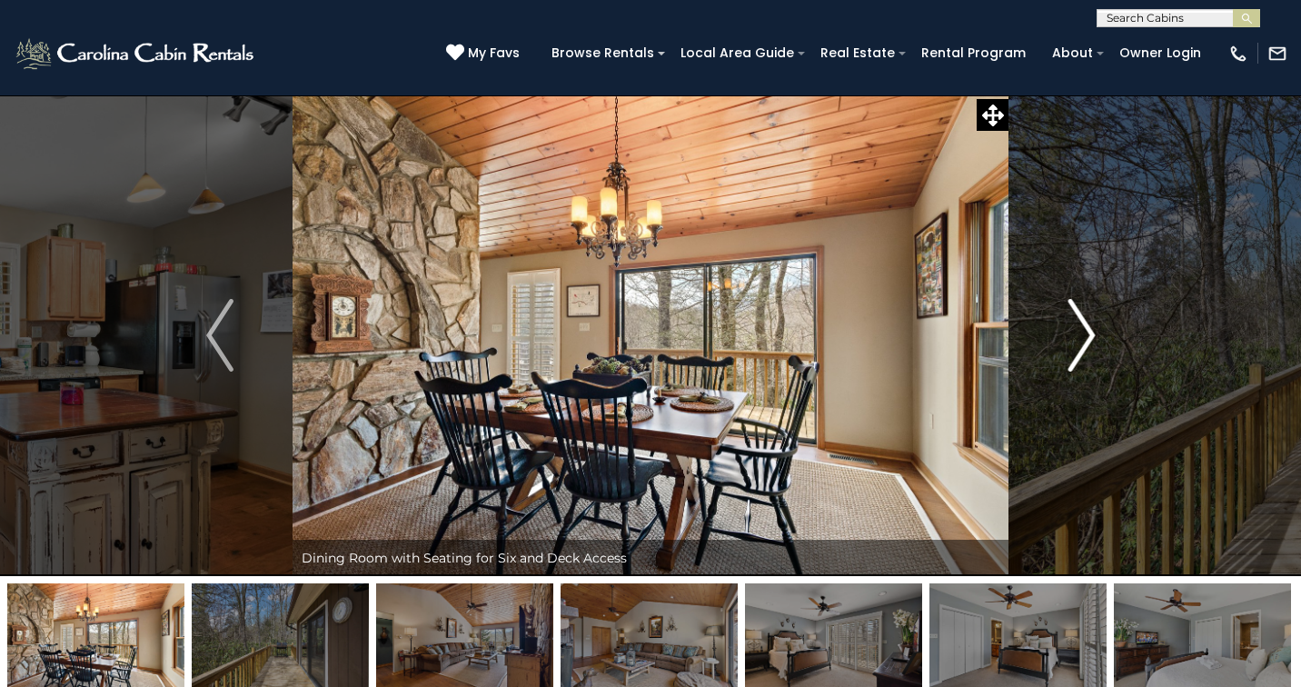
click at [1078, 332] on img "Next" at bounding box center [1081, 335] width 27 height 73
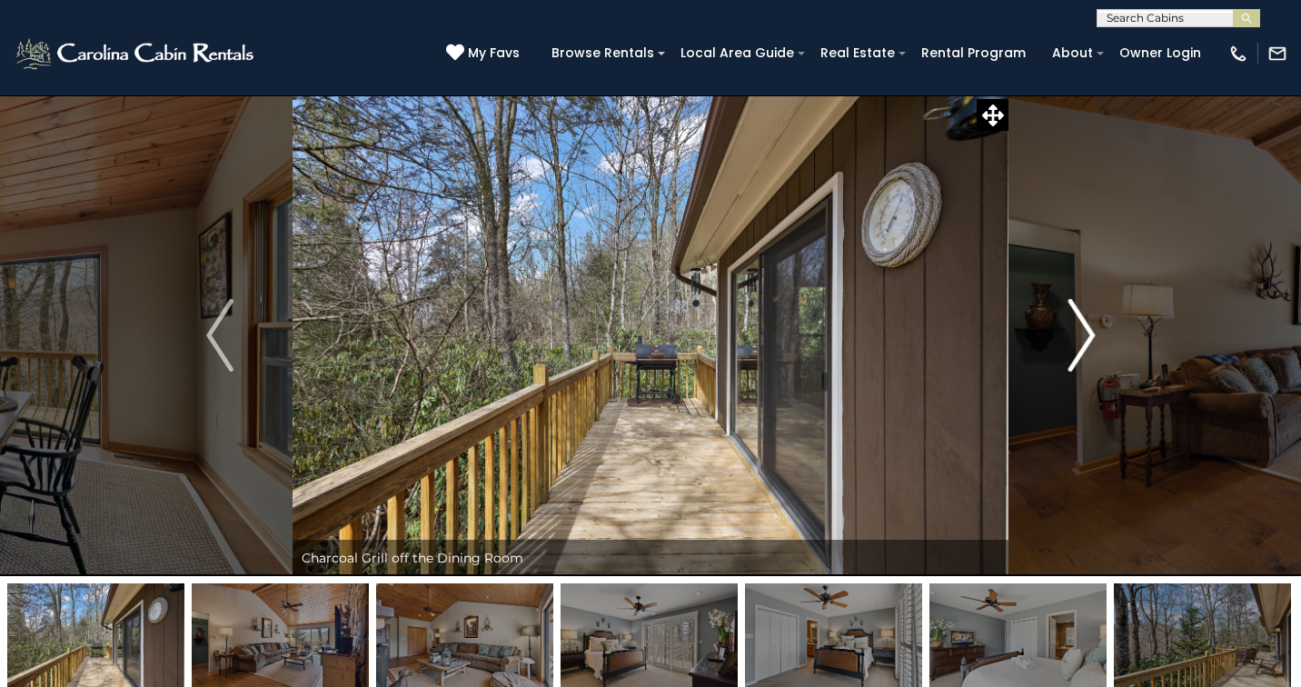
click at [1078, 332] on img "Next" at bounding box center [1081, 335] width 27 height 73
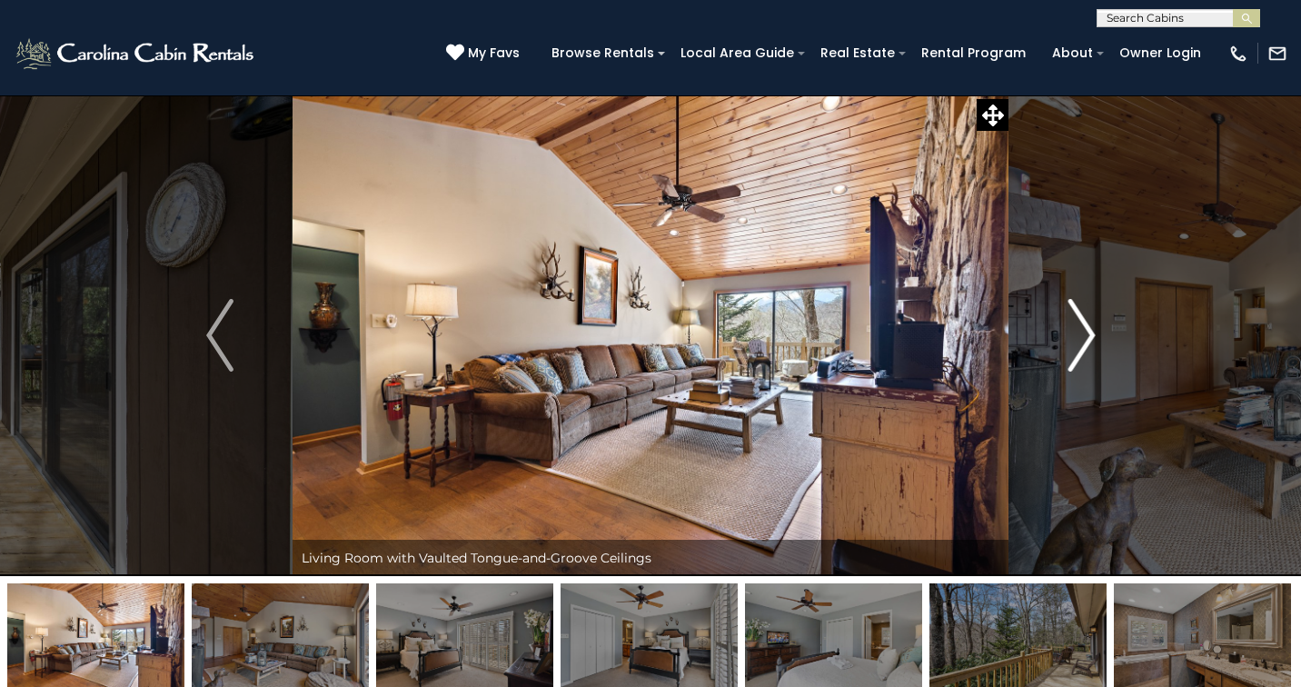
click at [1078, 332] on img "Next" at bounding box center [1081, 335] width 27 height 73
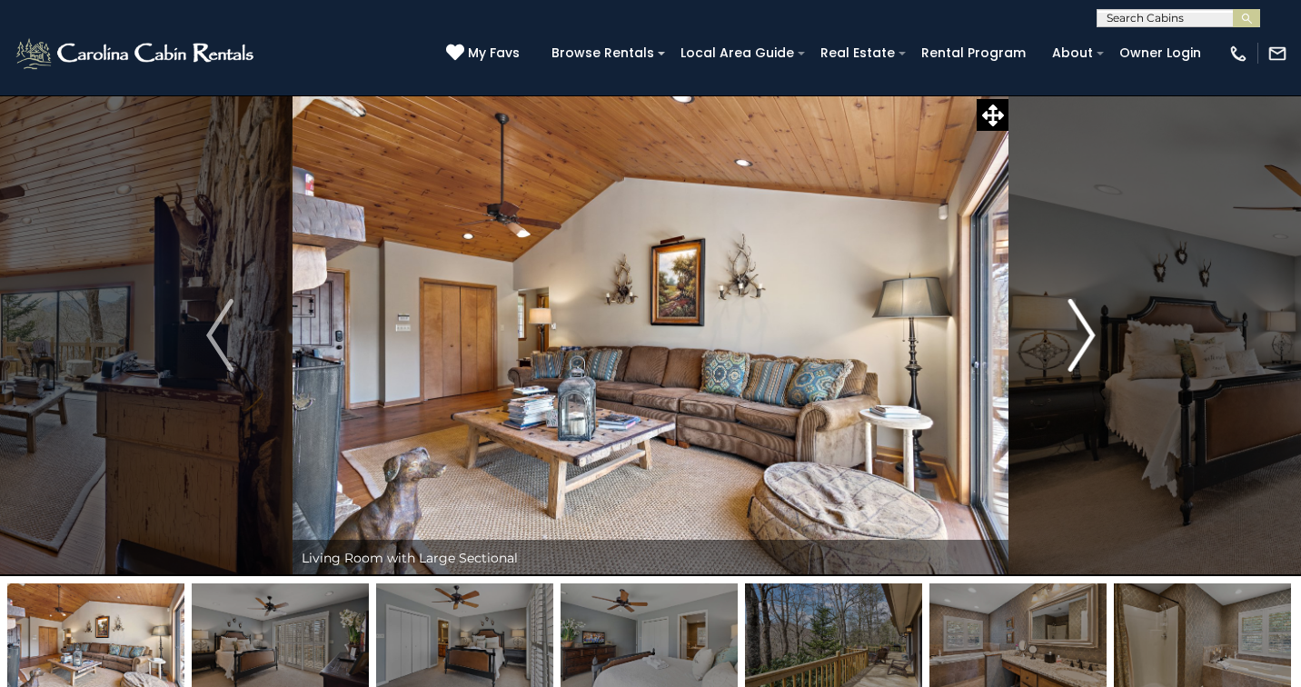
click at [1078, 332] on img "Next" at bounding box center [1081, 335] width 27 height 73
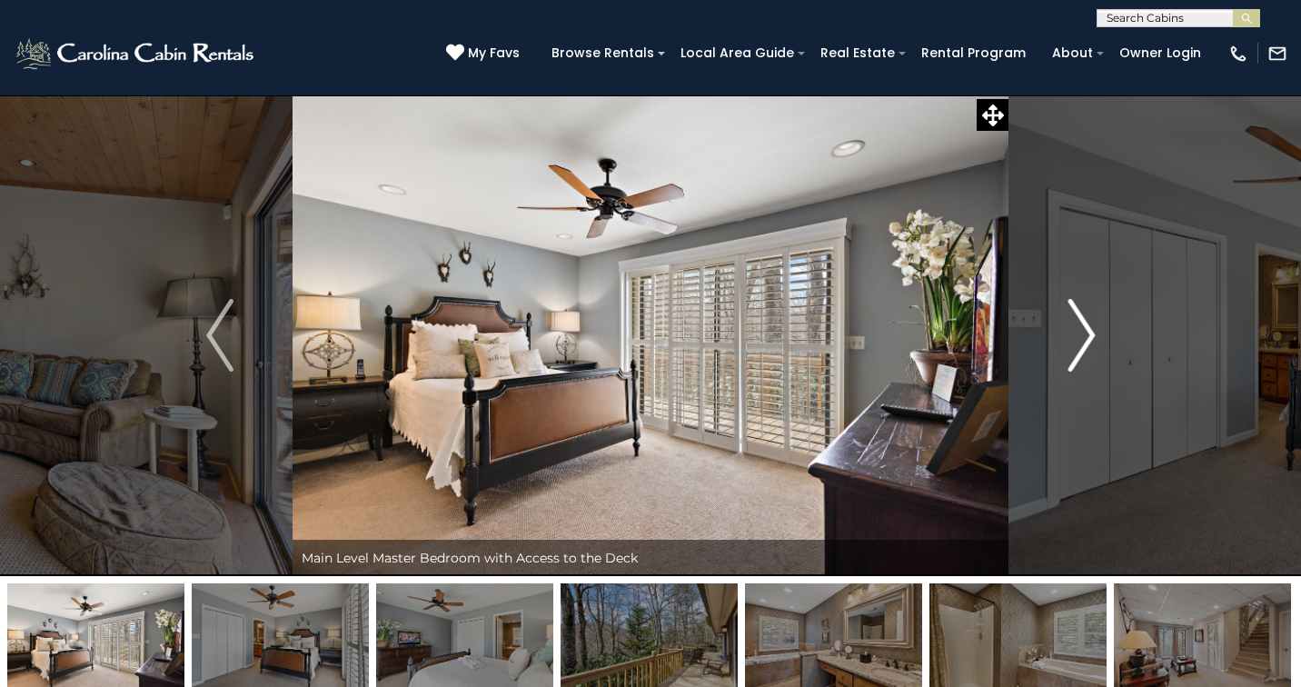
click at [1078, 332] on img "Next" at bounding box center [1081, 335] width 27 height 73
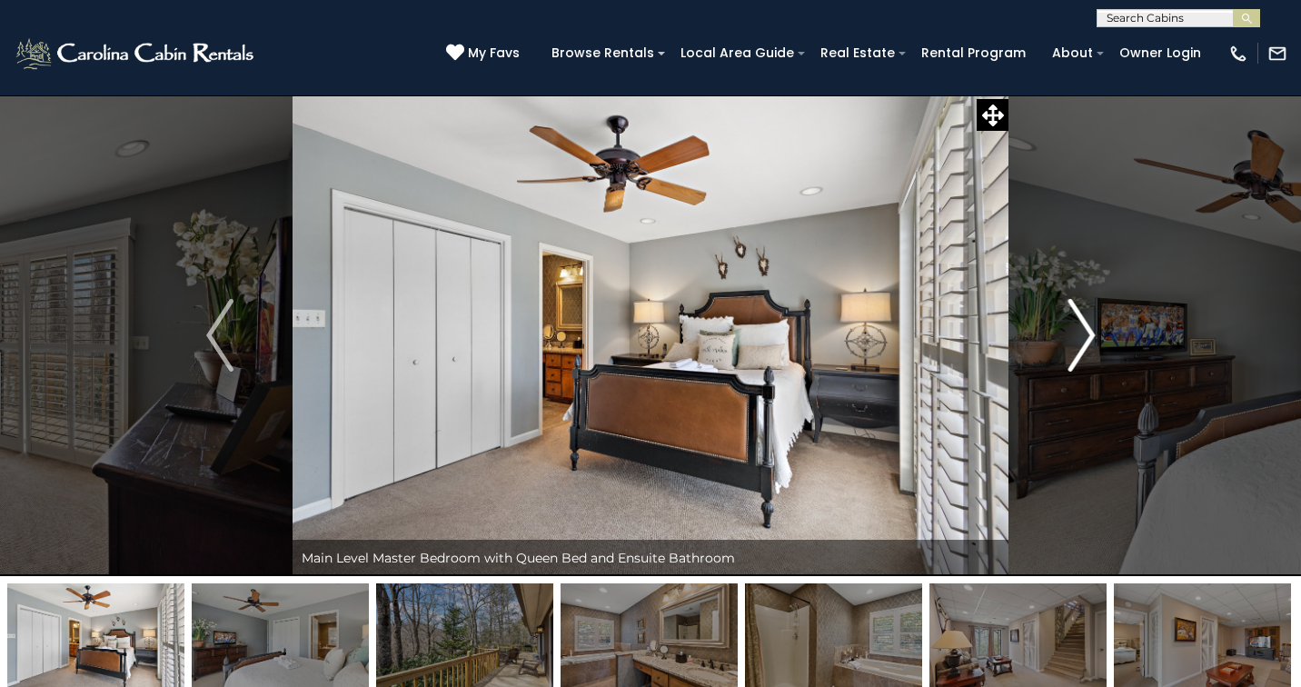
click at [1078, 332] on img "Next" at bounding box center [1081, 335] width 27 height 73
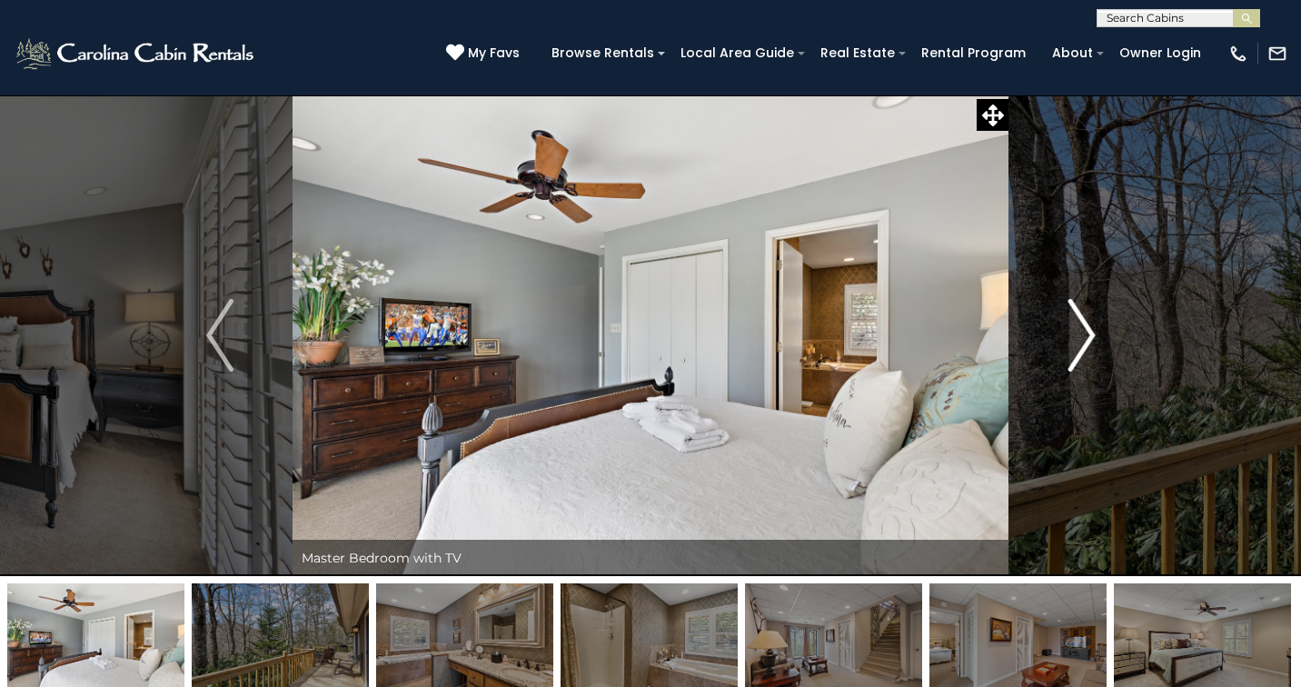
click at [1078, 332] on img "Next" at bounding box center [1081, 335] width 27 height 73
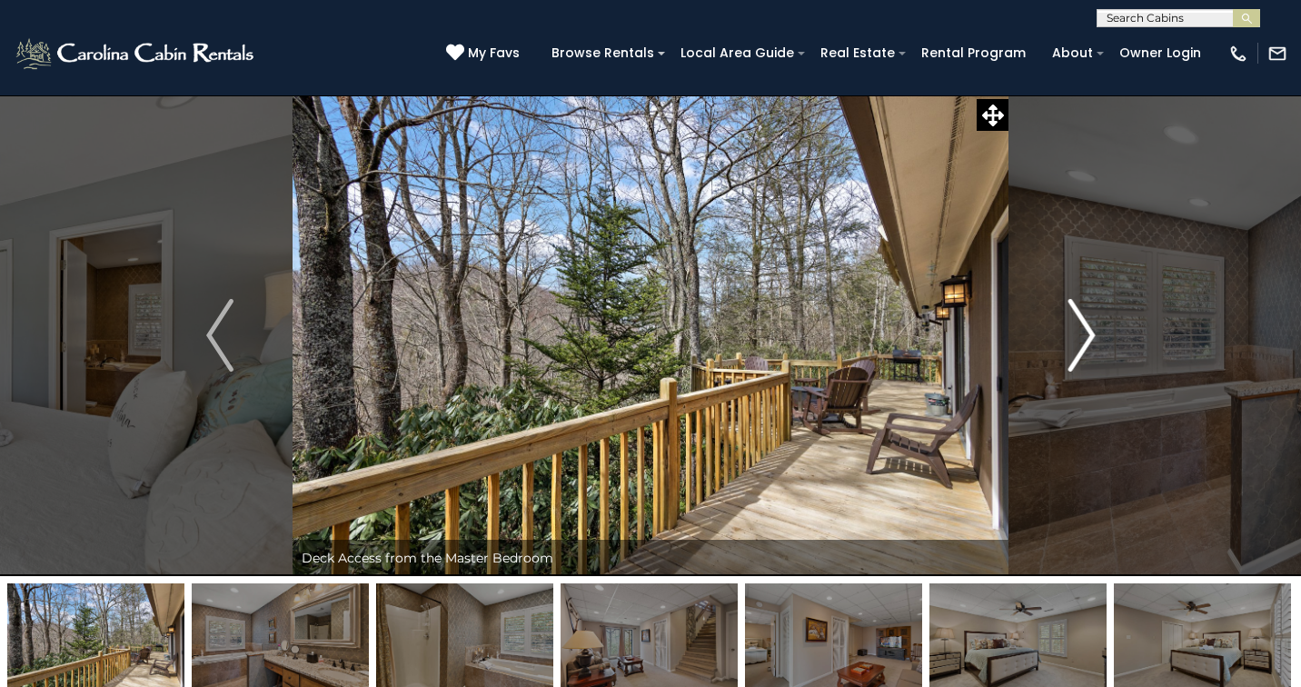
click at [1078, 332] on img "Next" at bounding box center [1081, 335] width 27 height 73
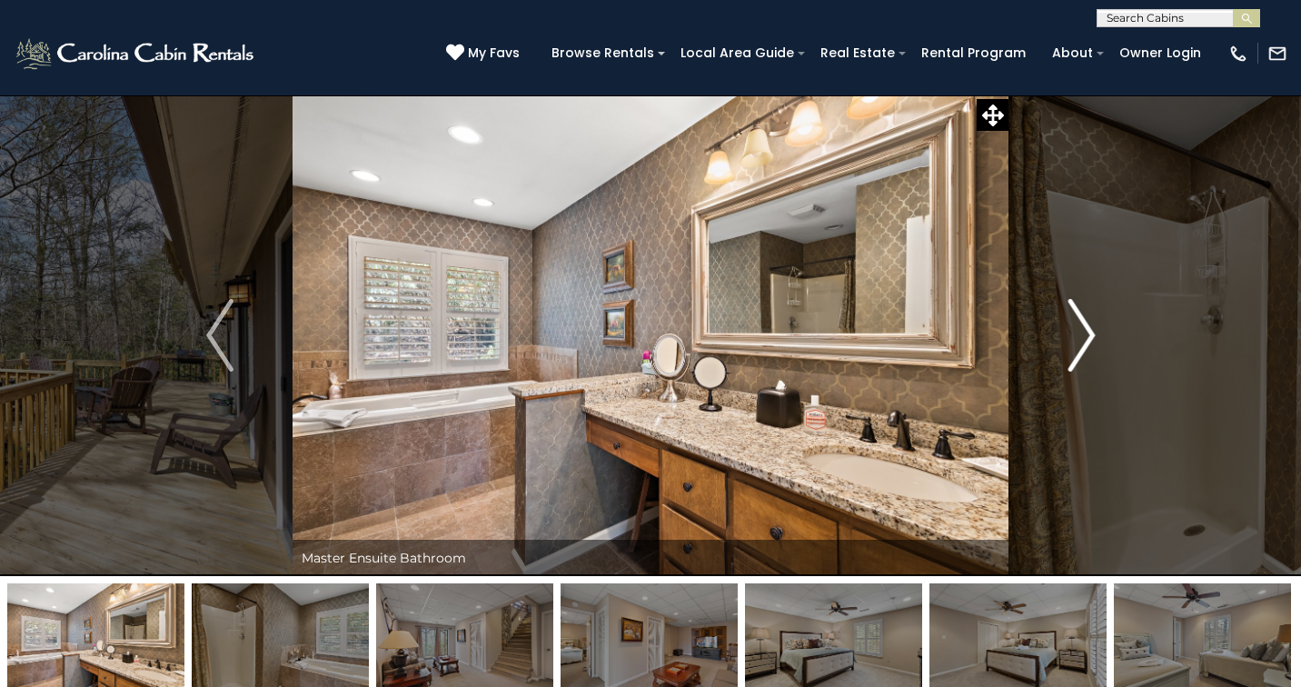
click at [1078, 332] on img "Next" at bounding box center [1081, 335] width 27 height 73
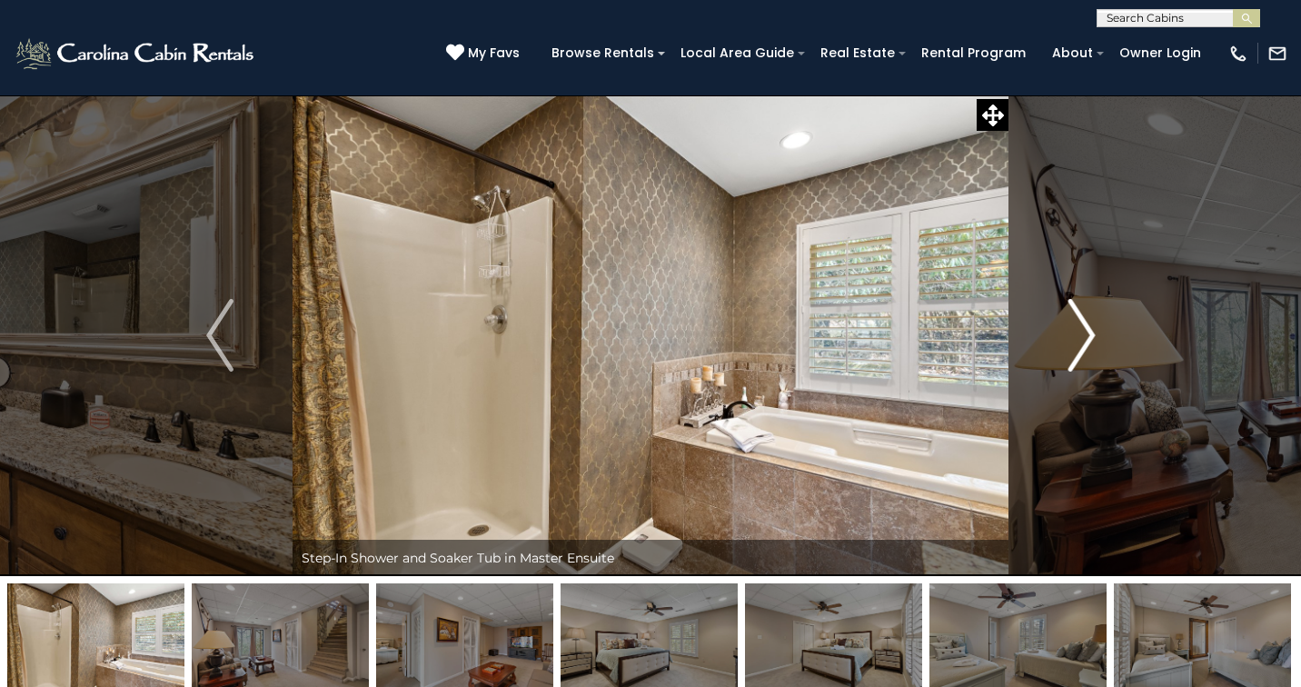
click at [1078, 332] on img "Next" at bounding box center [1081, 335] width 27 height 73
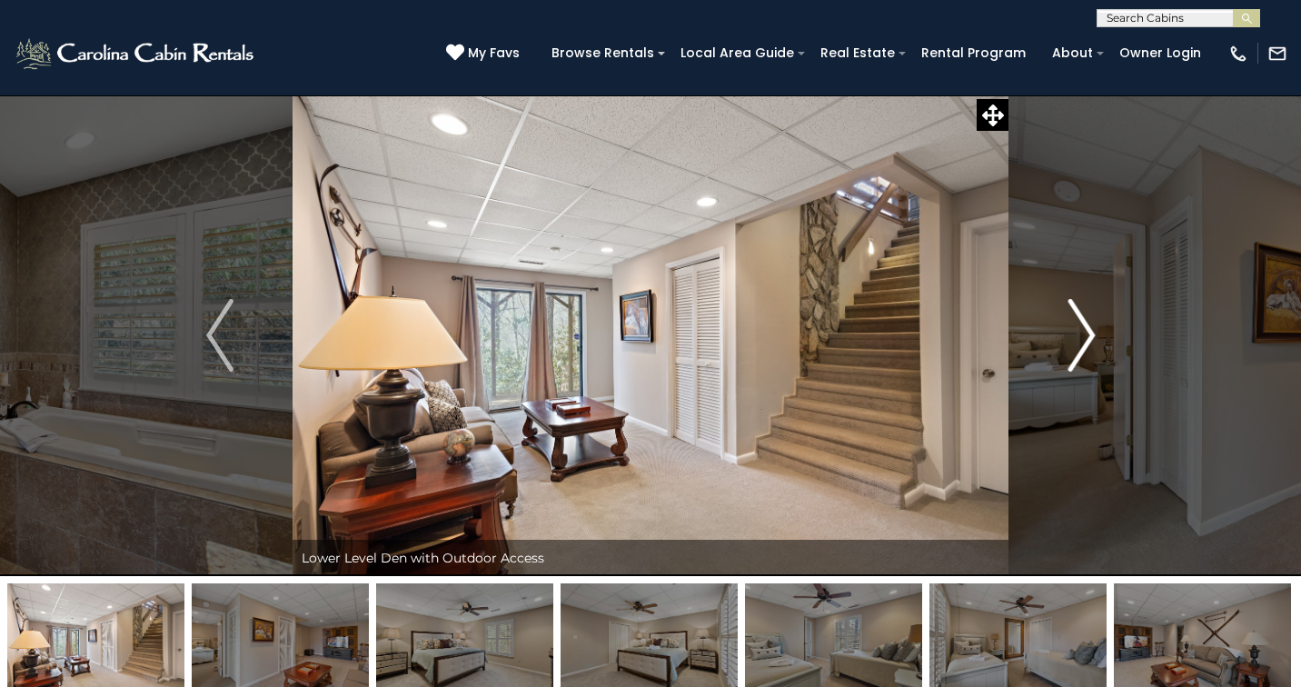
click at [1078, 332] on img "Next" at bounding box center [1081, 335] width 27 height 73
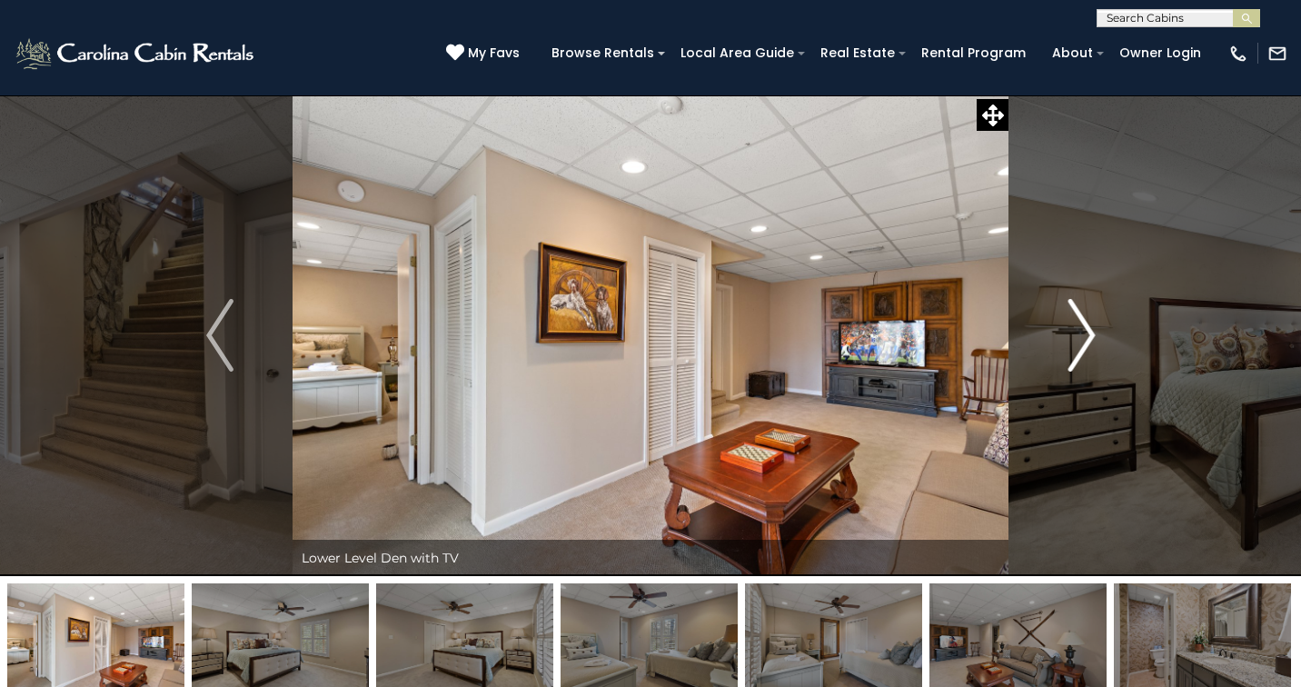
click at [1078, 332] on img "Next" at bounding box center [1081, 335] width 27 height 73
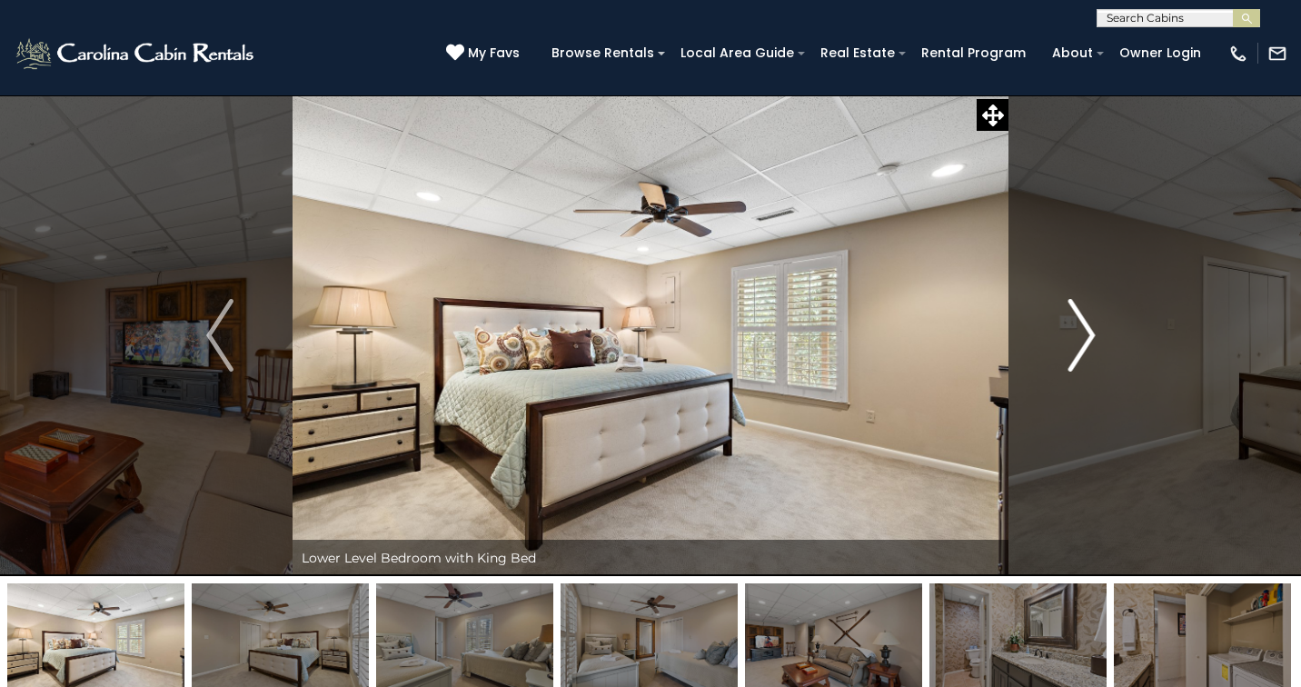
click at [1078, 332] on img "Next" at bounding box center [1081, 335] width 27 height 73
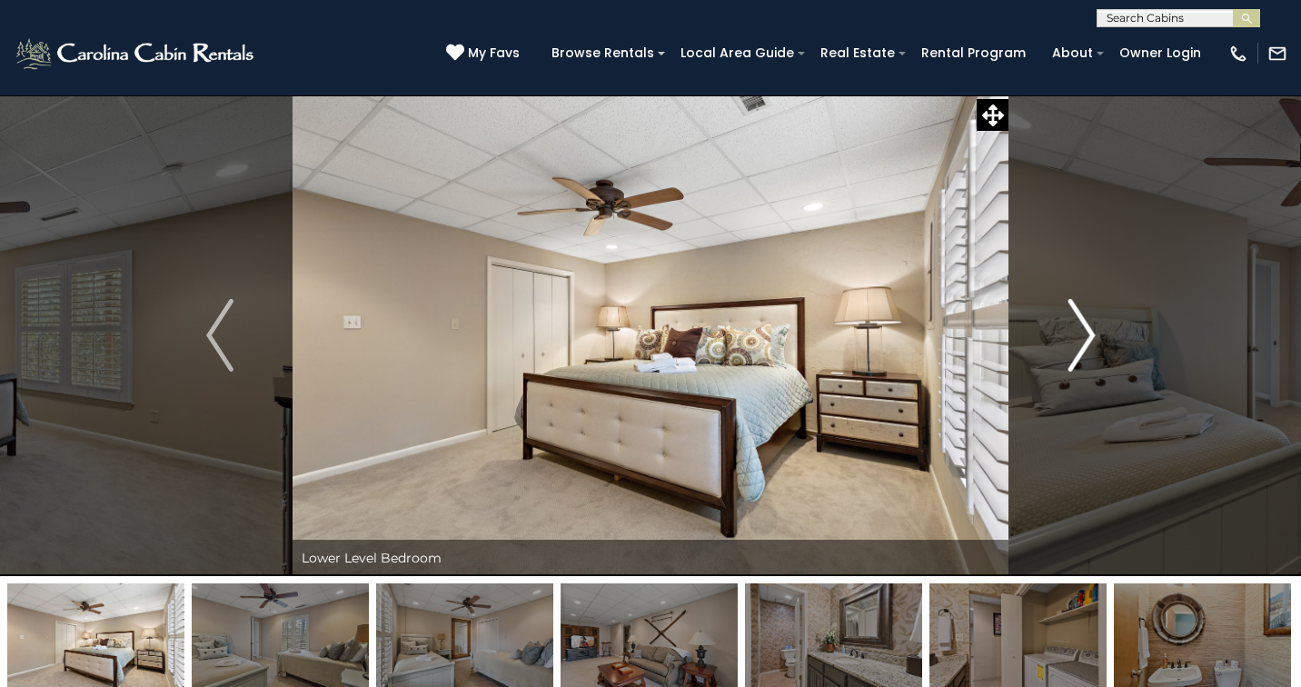
click at [1078, 332] on img "Next" at bounding box center [1081, 335] width 27 height 73
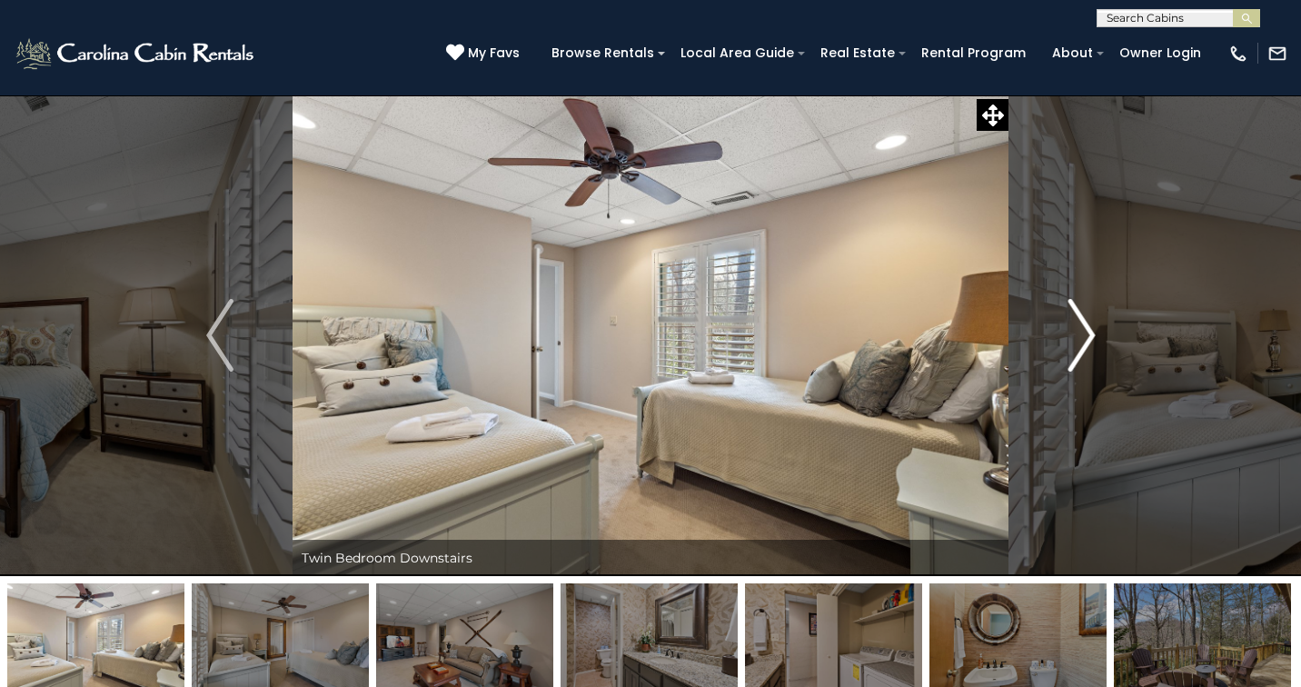
click at [1078, 332] on img "Next" at bounding box center [1081, 335] width 27 height 73
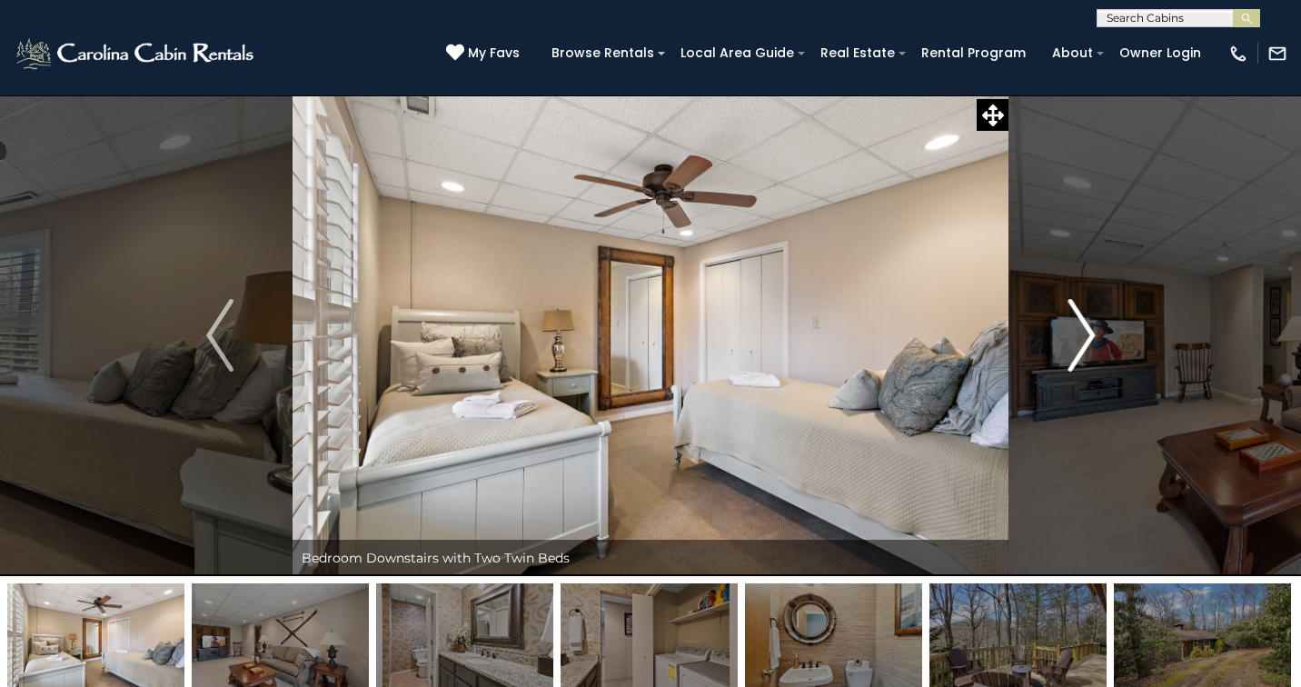
click at [1078, 332] on img "Next" at bounding box center [1081, 335] width 27 height 73
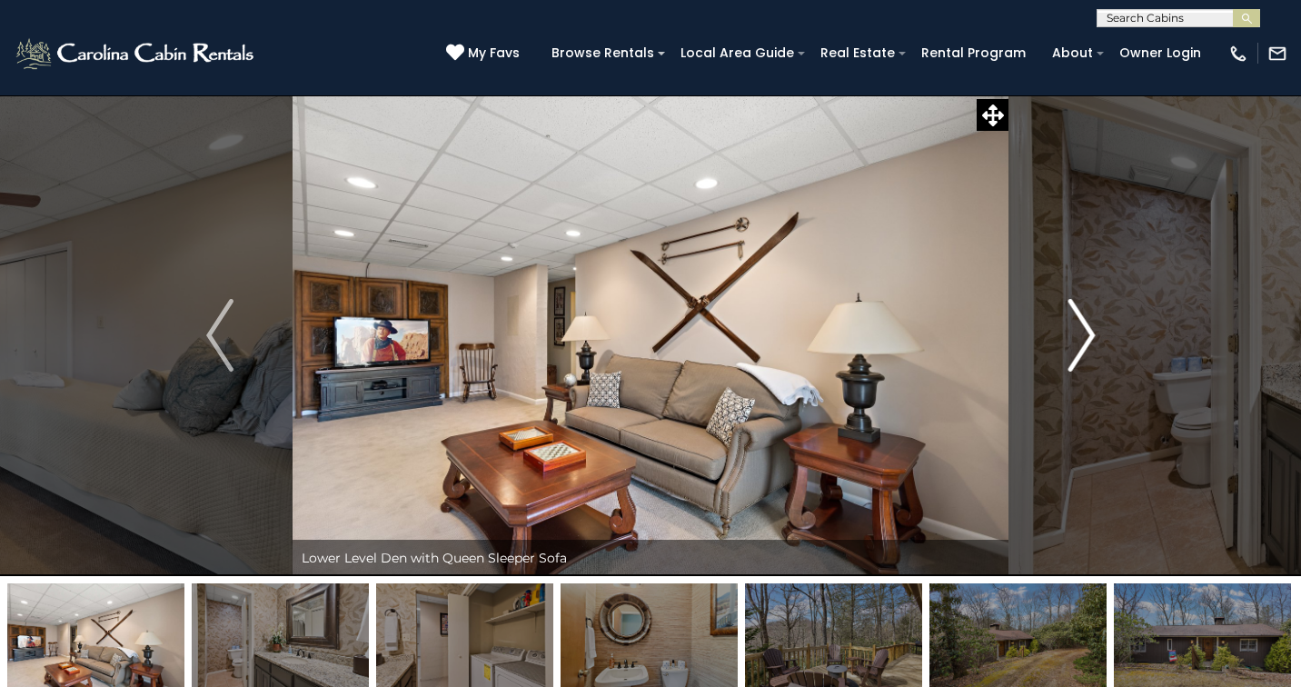
click at [1078, 332] on img "Next" at bounding box center [1081, 335] width 27 height 73
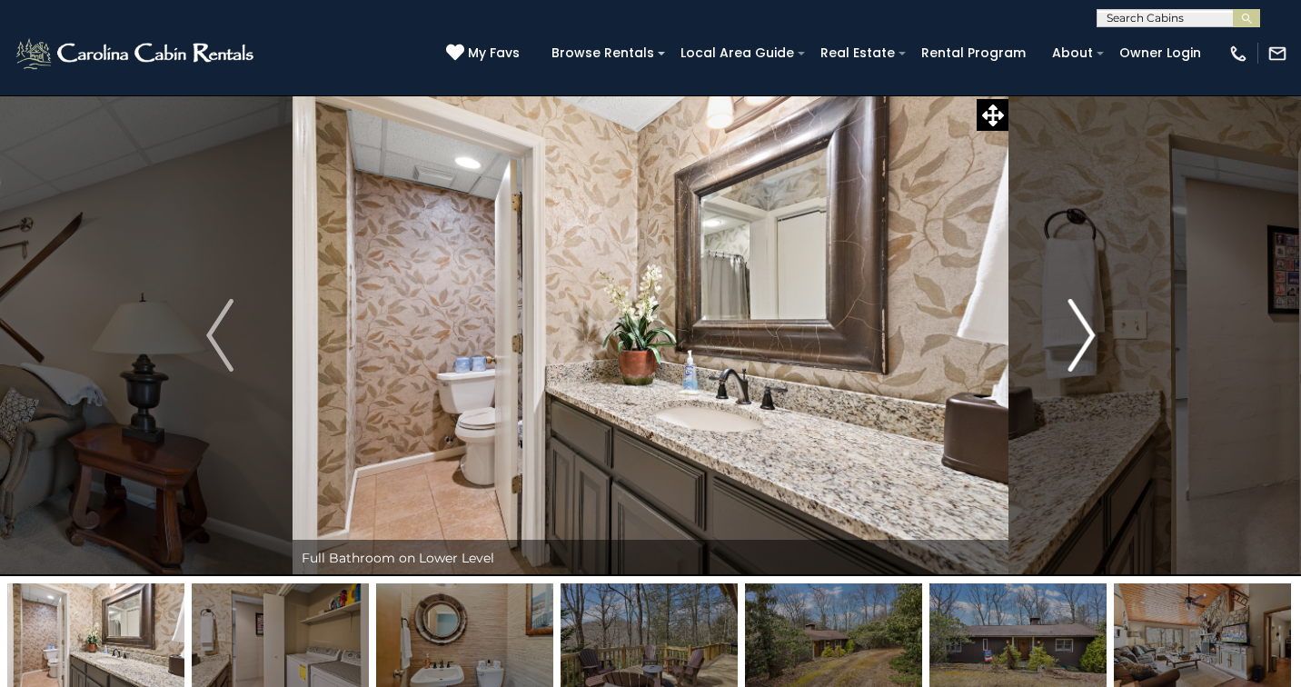
click at [1078, 332] on img "Next" at bounding box center [1081, 335] width 27 height 73
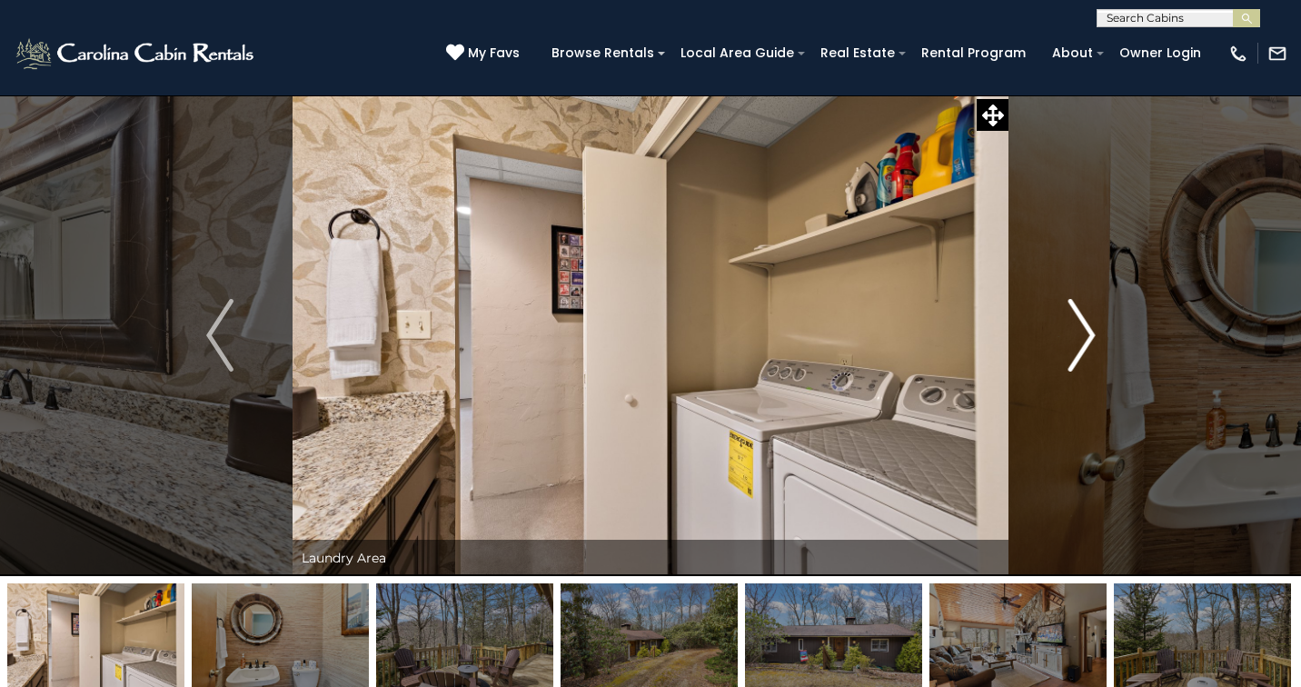
click at [1078, 332] on img "Next" at bounding box center [1081, 335] width 27 height 73
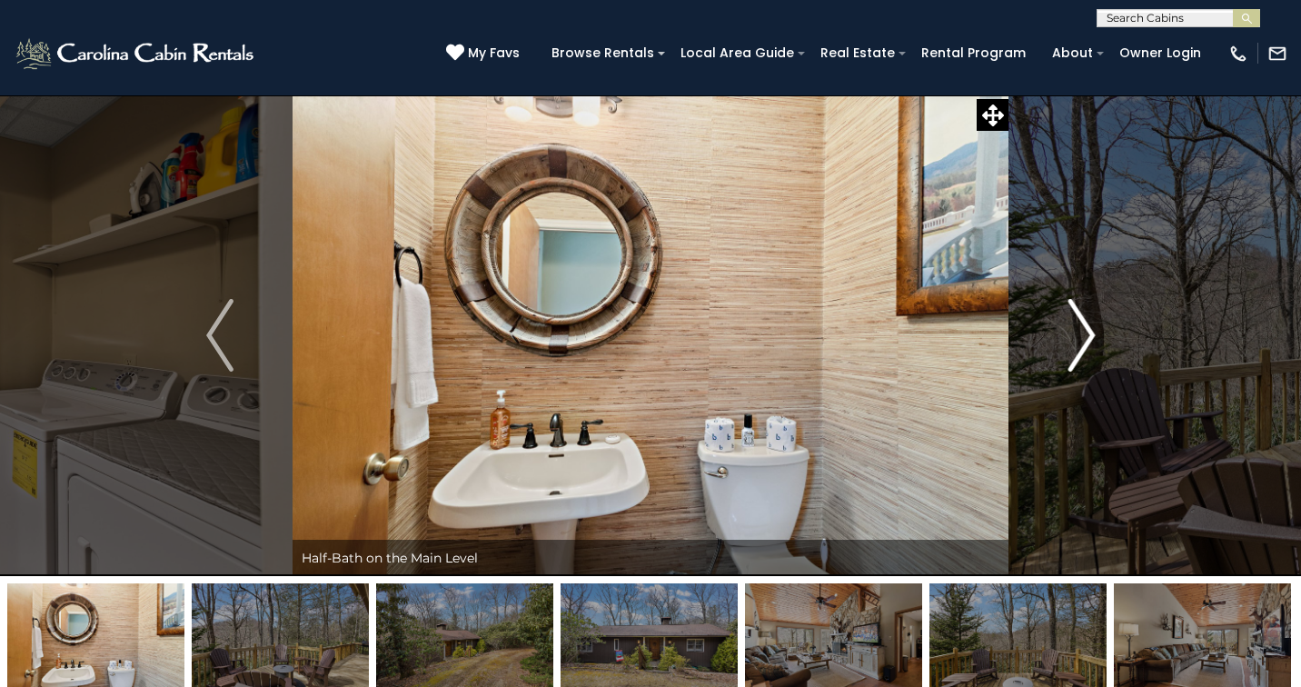
click at [1078, 332] on img "Next" at bounding box center [1081, 335] width 27 height 73
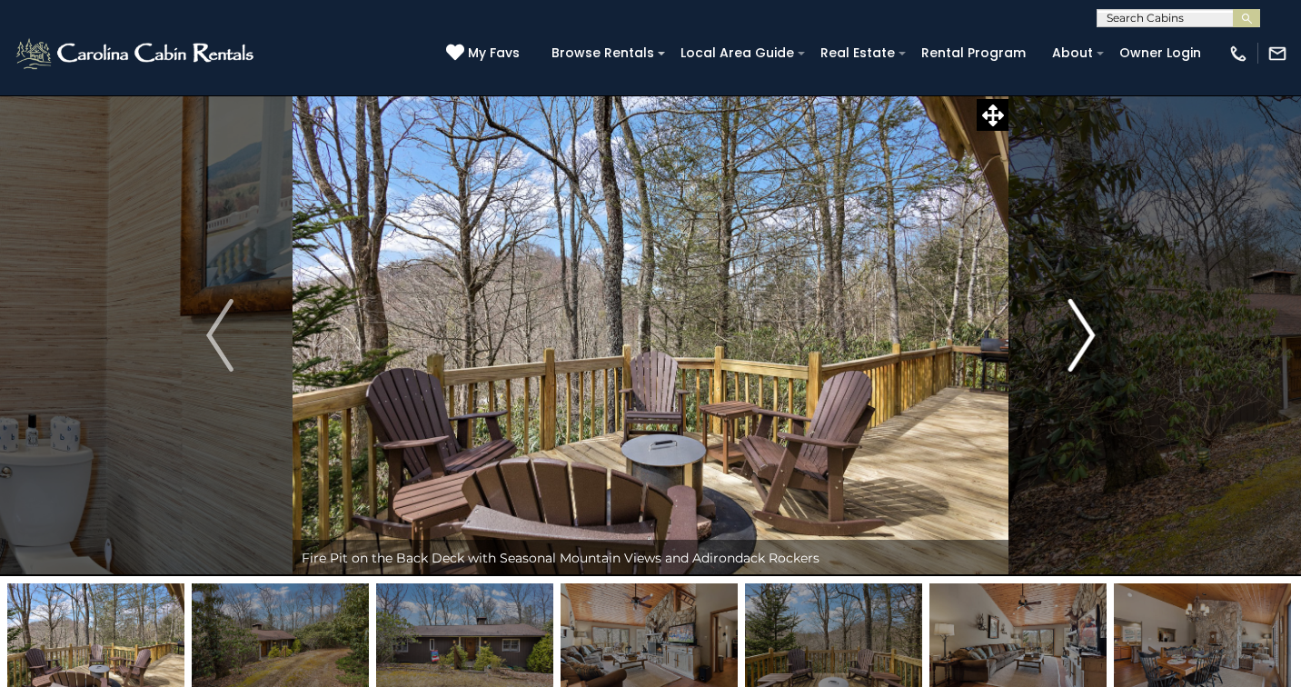
click at [1078, 332] on img "Next" at bounding box center [1081, 335] width 27 height 73
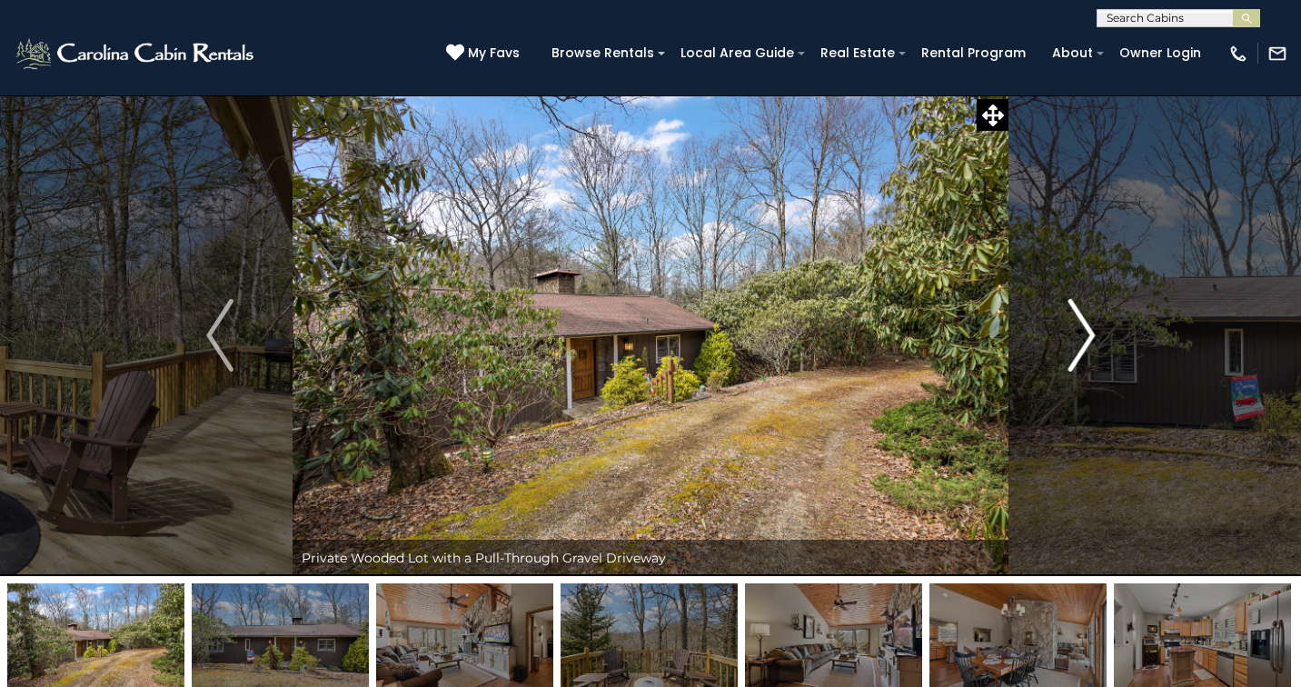
click at [1078, 332] on img "Next" at bounding box center [1081, 335] width 27 height 73
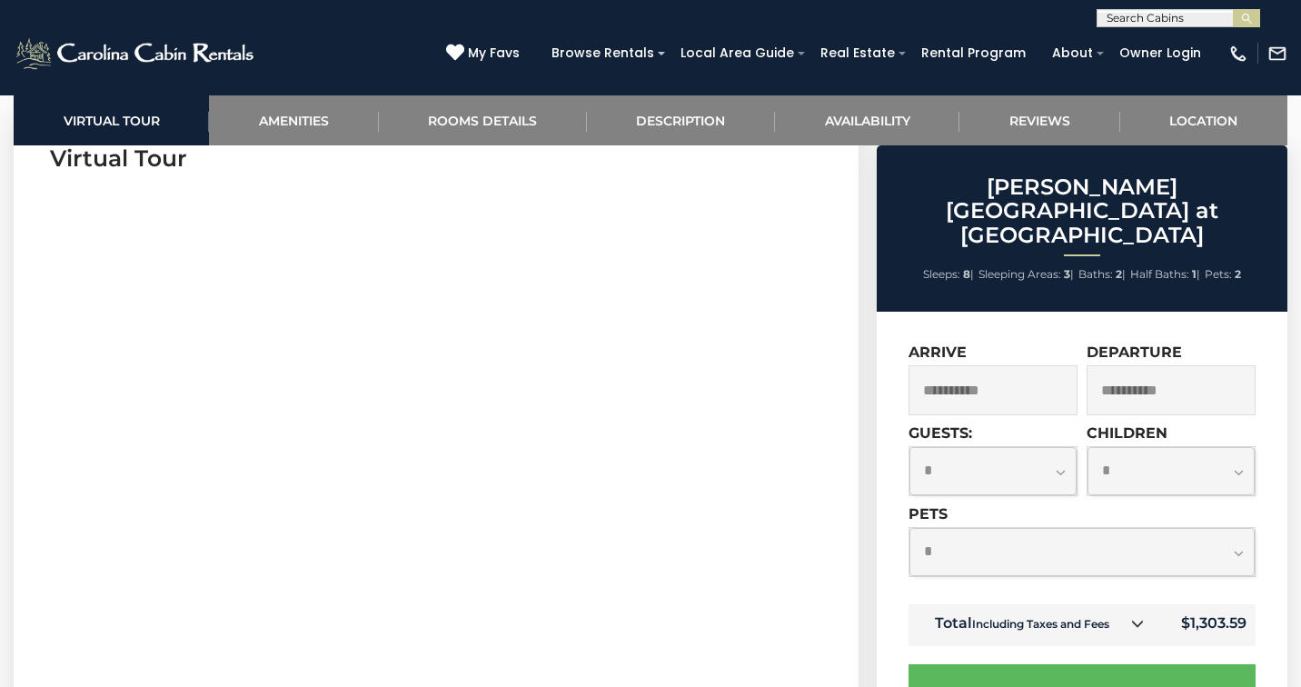
scroll to position [841, 0]
click at [1022, 365] on input "**********" at bounding box center [993, 390] width 169 height 50
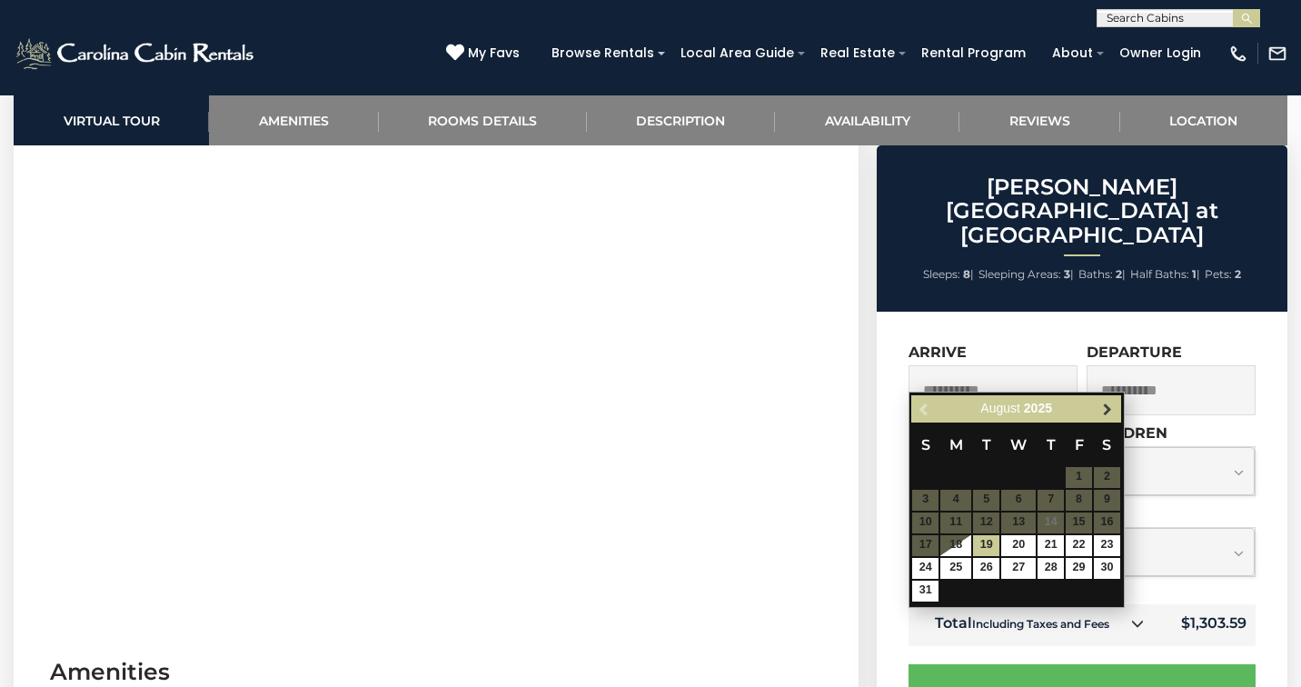
click at [1112, 416] on link "Next" at bounding box center [1108, 409] width 23 height 23
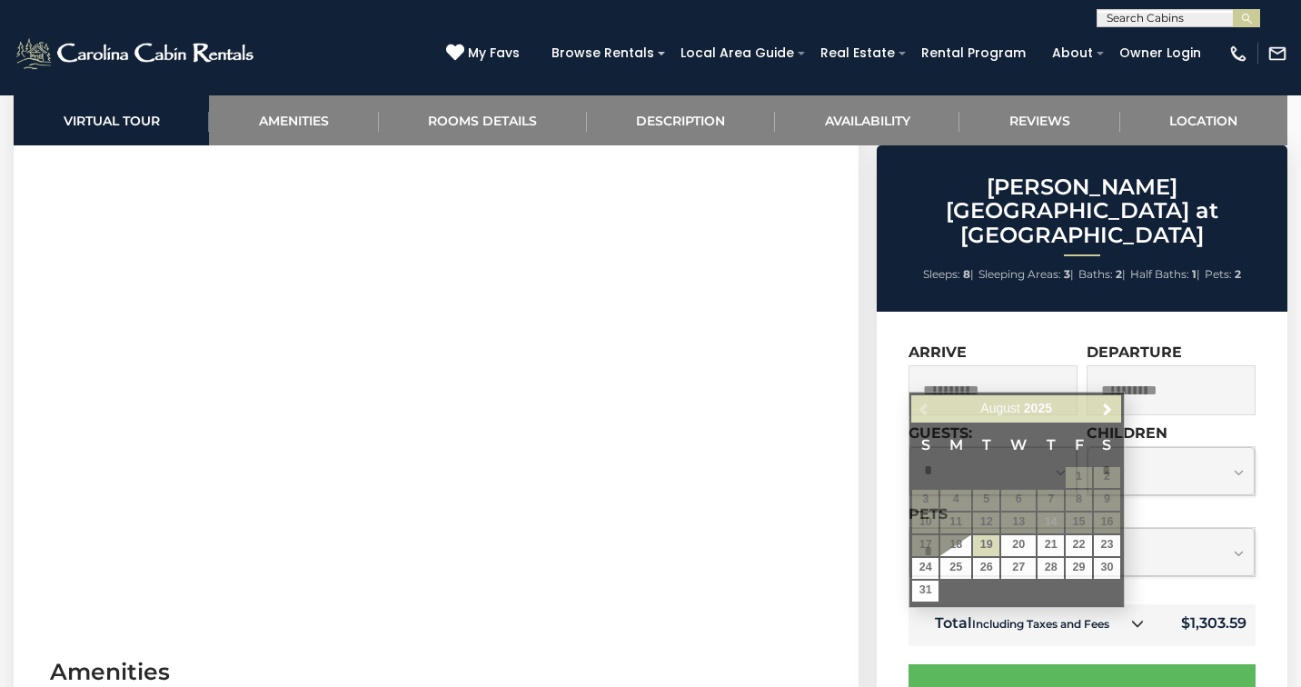
click at [984, 365] on input "**********" at bounding box center [993, 390] width 169 height 50
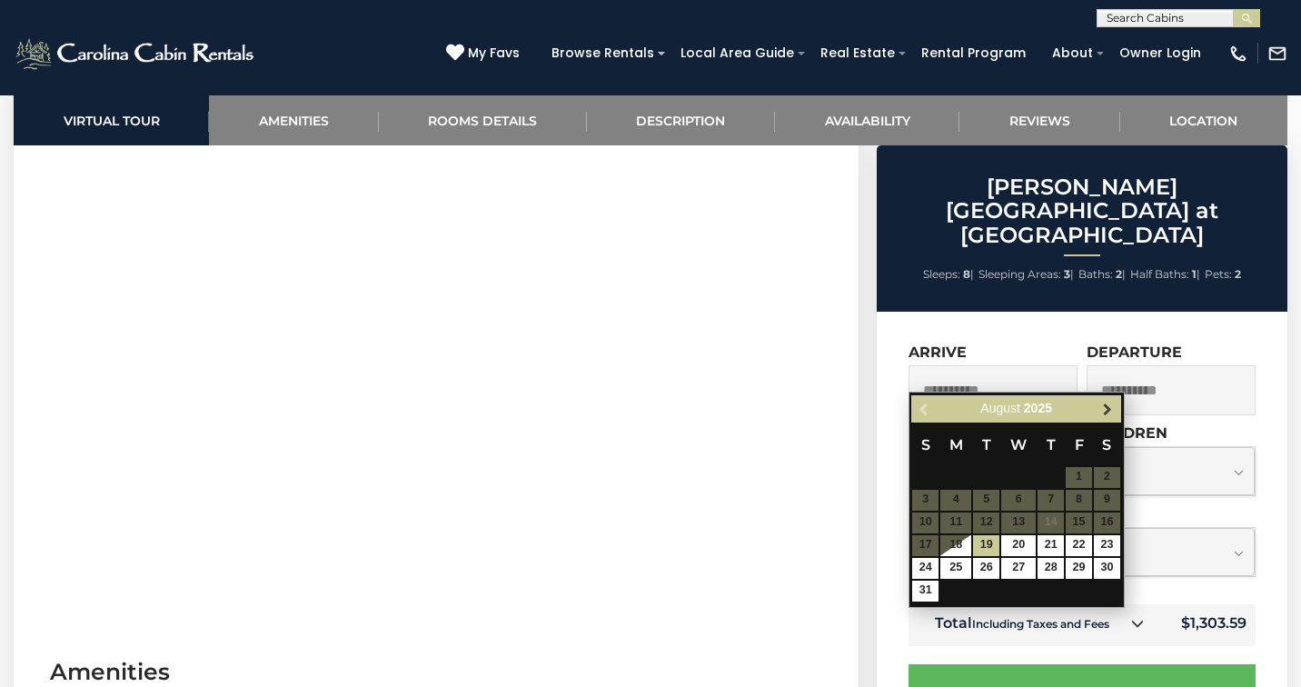
click at [1108, 403] on span "Next" at bounding box center [1108, 409] width 15 height 15
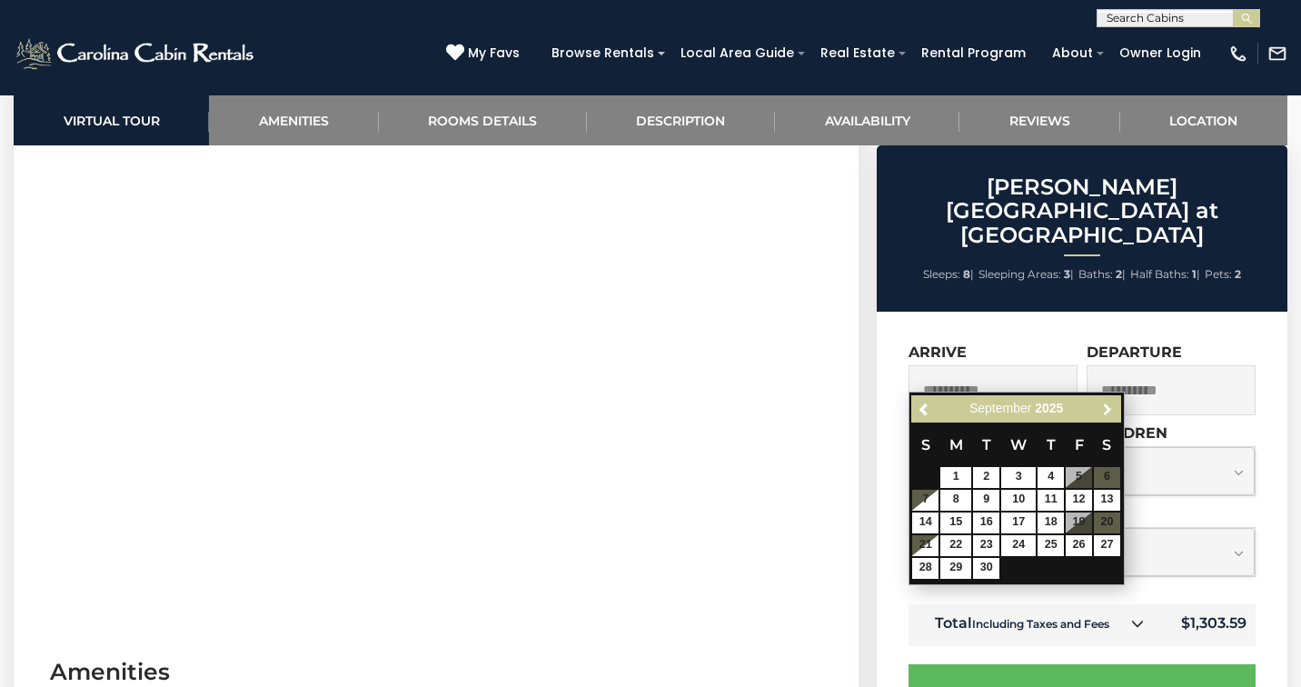
click at [1108, 403] on span "Next" at bounding box center [1108, 409] width 15 height 15
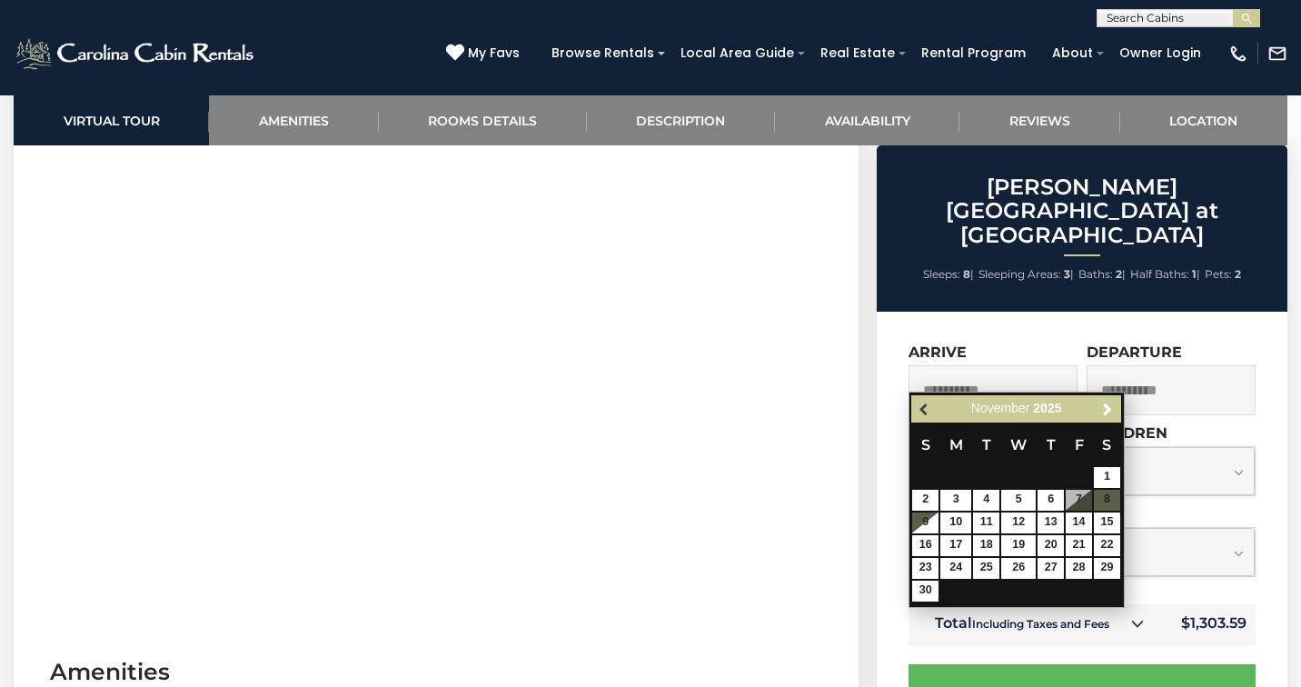
click at [922, 402] on span "Previous" at bounding box center [925, 409] width 15 height 15
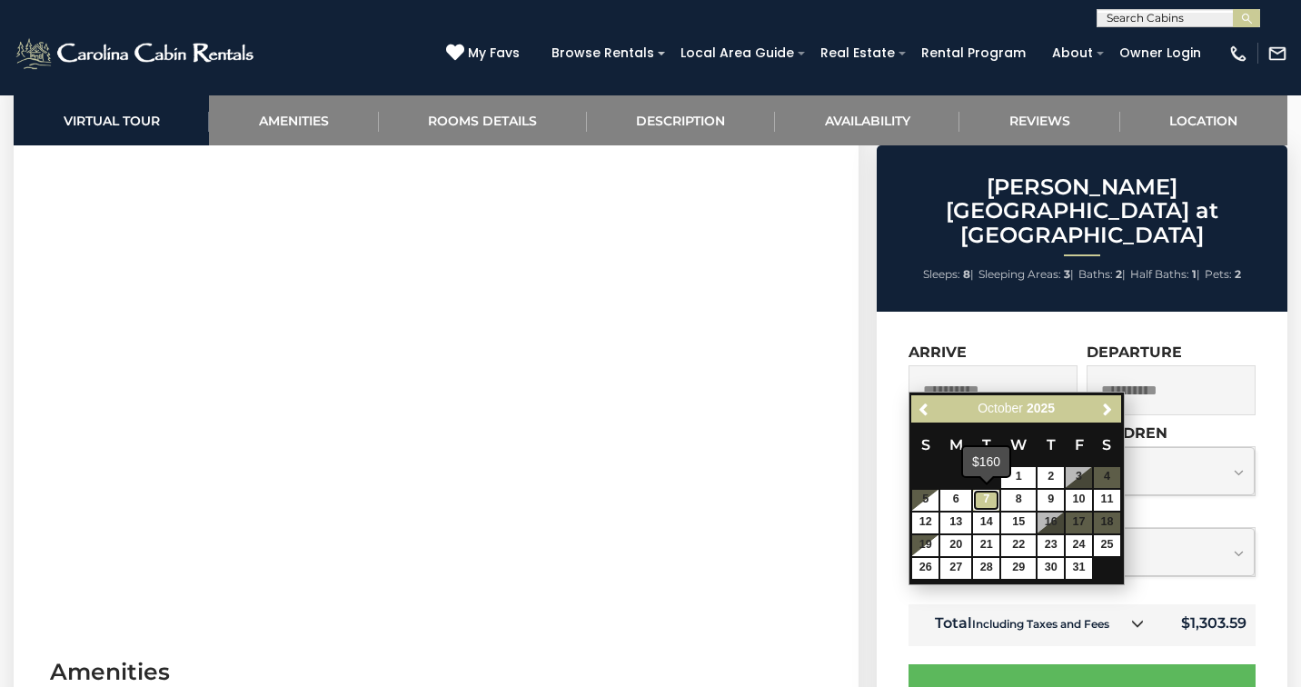
click at [997, 500] on link "7" at bounding box center [986, 500] width 26 height 21
type input "**********"
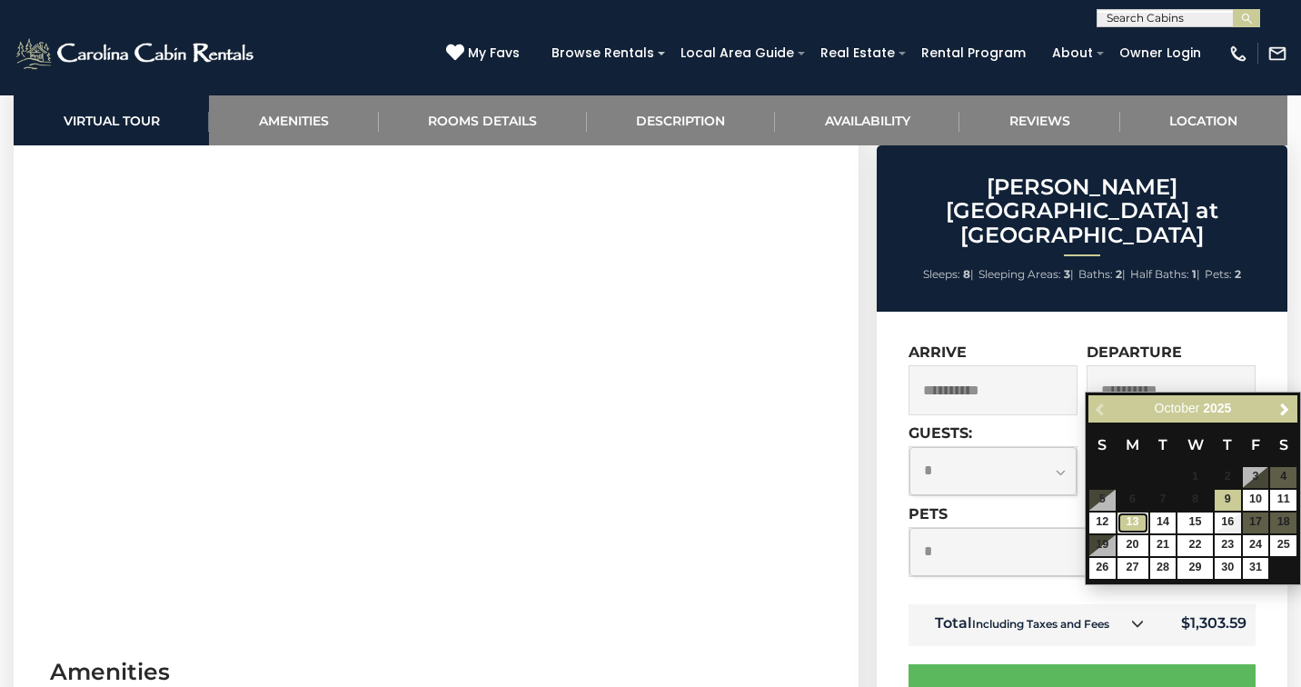
click at [1130, 525] on link "13" at bounding box center [1133, 523] width 31 height 21
type input "**********"
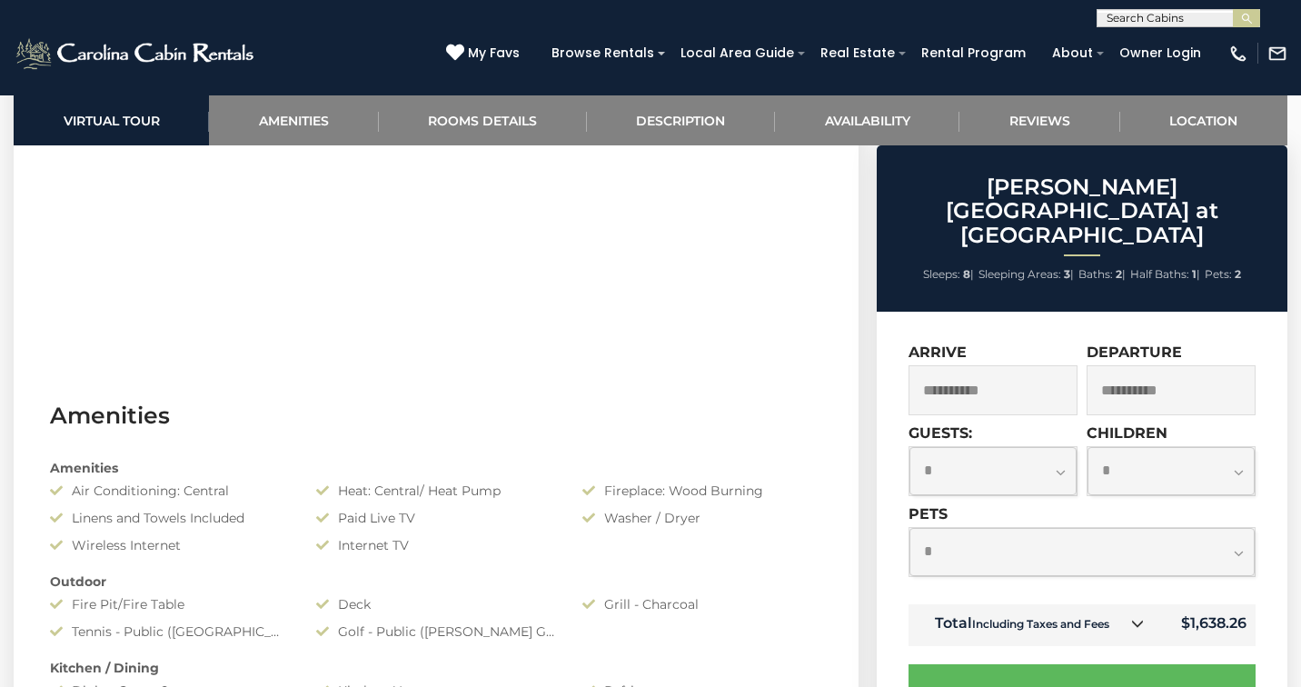
scroll to position [1100, 0]
click at [1036, 377] on input "**********" at bounding box center [993, 390] width 169 height 50
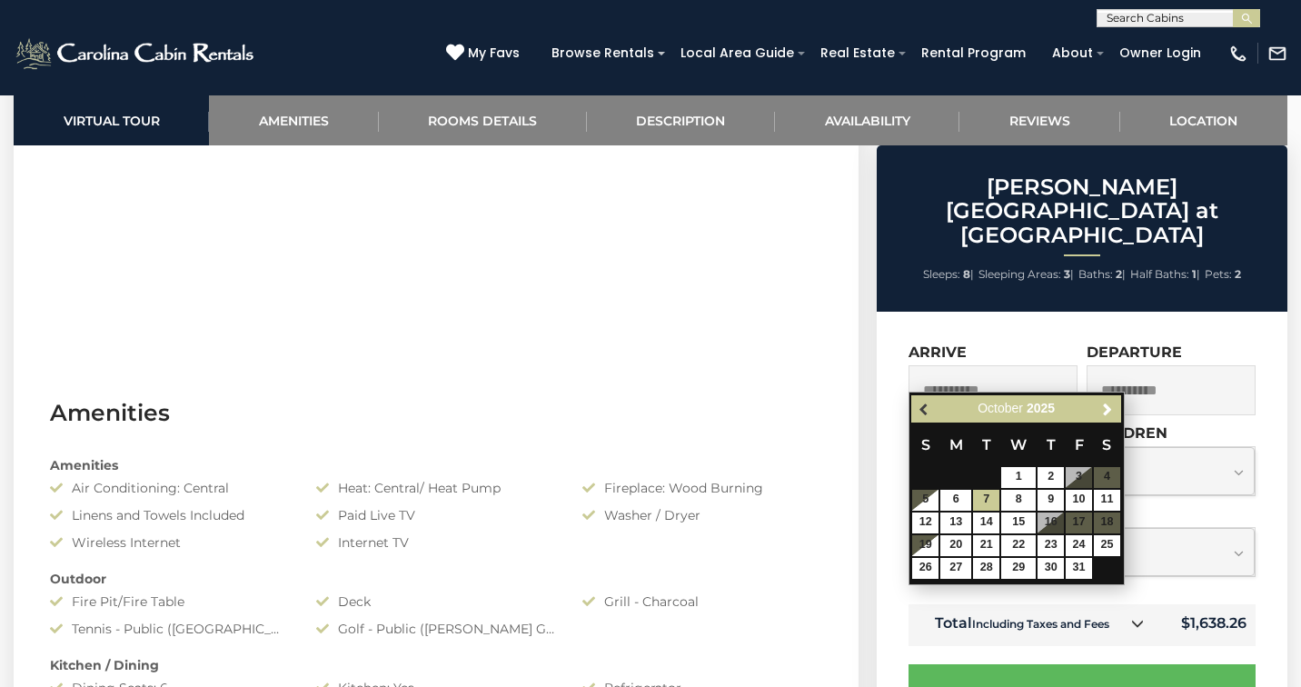
click at [926, 413] on span "Previous" at bounding box center [925, 409] width 15 height 15
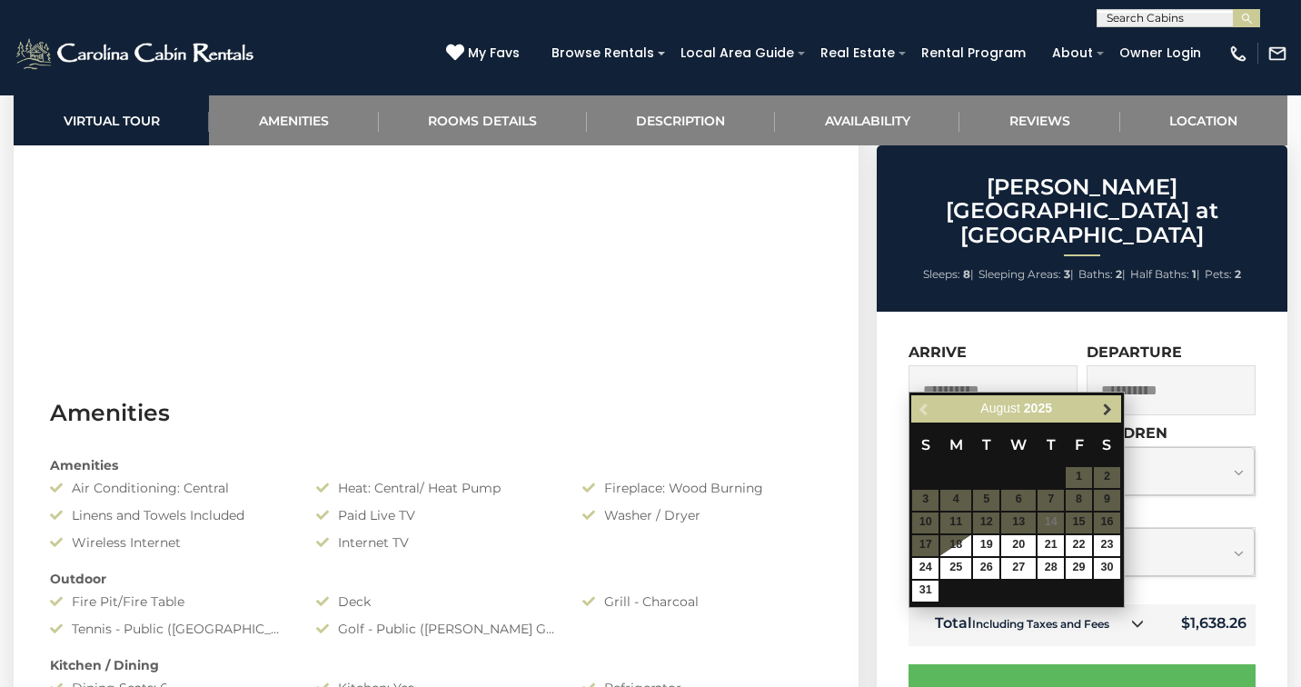
click at [1113, 414] on span "Next" at bounding box center [1108, 409] width 15 height 15
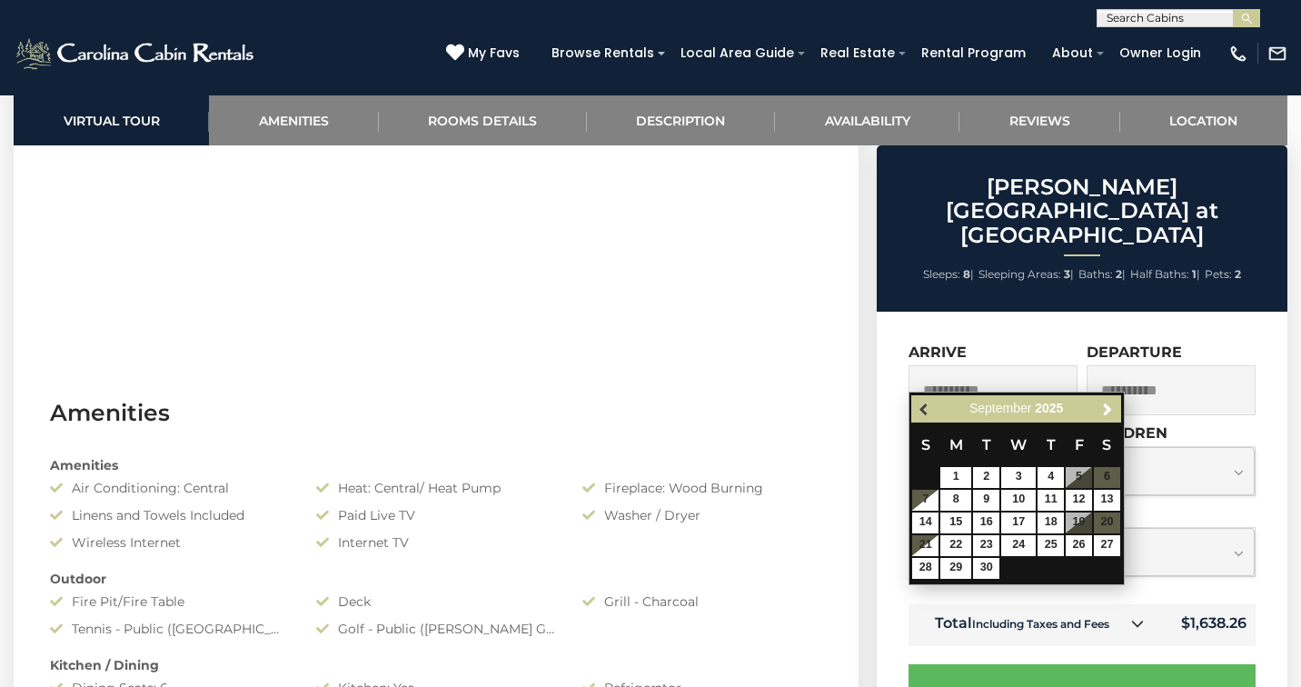
click at [922, 403] on span "Previous" at bounding box center [925, 409] width 15 height 15
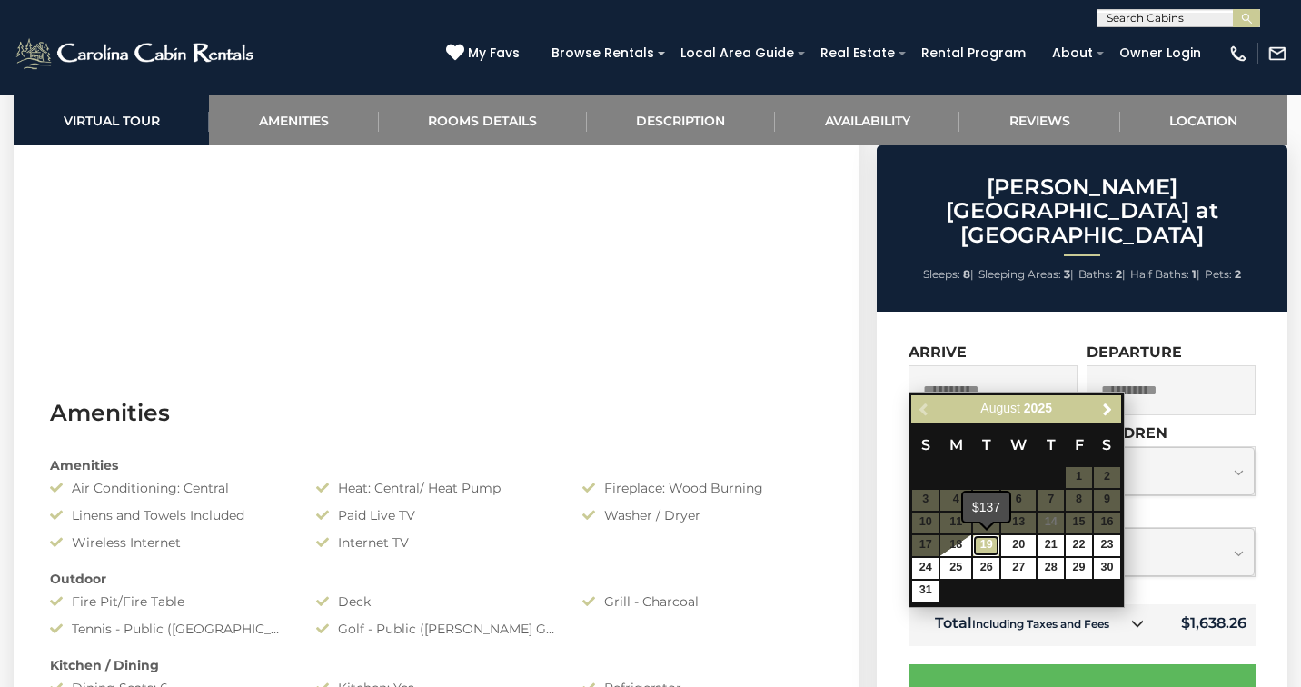
click at [986, 543] on link "19" at bounding box center [986, 545] width 26 height 21
type input "**********"
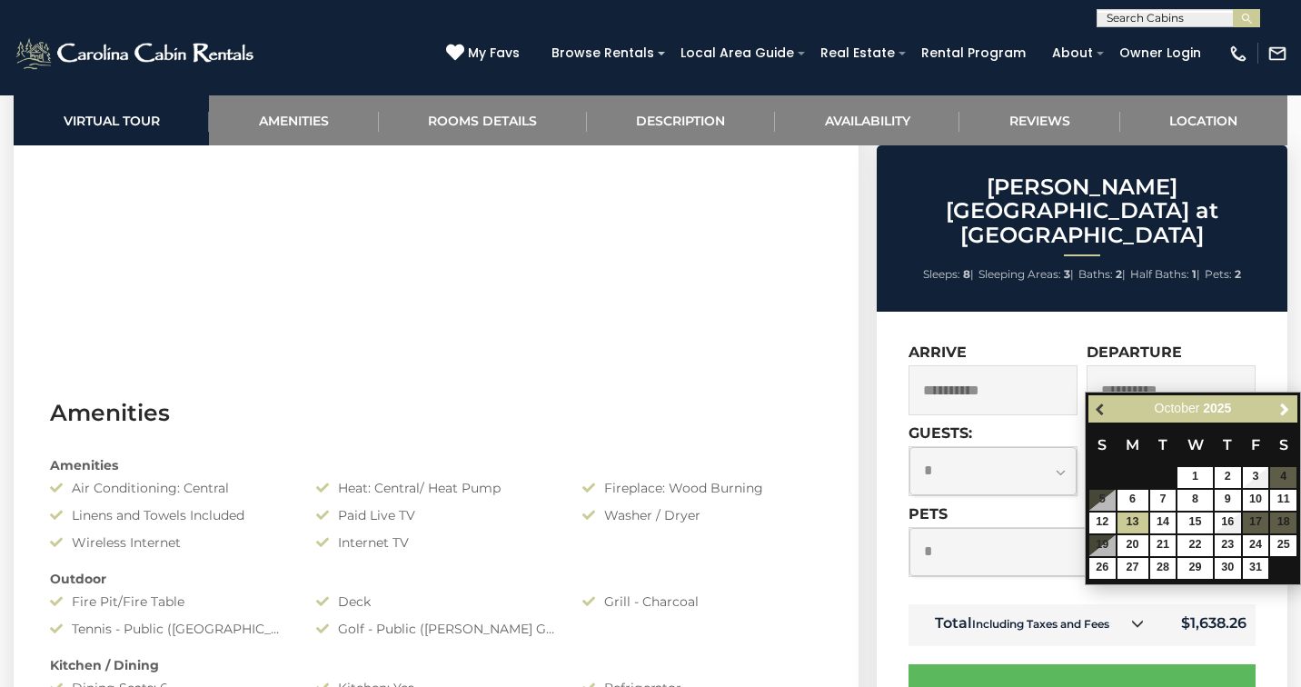
click at [1096, 414] on span "Previous" at bounding box center [1101, 409] width 15 height 15
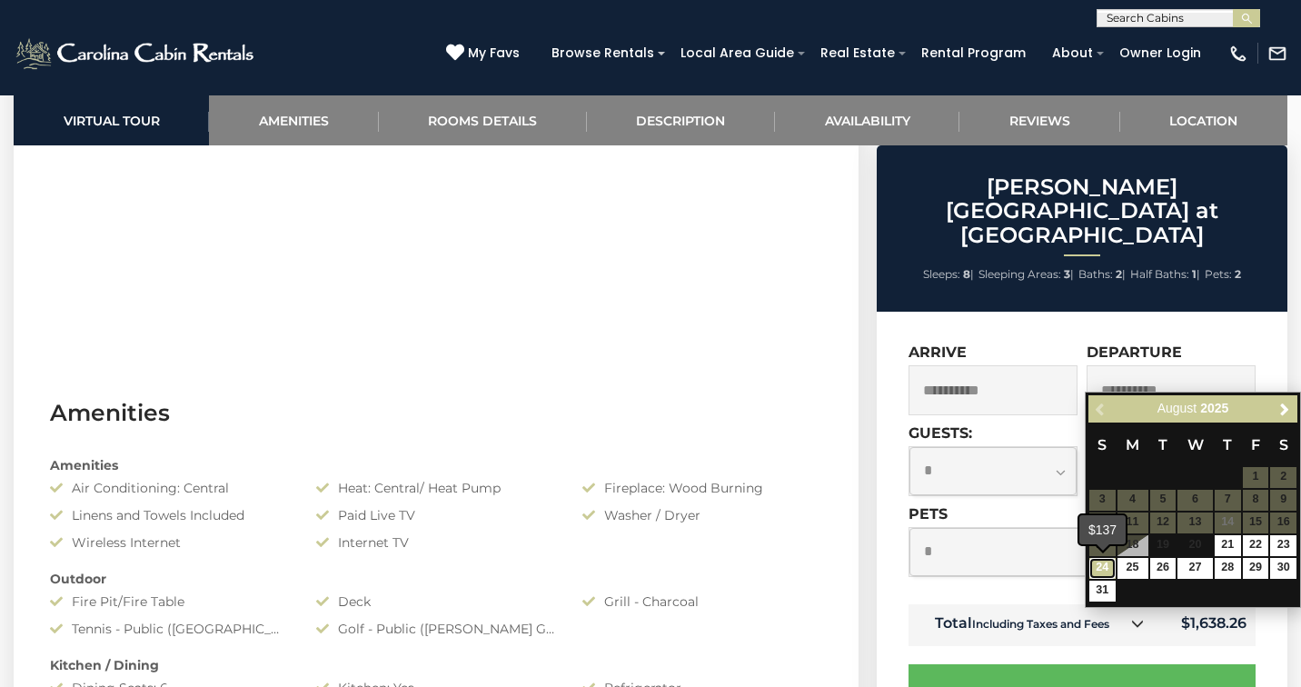
click at [1100, 567] on link "24" at bounding box center [1103, 568] width 26 height 21
type input "**********"
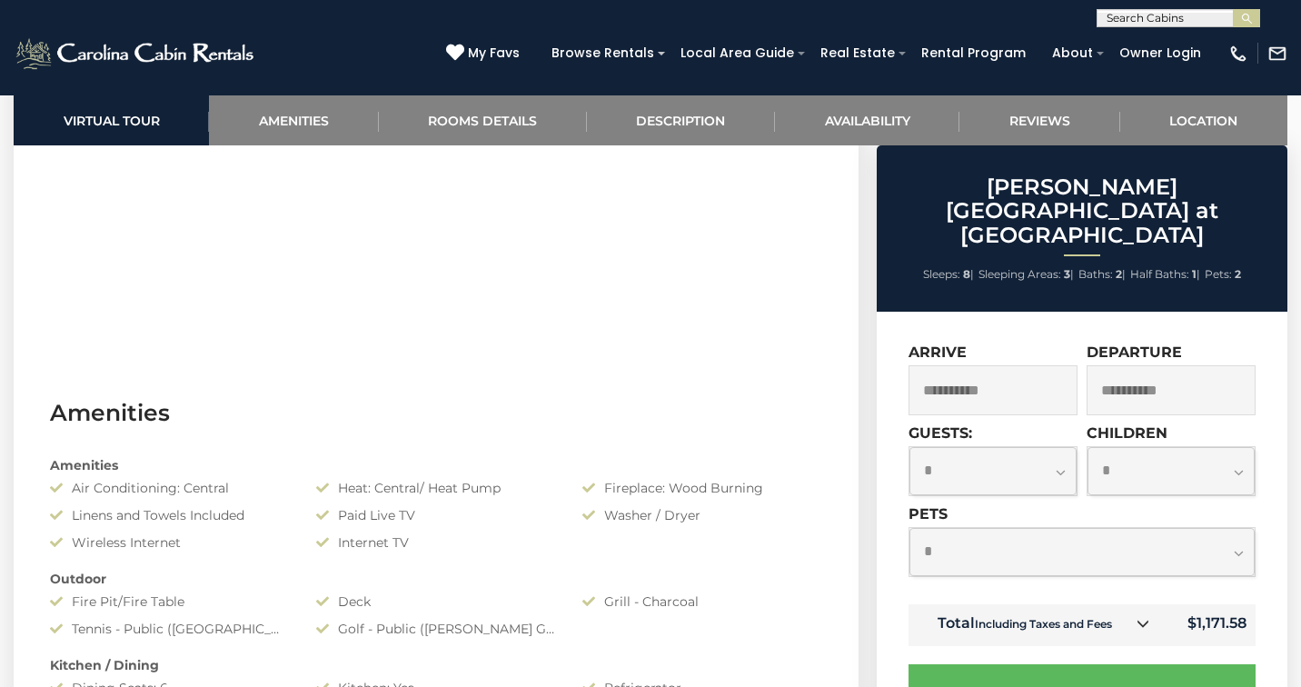
click at [1238, 528] on select "**********" at bounding box center [1082, 552] width 345 height 48
select select "*"
click at [910, 528] on select "**********" at bounding box center [1082, 552] width 345 height 48
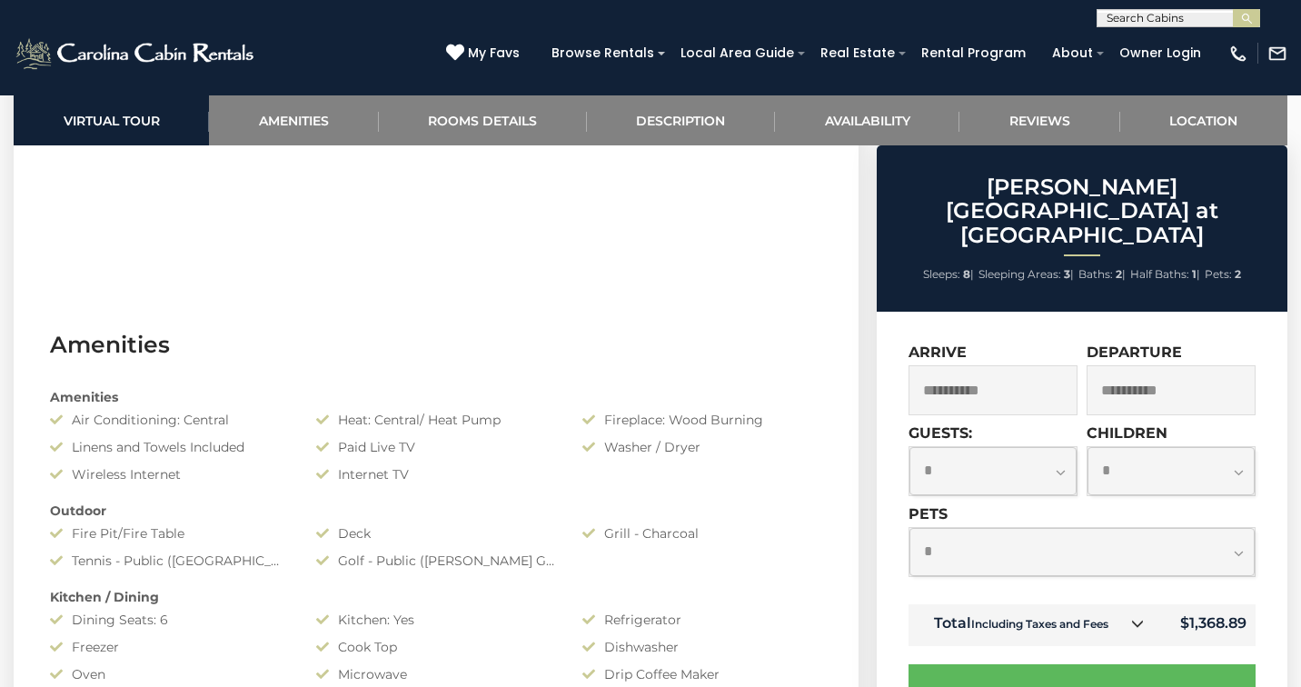
scroll to position [1172, 0]
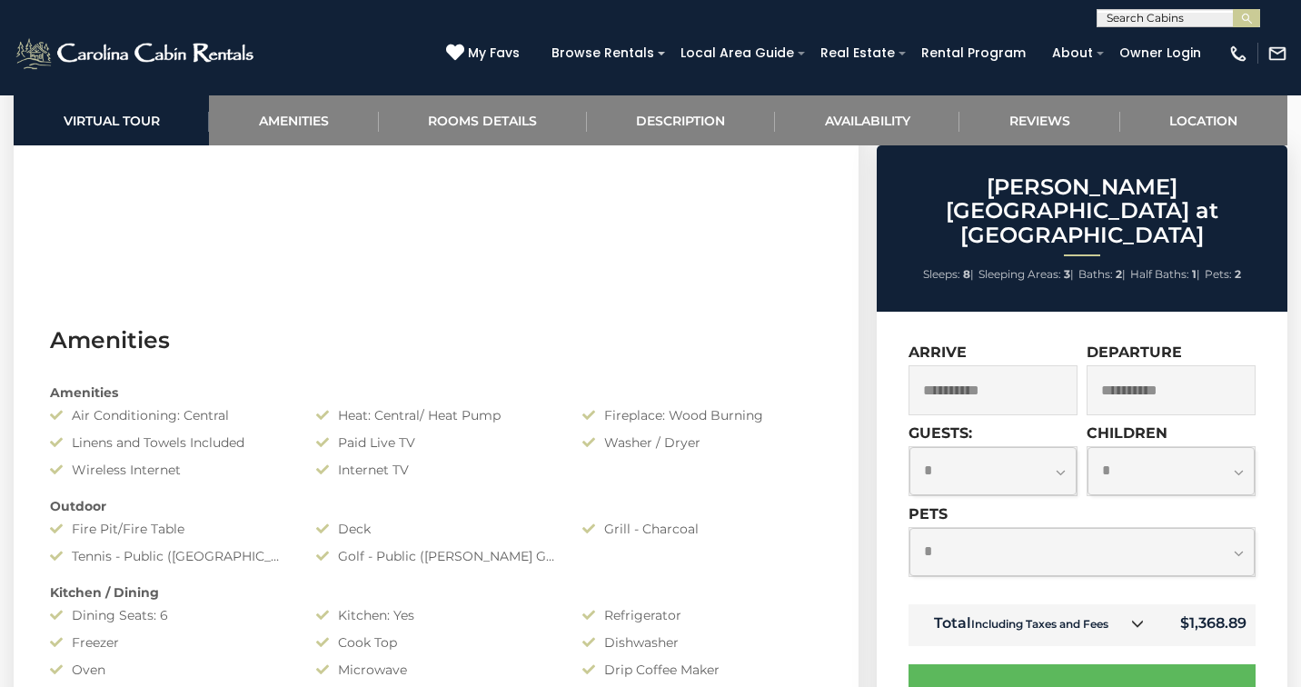
click at [1061, 447] on select "**********" at bounding box center [993, 471] width 167 height 48
select select "*"
click at [910, 447] on select "**********" at bounding box center [993, 471] width 167 height 48
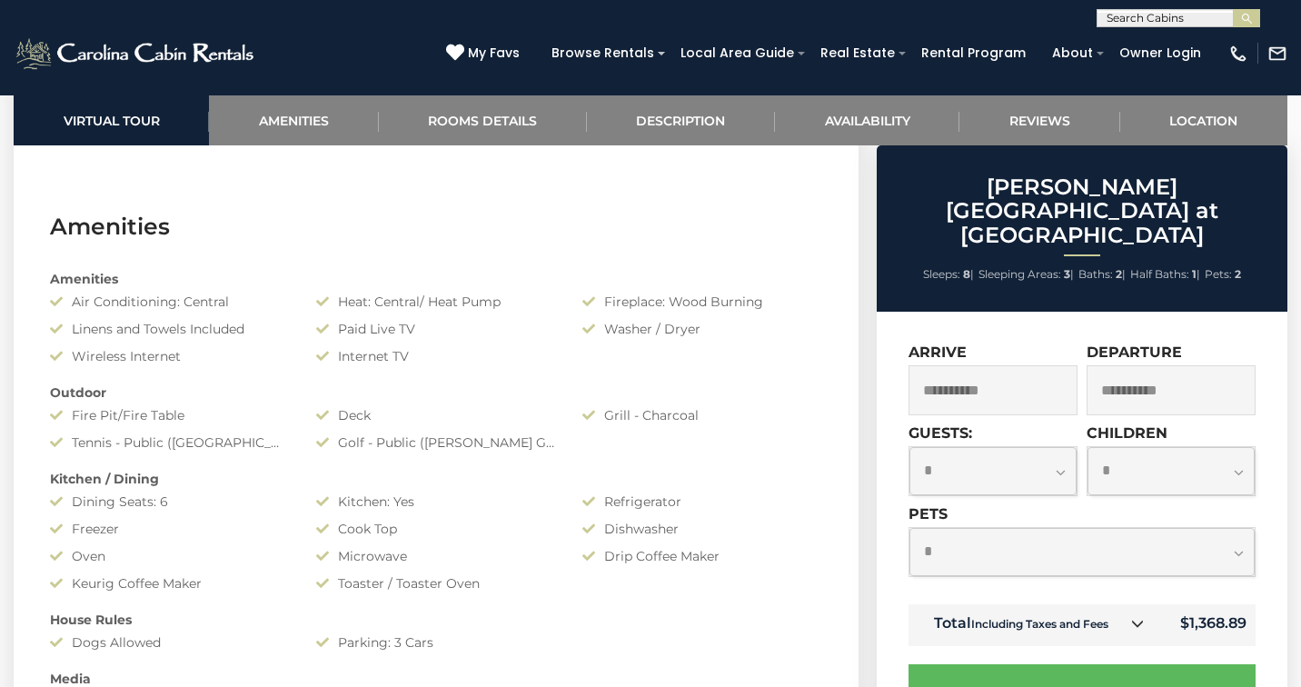
scroll to position [1290, 0]
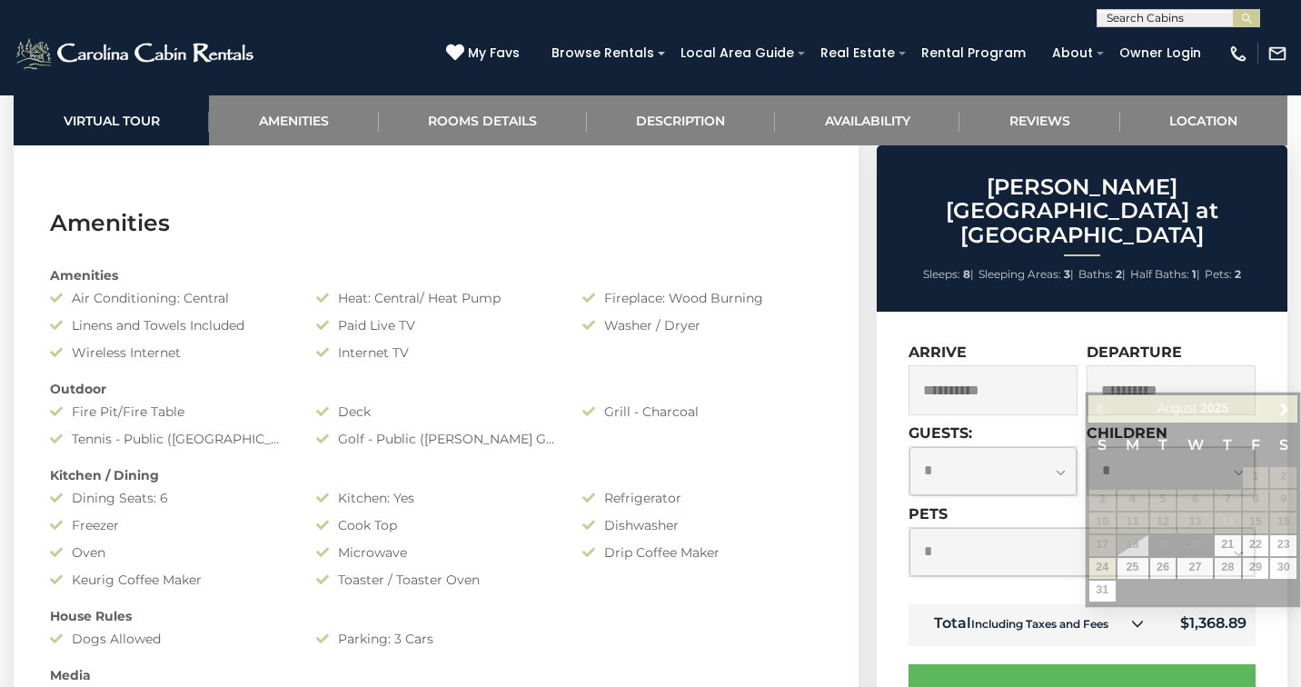
click at [1180, 365] on input "**********" at bounding box center [1171, 390] width 169 height 50
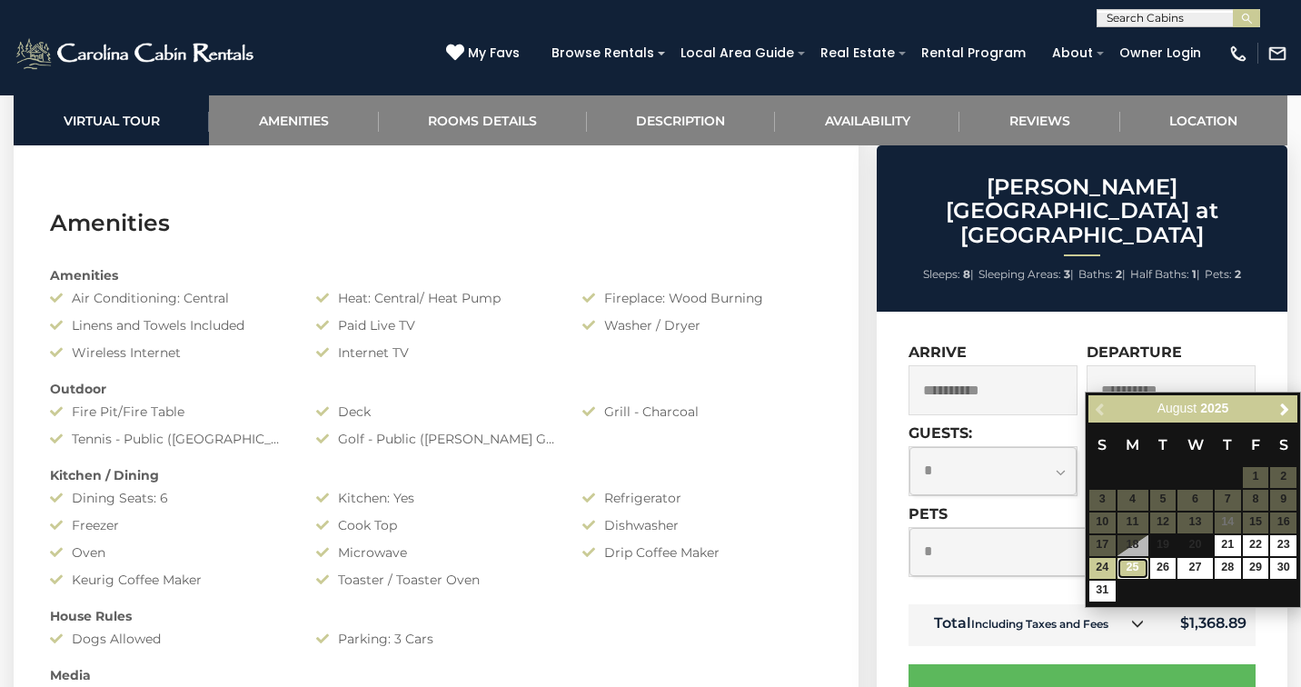
click at [1135, 565] on link "25" at bounding box center [1133, 568] width 31 height 21
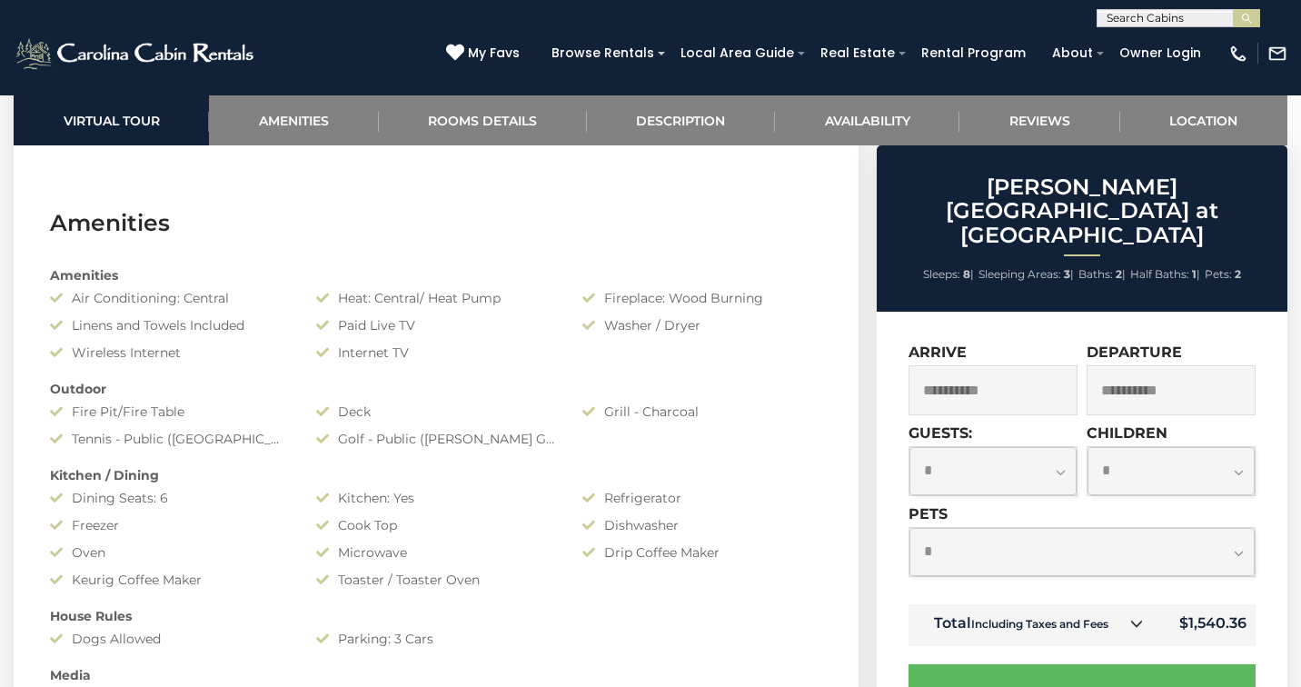
click at [1216, 379] on input "**********" at bounding box center [1171, 390] width 169 height 50
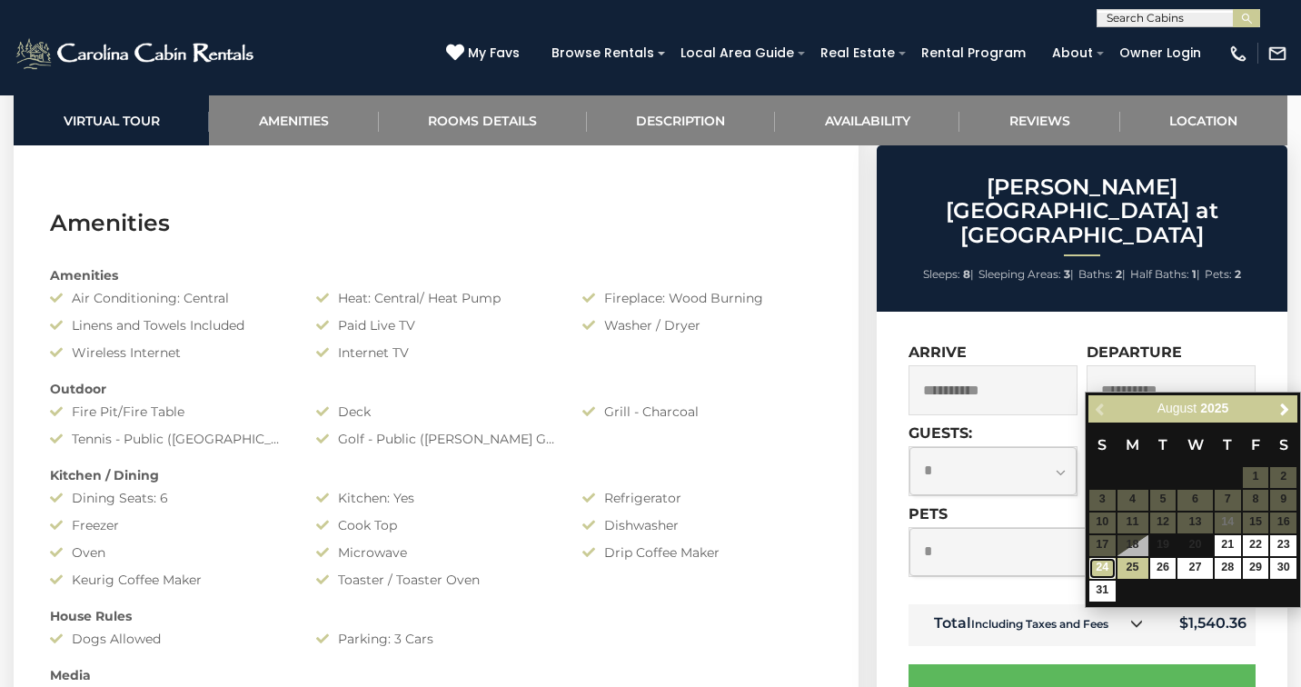
click at [1103, 567] on link "24" at bounding box center [1103, 568] width 26 height 21
type input "**********"
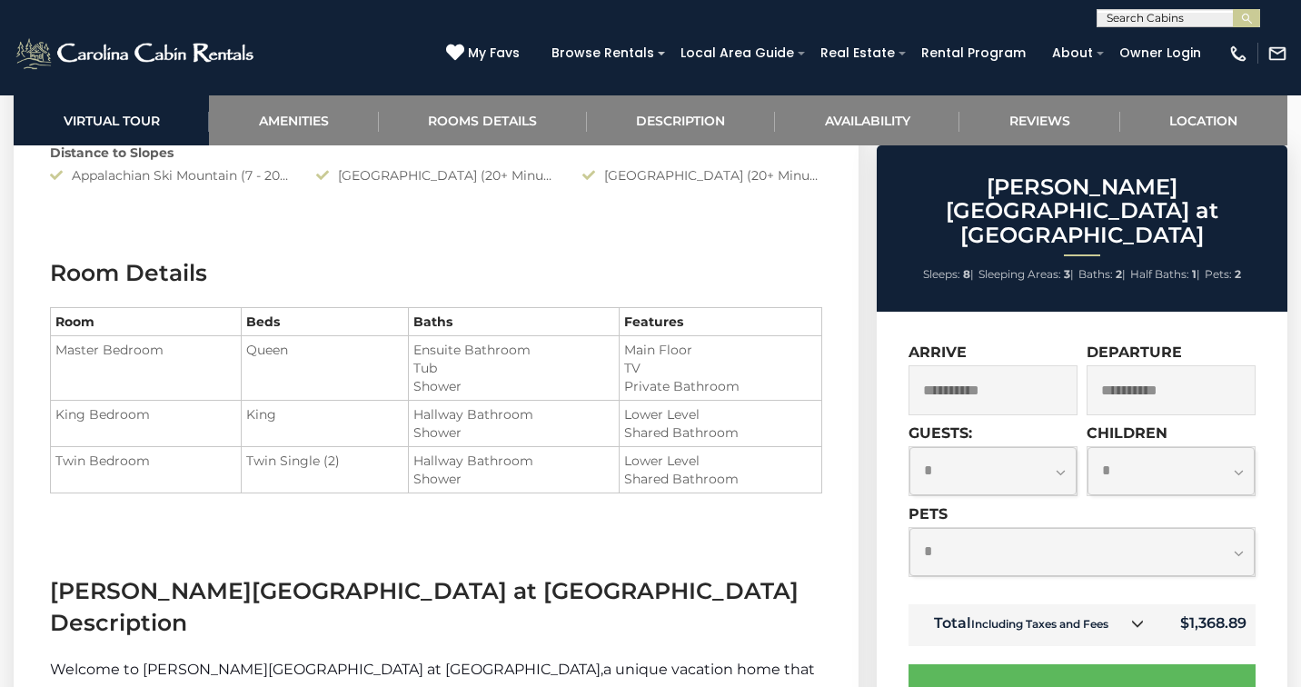
scroll to position [1932, 0]
click at [1226, 267] on span "Pets:" at bounding box center [1218, 274] width 27 height 14
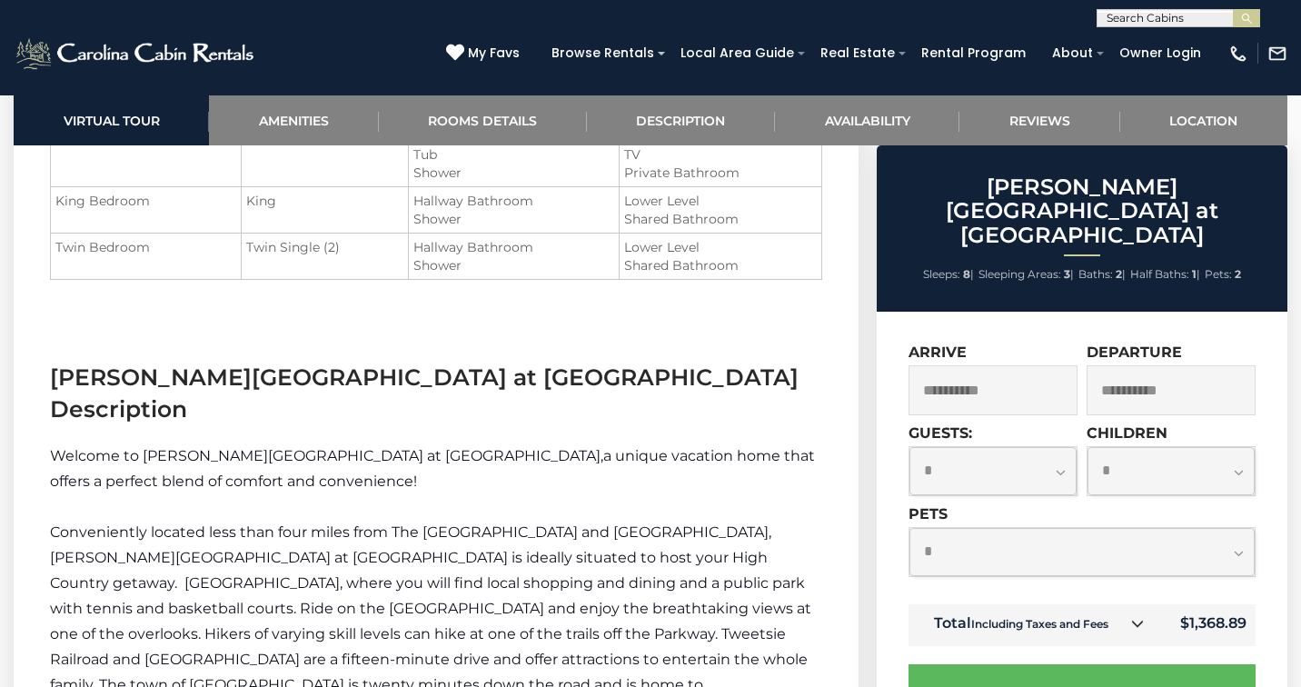
scroll to position [2147, 0]
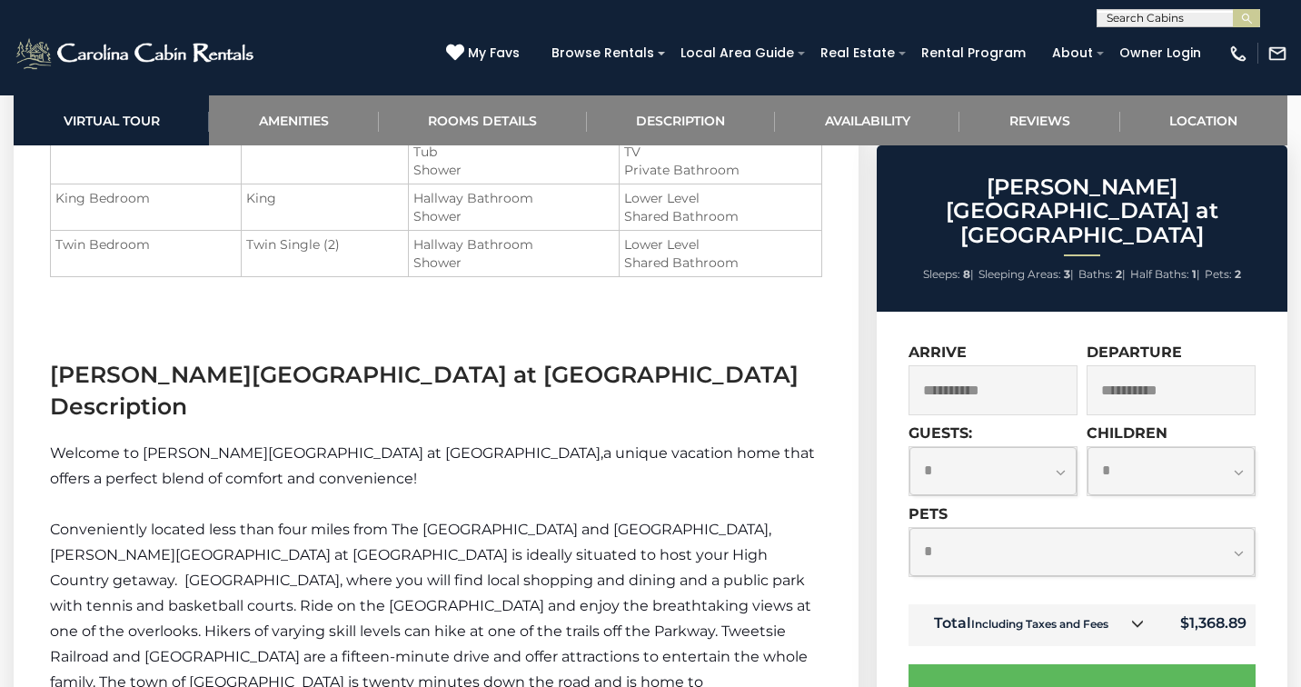
click at [1035, 369] on input "**********" at bounding box center [993, 390] width 169 height 50
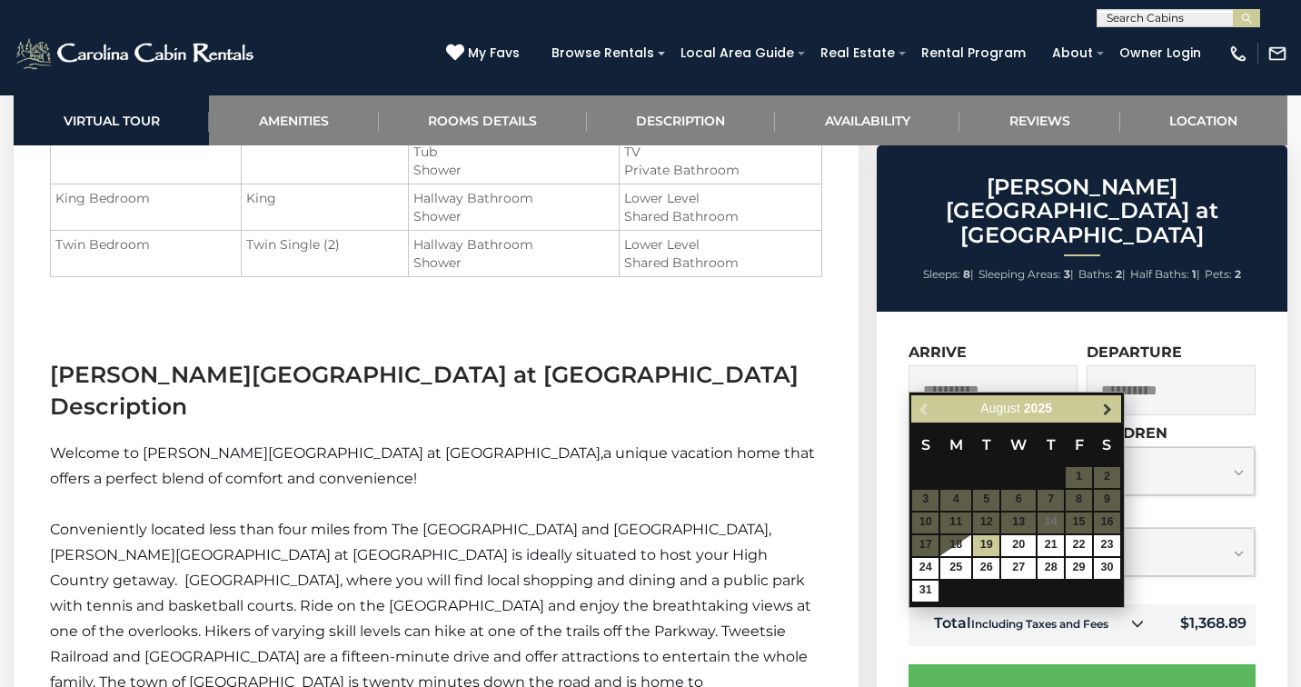
click at [1109, 410] on span "Next" at bounding box center [1108, 409] width 15 height 15
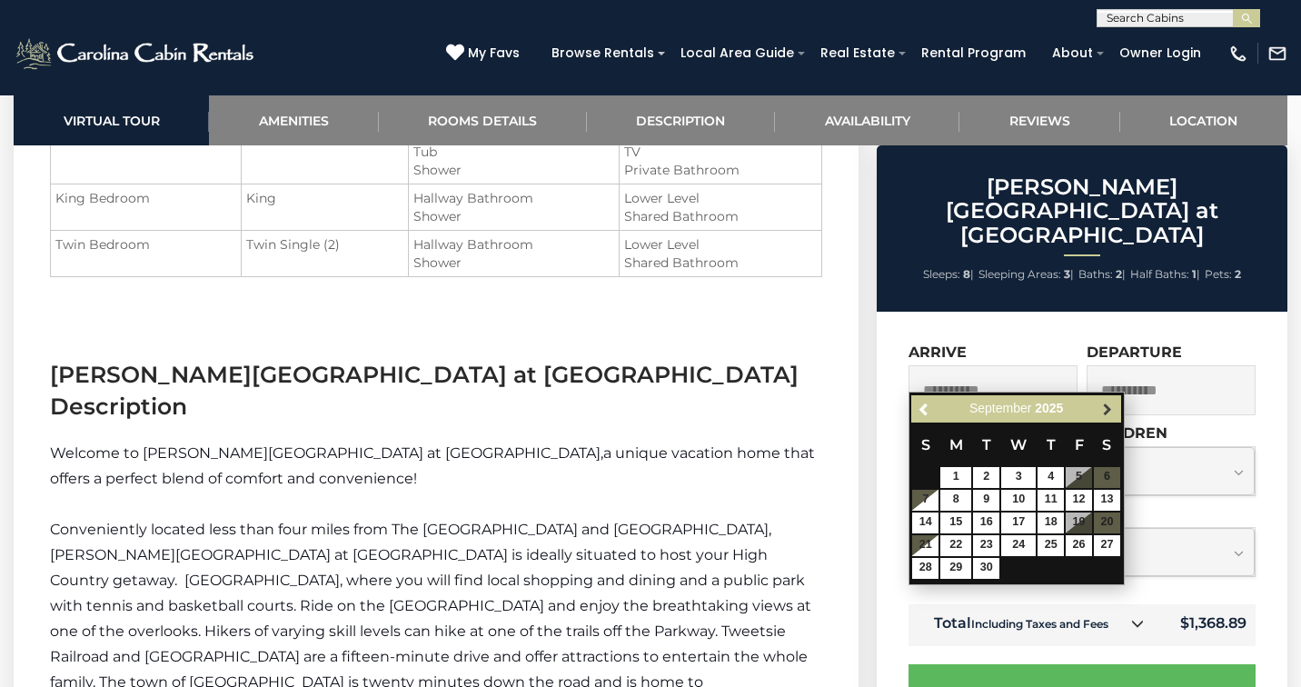
click at [1109, 410] on span "Next" at bounding box center [1108, 409] width 15 height 15
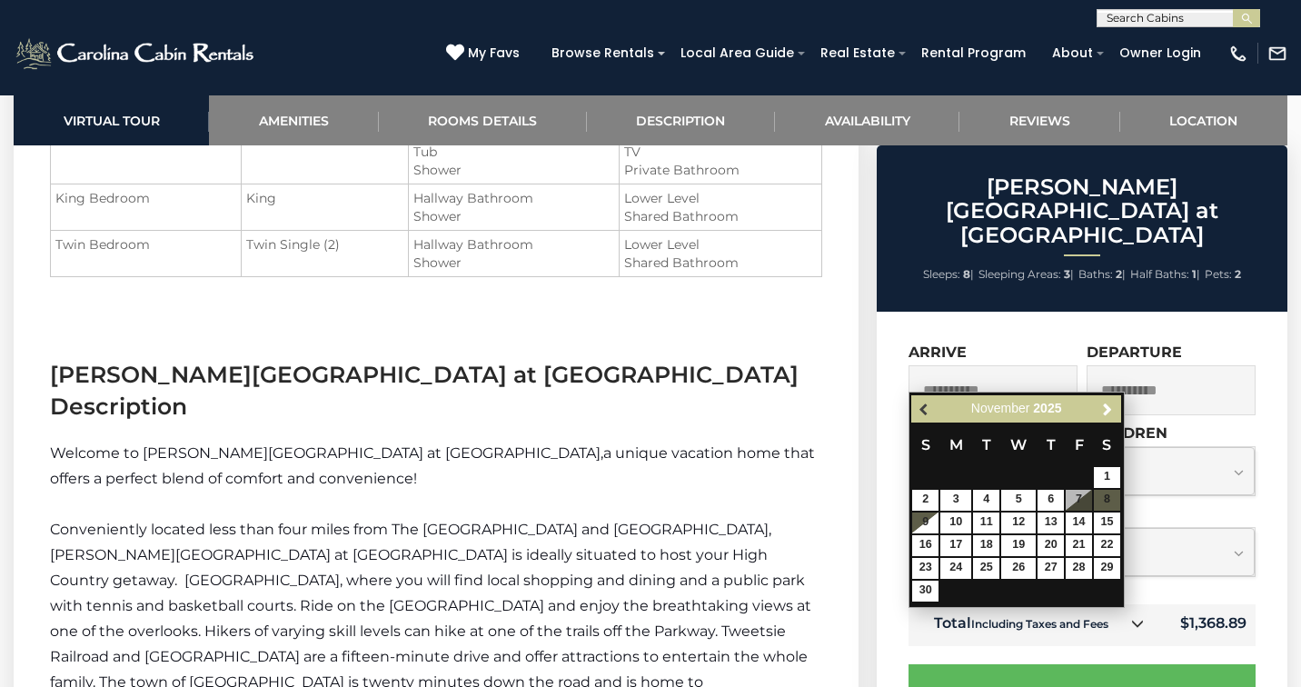
click at [922, 407] on span "Previous" at bounding box center [925, 409] width 15 height 15
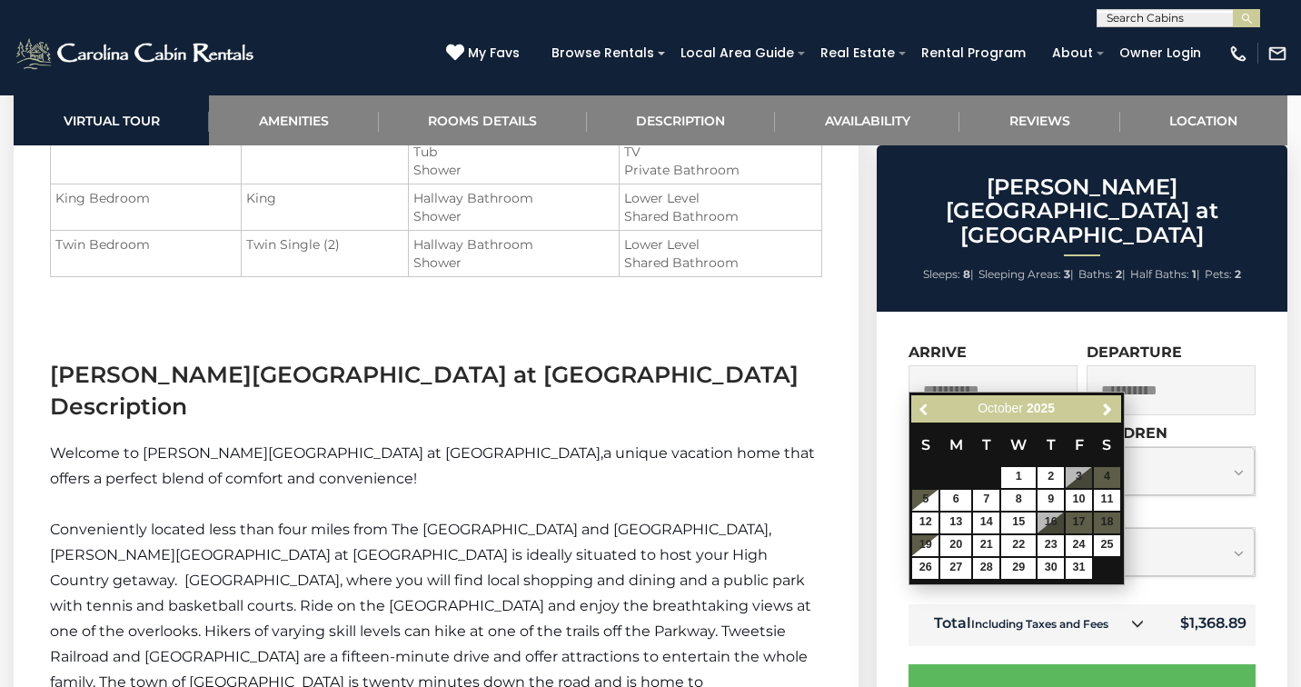
click at [922, 407] on span "Previous" at bounding box center [925, 409] width 15 height 15
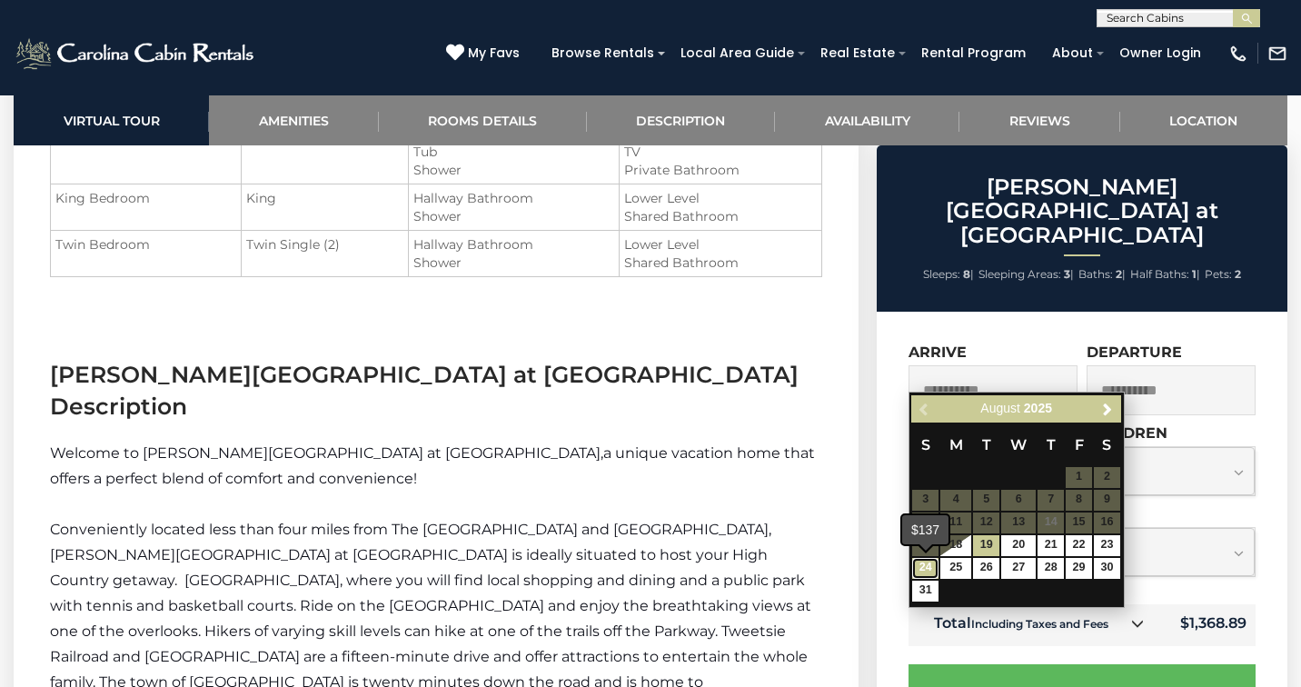
click at [931, 568] on link "24" at bounding box center [925, 568] width 26 height 21
type input "**********"
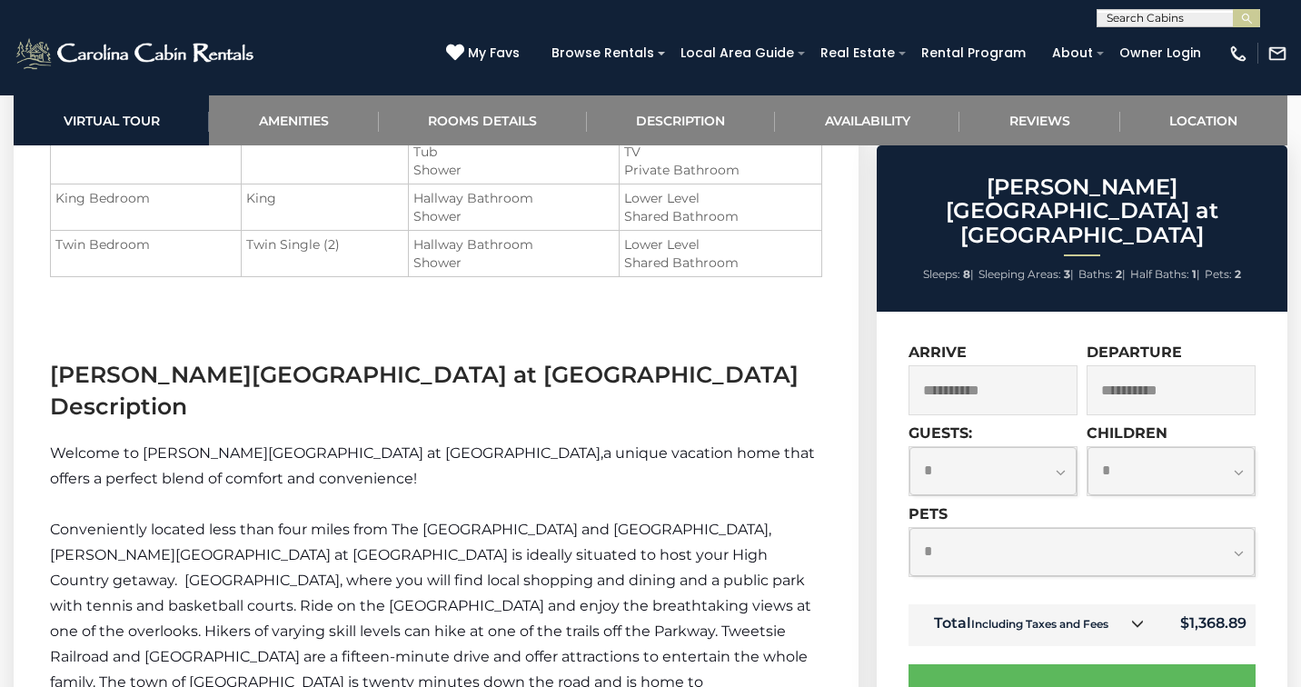
click at [1005, 369] on input "**********" at bounding box center [993, 390] width 169 height 50
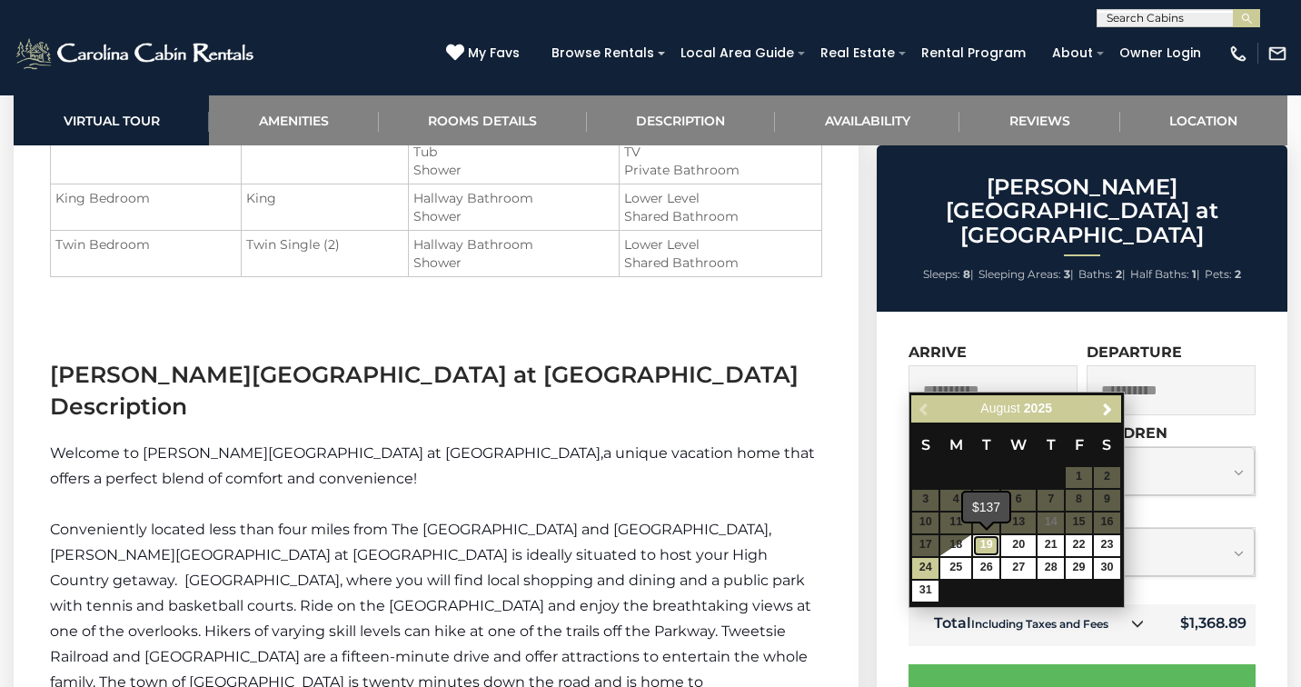
click at [990, 543] on link "19" at bounding box center [986, 545] width 26 height 21
type input "**********"
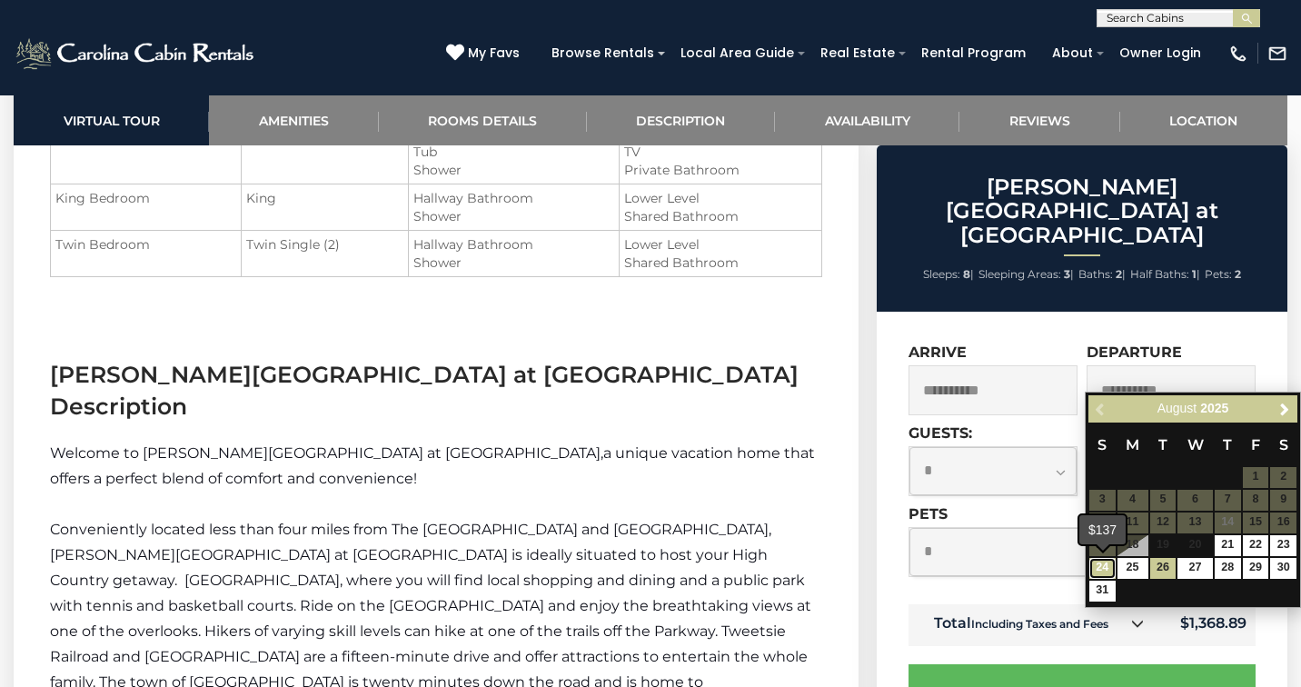
click at [1106, 568] on link "24" at bounding box center [1103, 568] width 26 height 21
type input "**********"
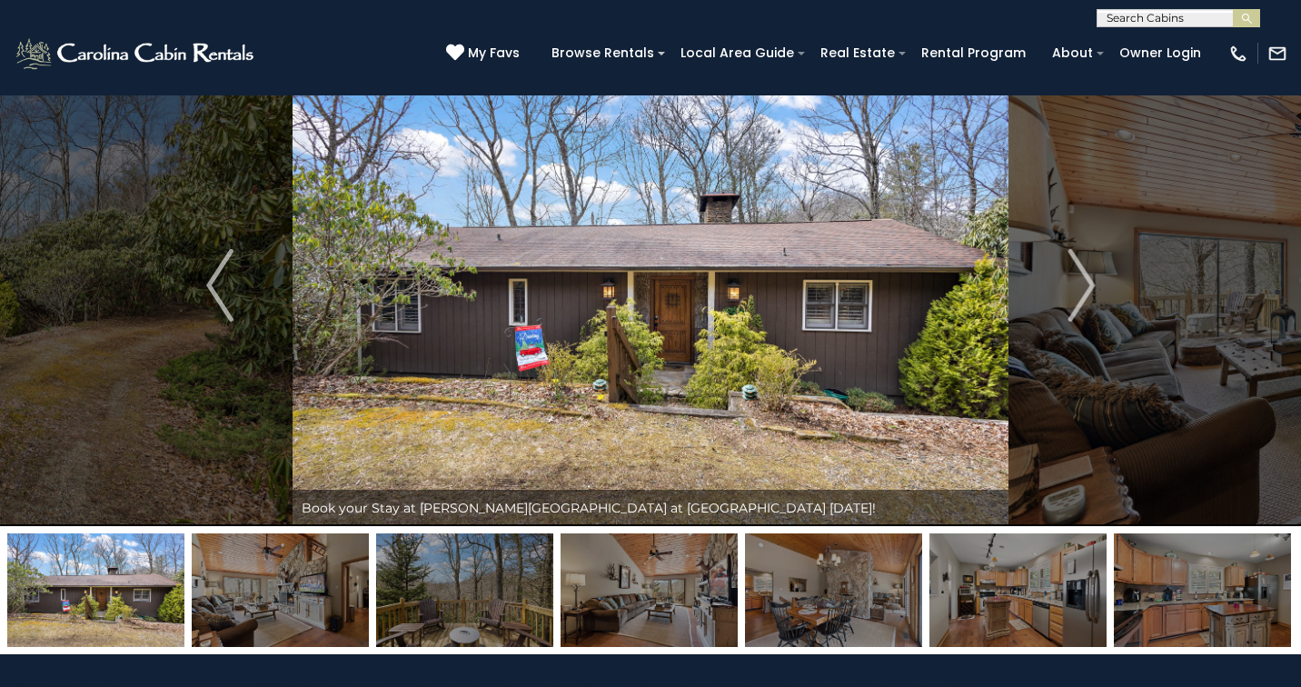
scroll to position [0, 0]
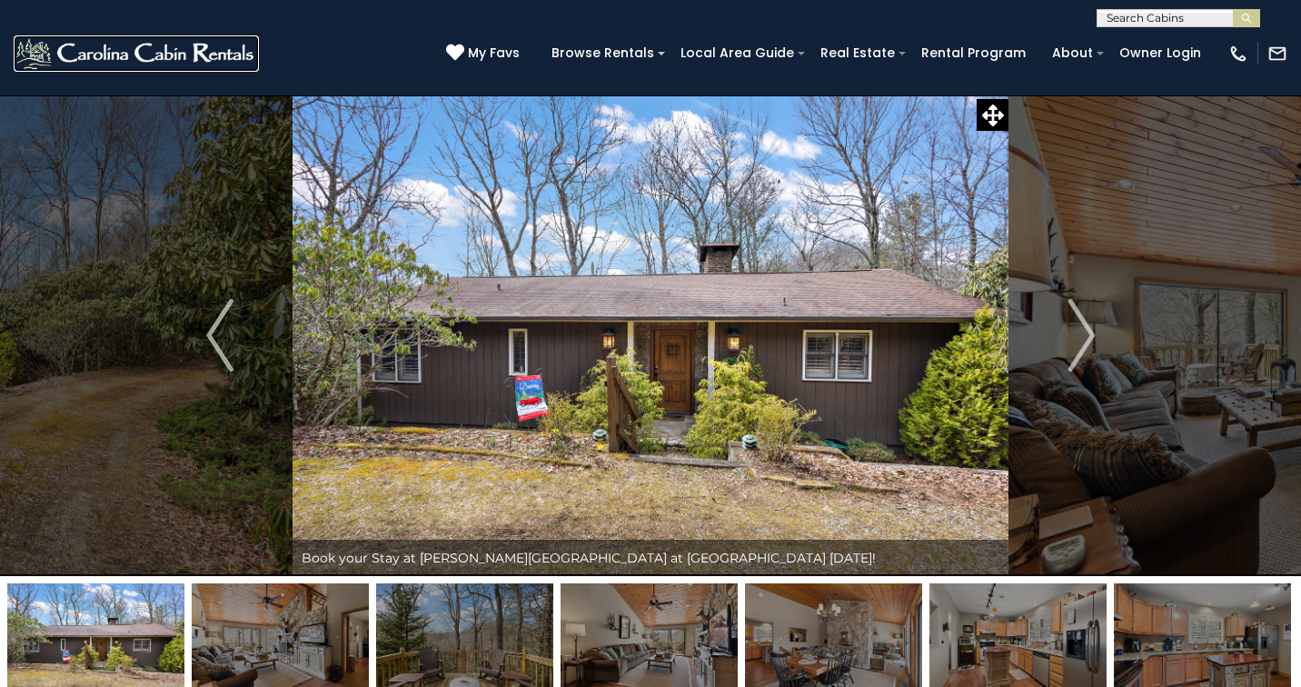
click at [222, 45] on img at bounding box center [136, 53] width 245 height 36
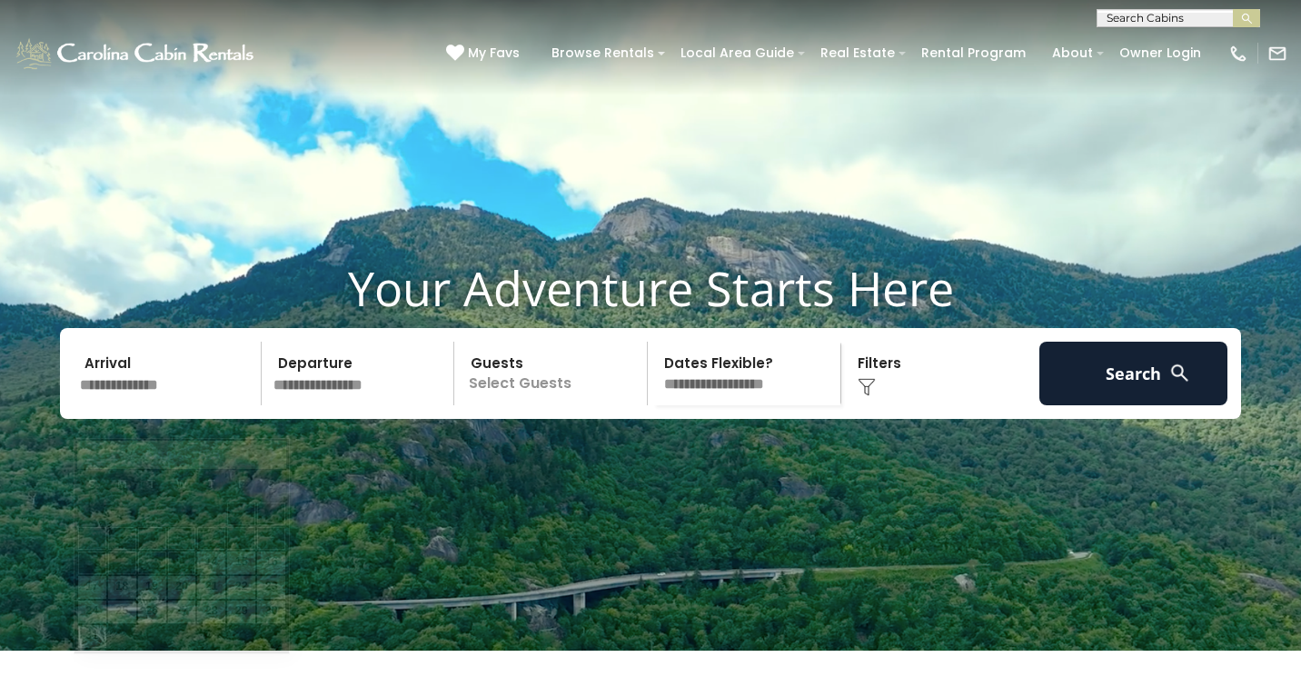
click at [207, 405] on input "text" at bounding box center [168, 374] width 188 height 64
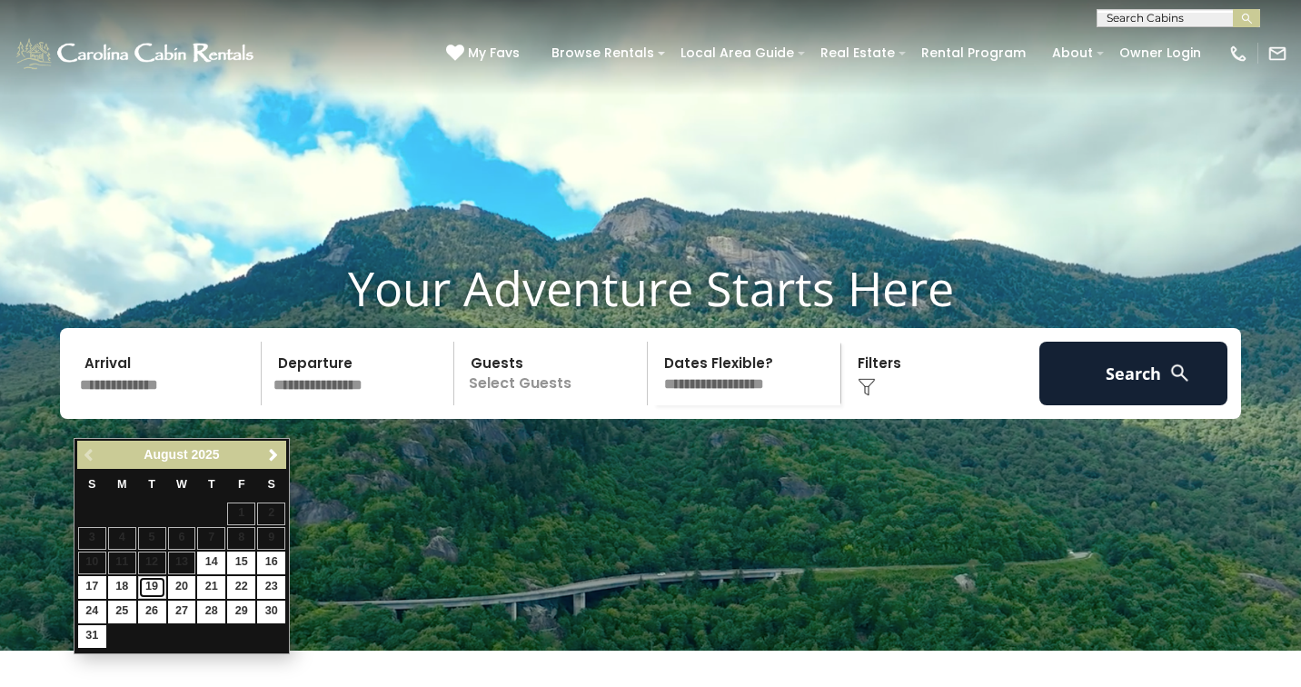
click at [155, 588] on link "19" at bounding box center [152, 587] width 28 height 23
type input "*******"
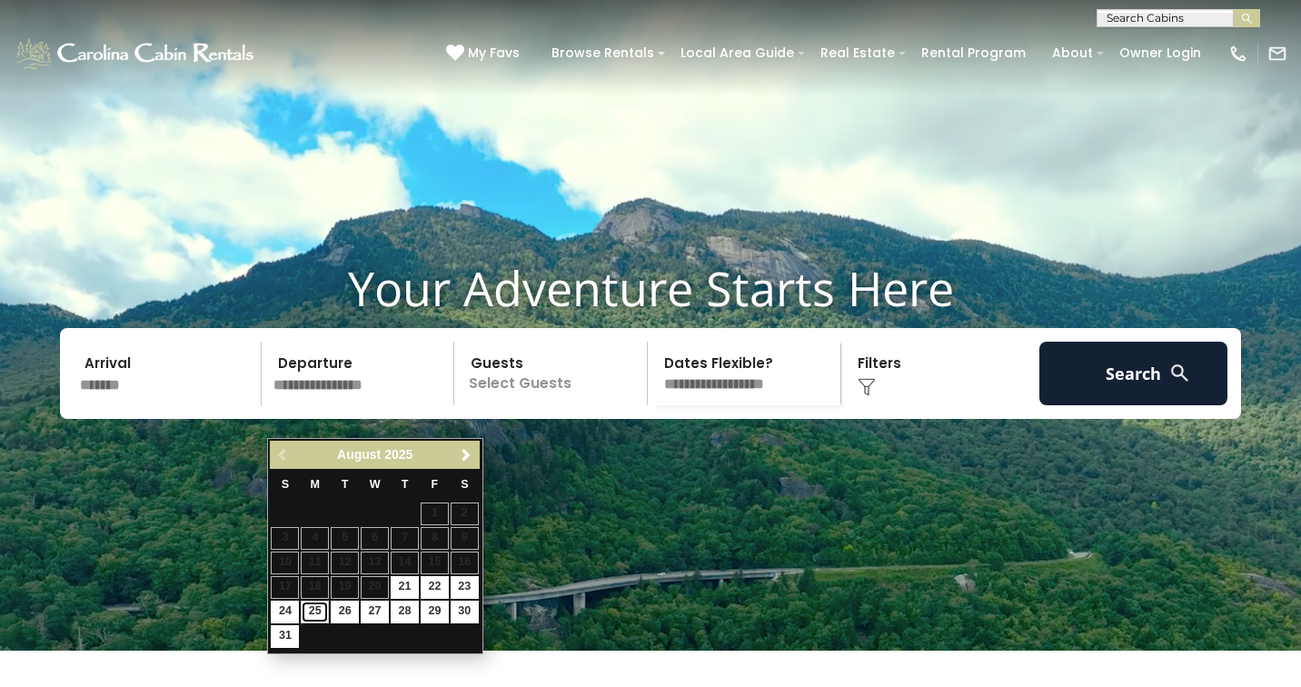
click at [312, 614] on link "25" at bounding box center [315, 612] width 28 height 23
type input "*******"
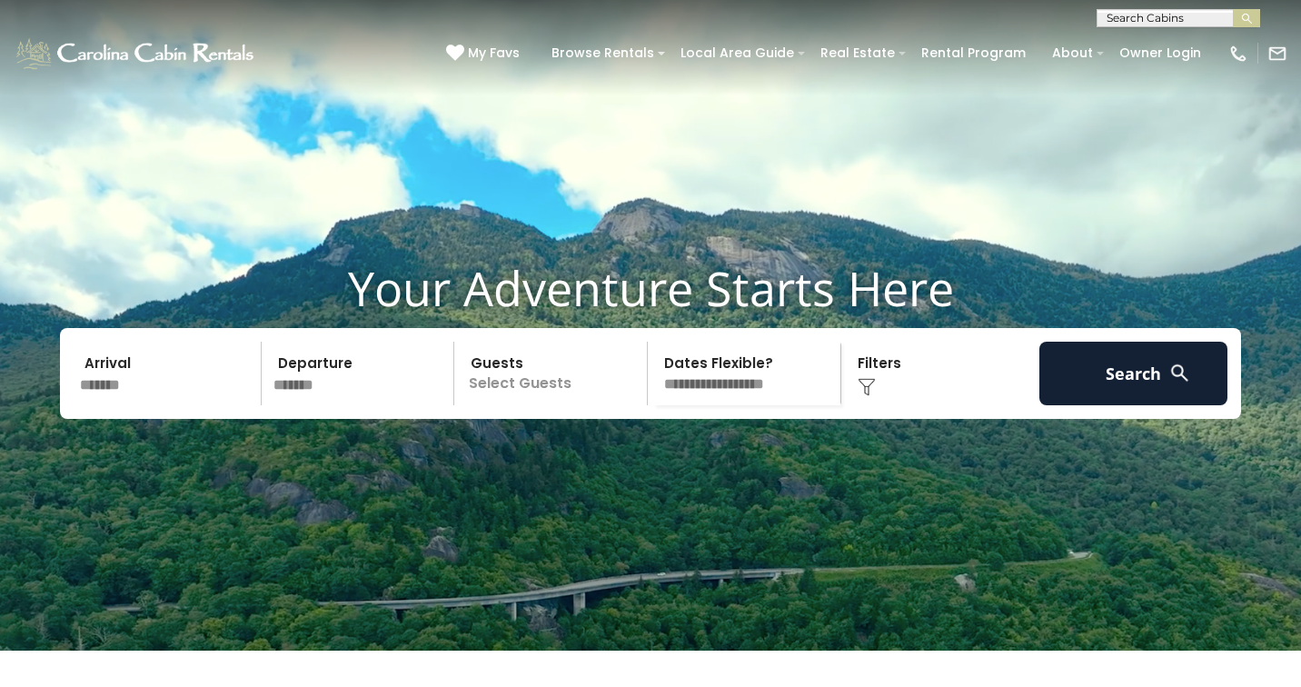
click at [531, 405] on p "Select Guests" at bounding box center [553, 374] width 187 height 64
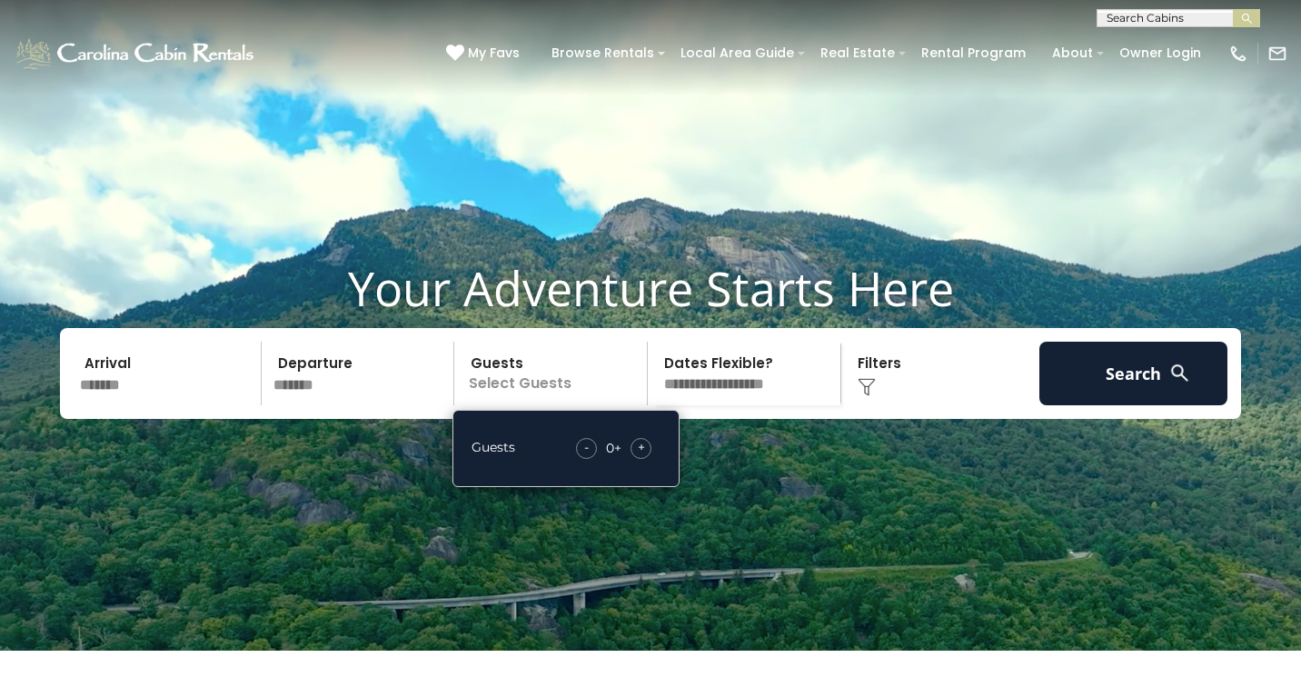
click at [635, 459] on div "+" at bounding box center [641, 448] width 21 height 21
click at [766, 405] on select "**********" at bounding box center [746, 374] width 187 height 64
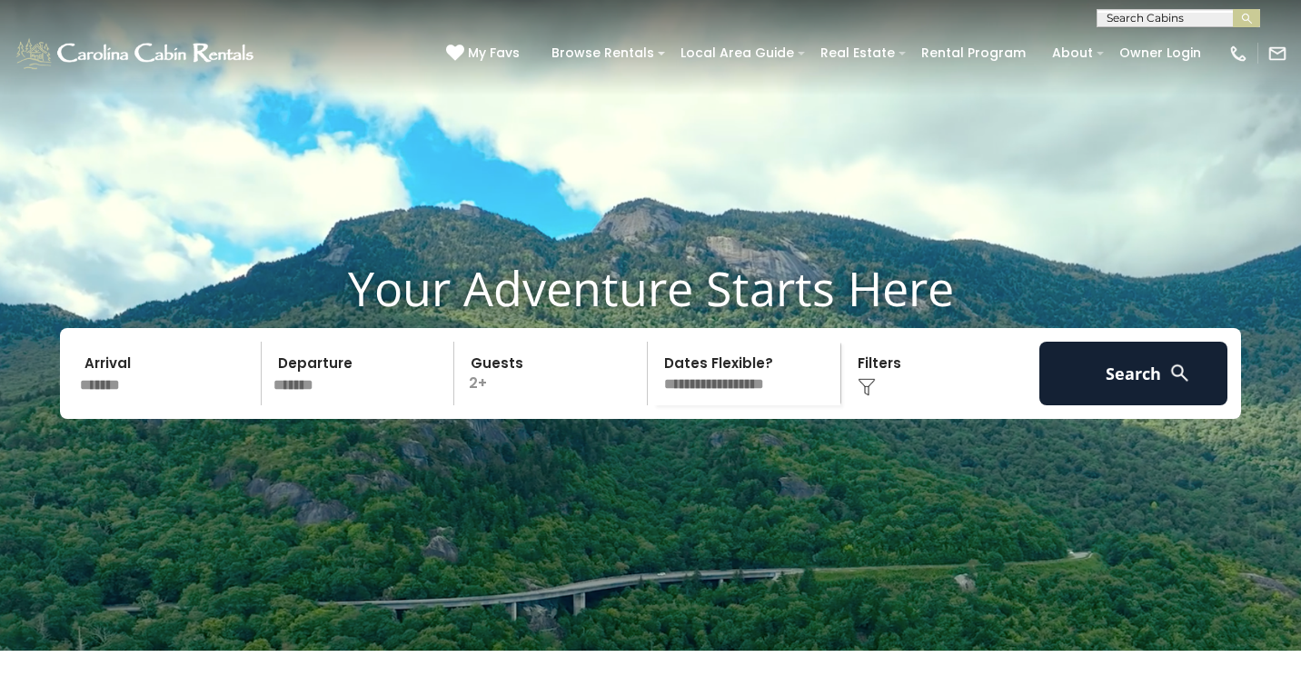
click at [910, 405] on div "Click to Choose" at bounding box center [941, 374] width 188 height 64
